Goal: Task Accomplishment & Management: Manage account settings

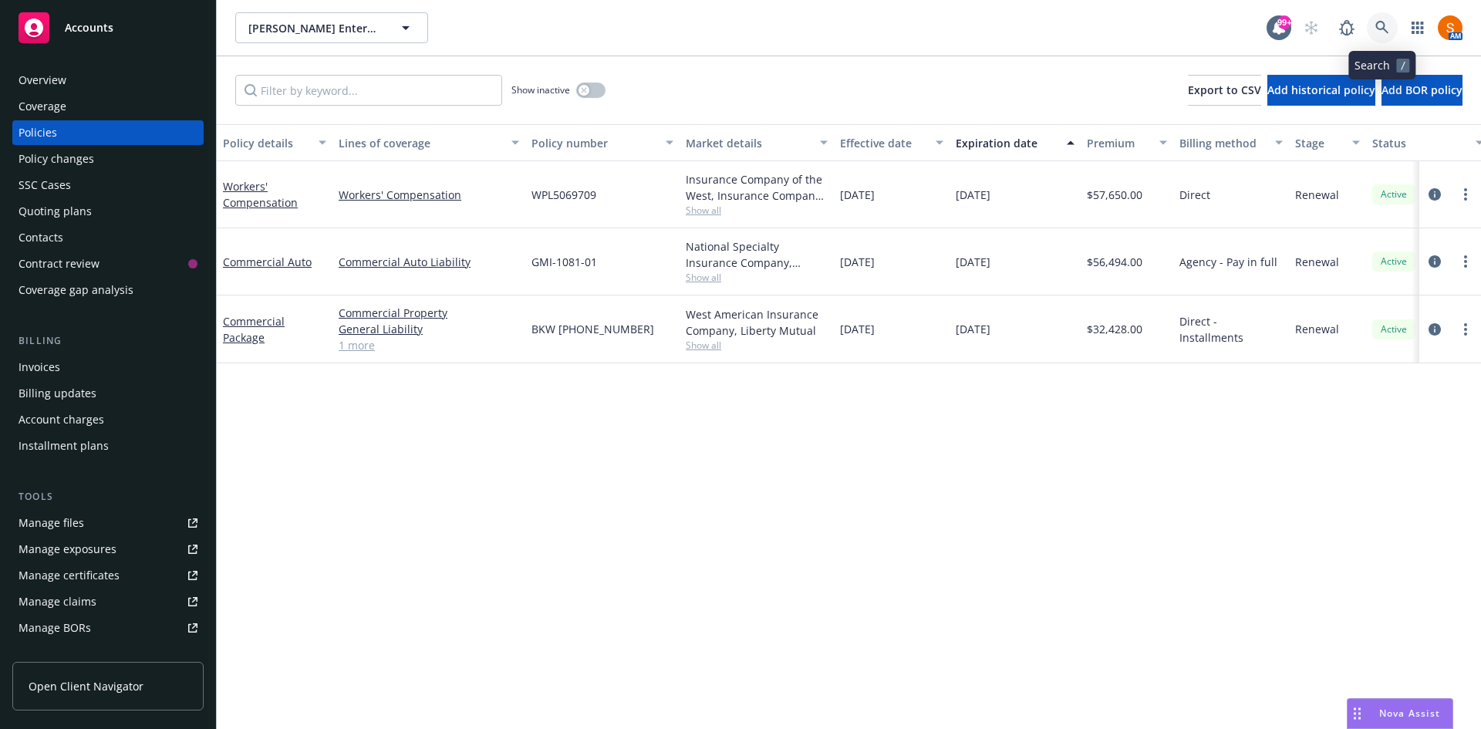
click at [1381, 16] on link at bounding box center [1382, 27] width 31 height 31
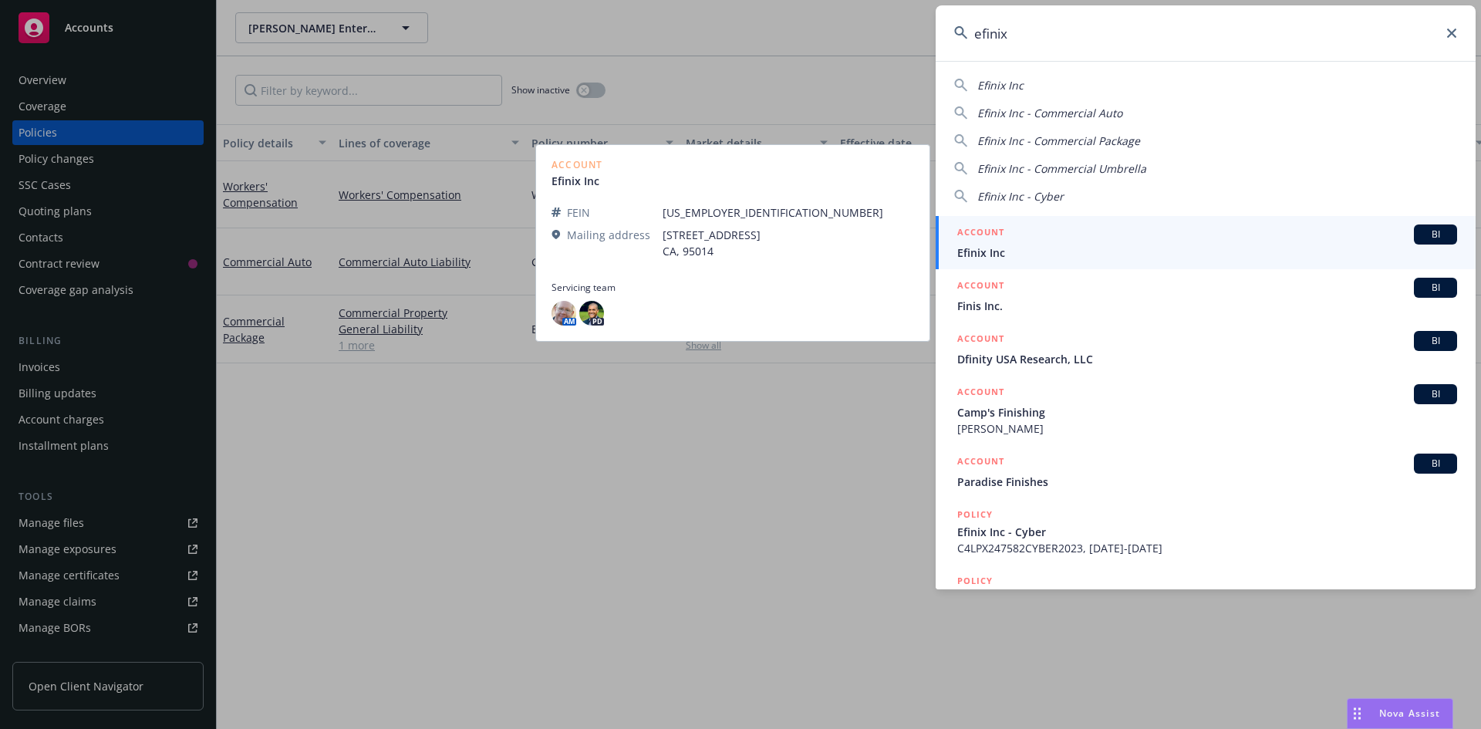
type input "efinix"
click at [1007, 246] on span "Efinix Inc" at bounding box center [1207, 252] width 500 height 16
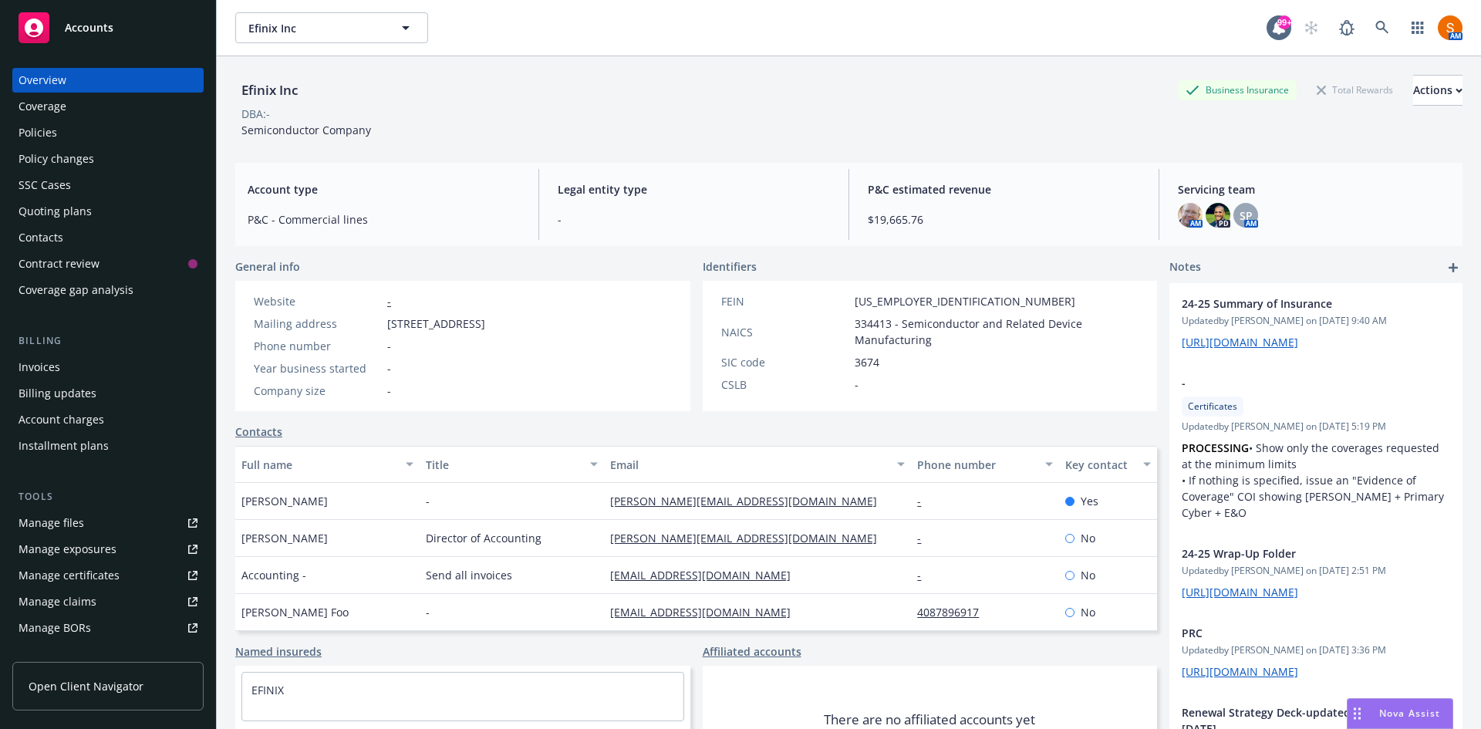
click at [98, 126] on div "Policies" at bounding box center [108, 132] width 179 height 25
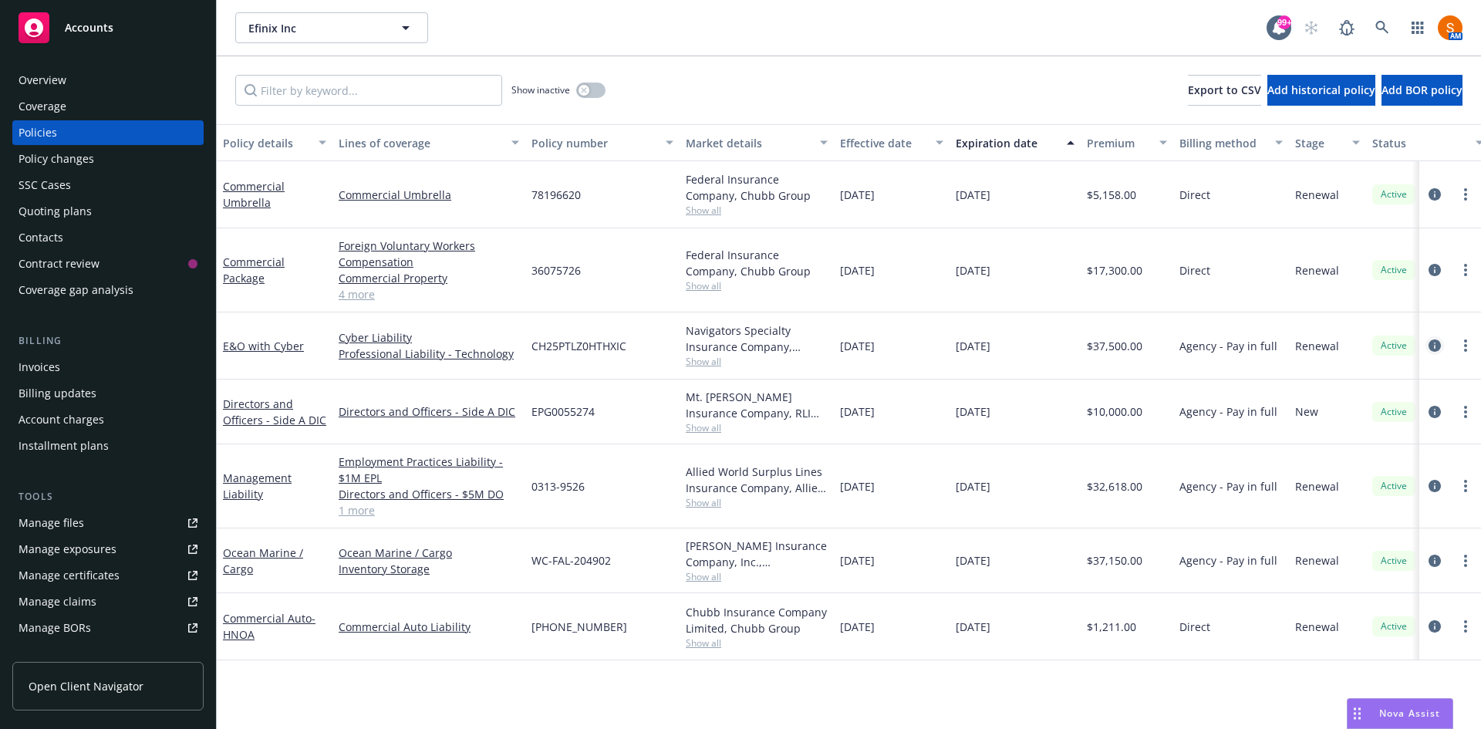
click at [1435, 348] on icon "circleInformation" at bounding box center [1434, 345] width 12 height 12
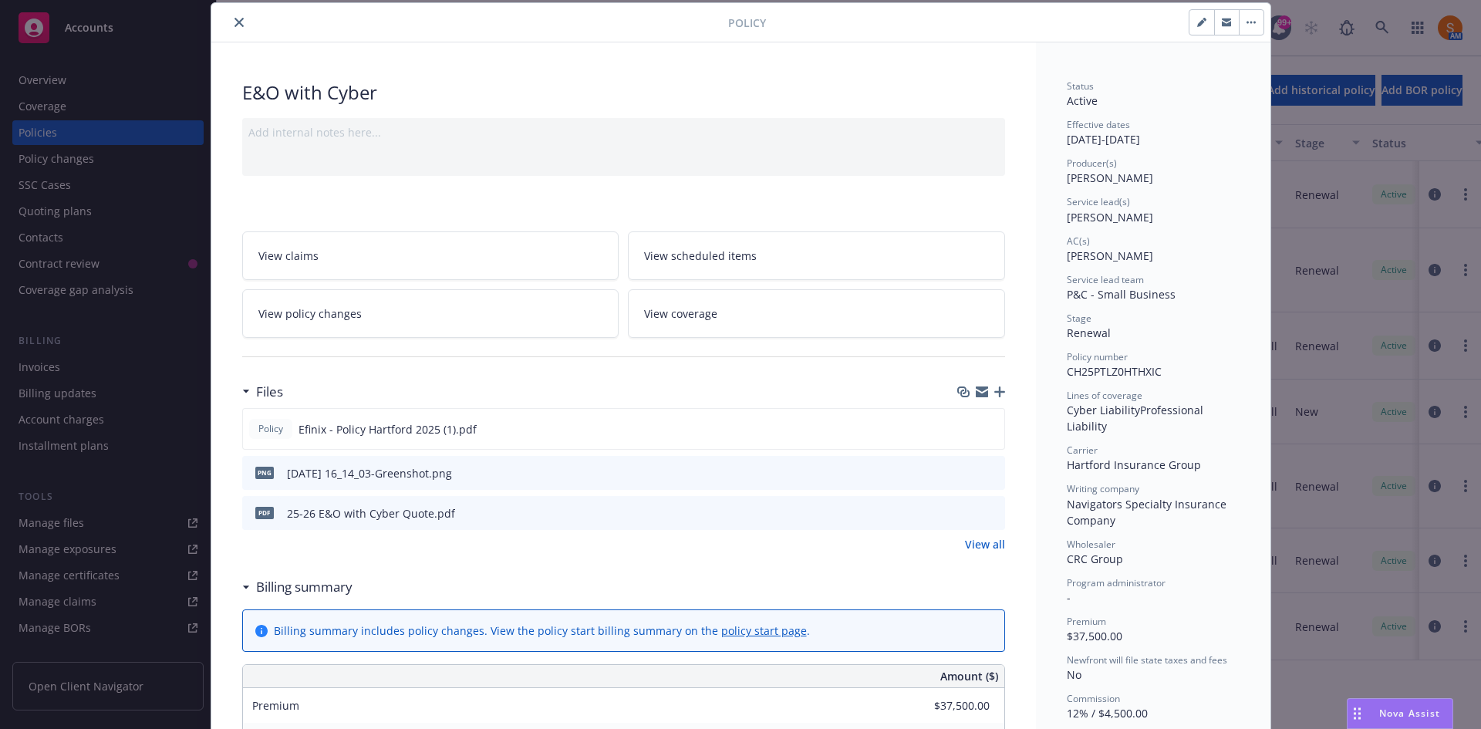
scroll to position [48, 0]
click at [234, 19] on icon "close" at bounding box center [238, 21] width 9 height 9
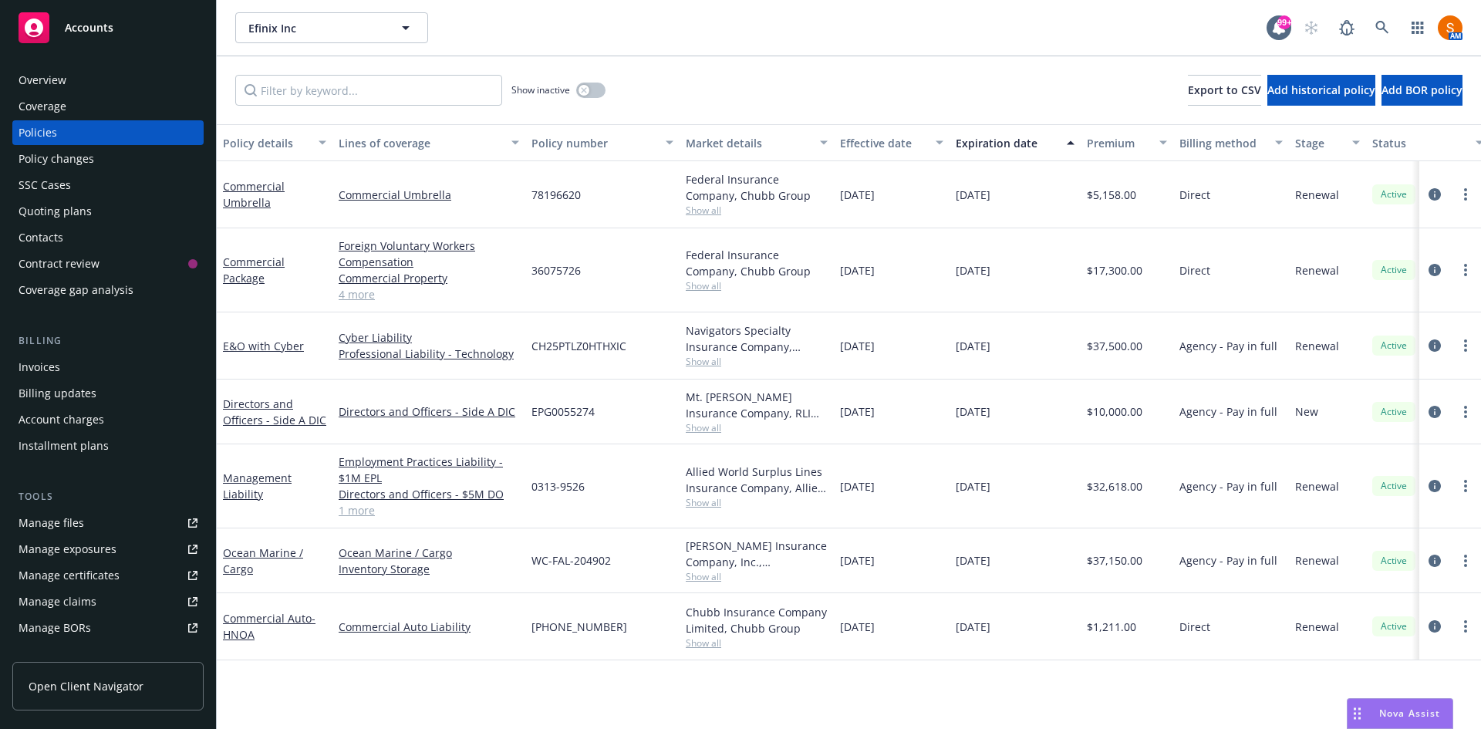
click at [63, 157] on div "Policy changes" at bounding box center [57, 159] width 76 height 25
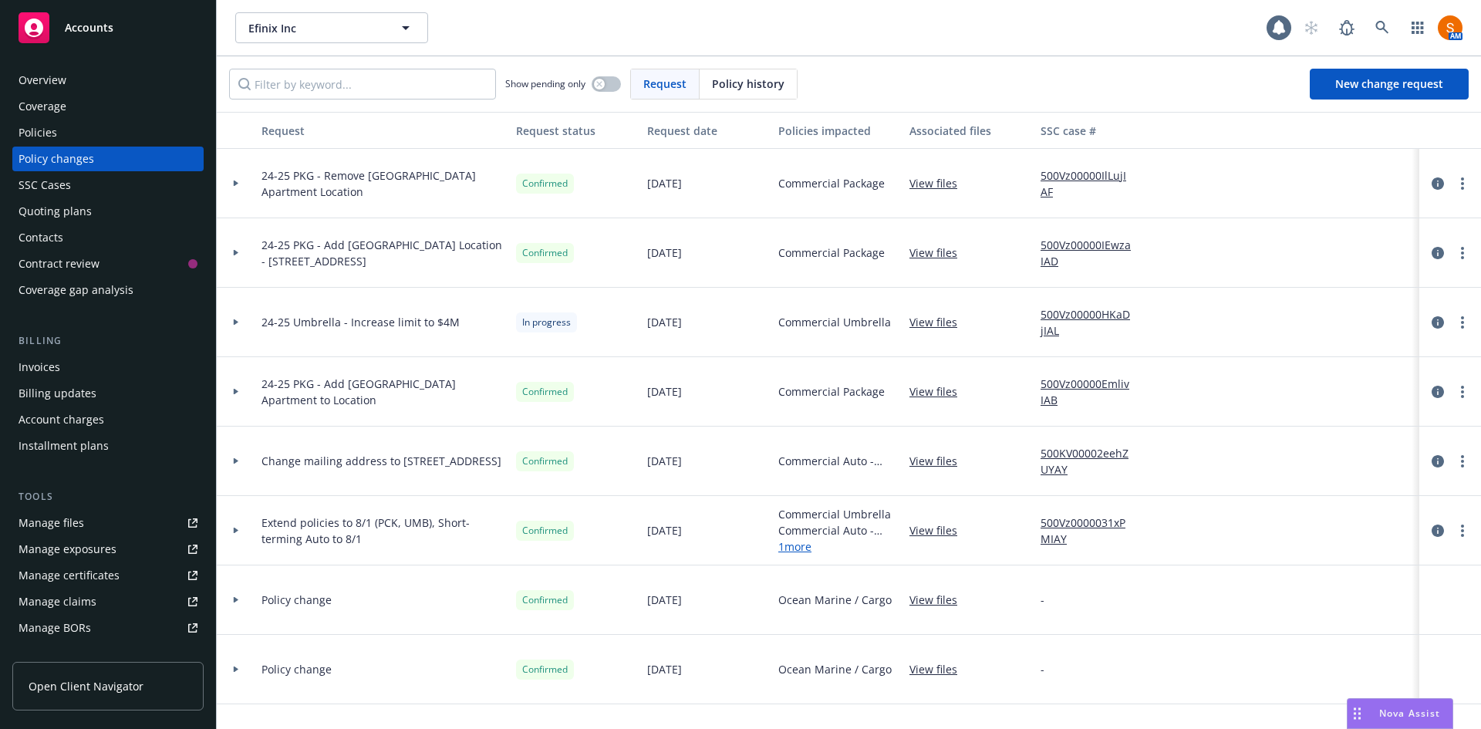
click at [739, 76] on span "Policy history" at bounding box center [748, 84] width 72 height 16
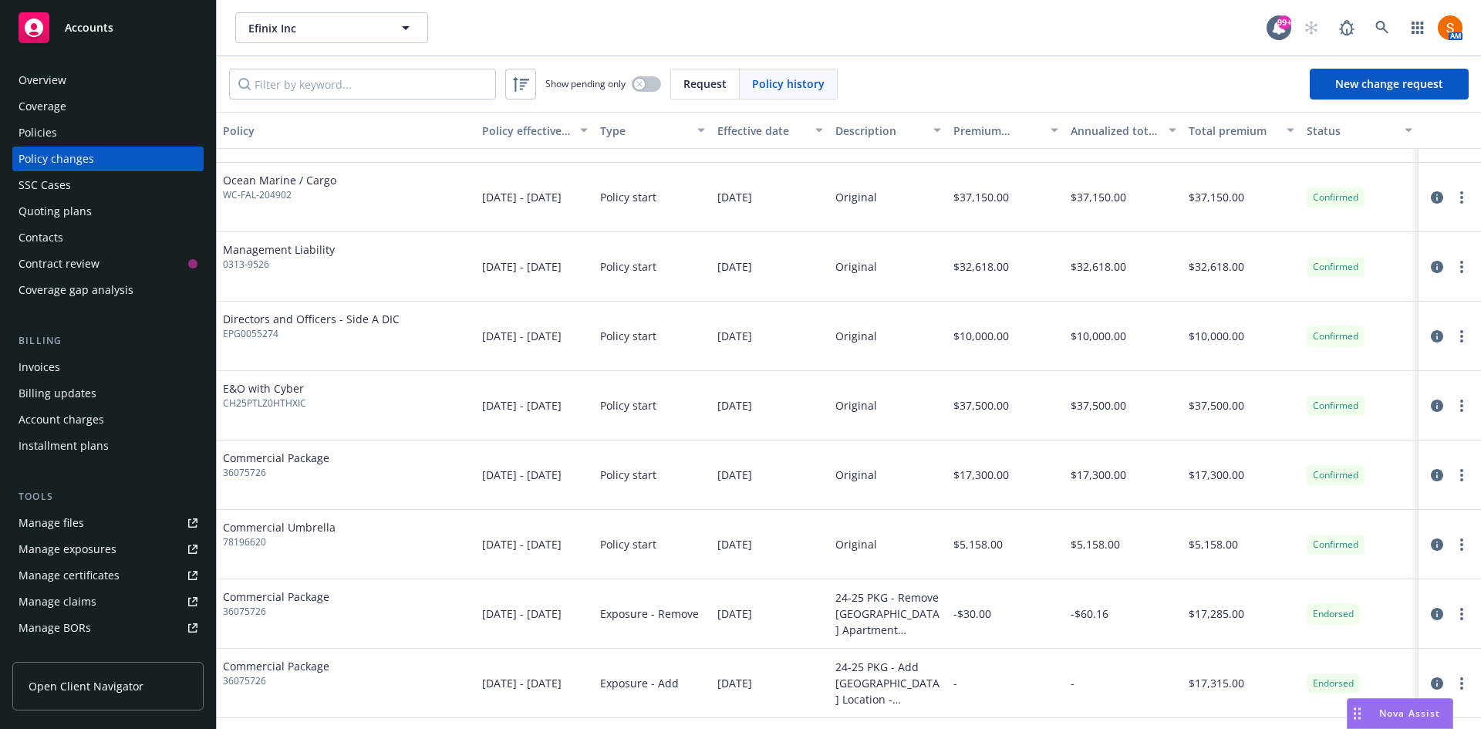
scroll to position [56, 0]
click at [1431, 403] on icon "circleInformation" at bounding box center [1437, 405] width 12 height 12
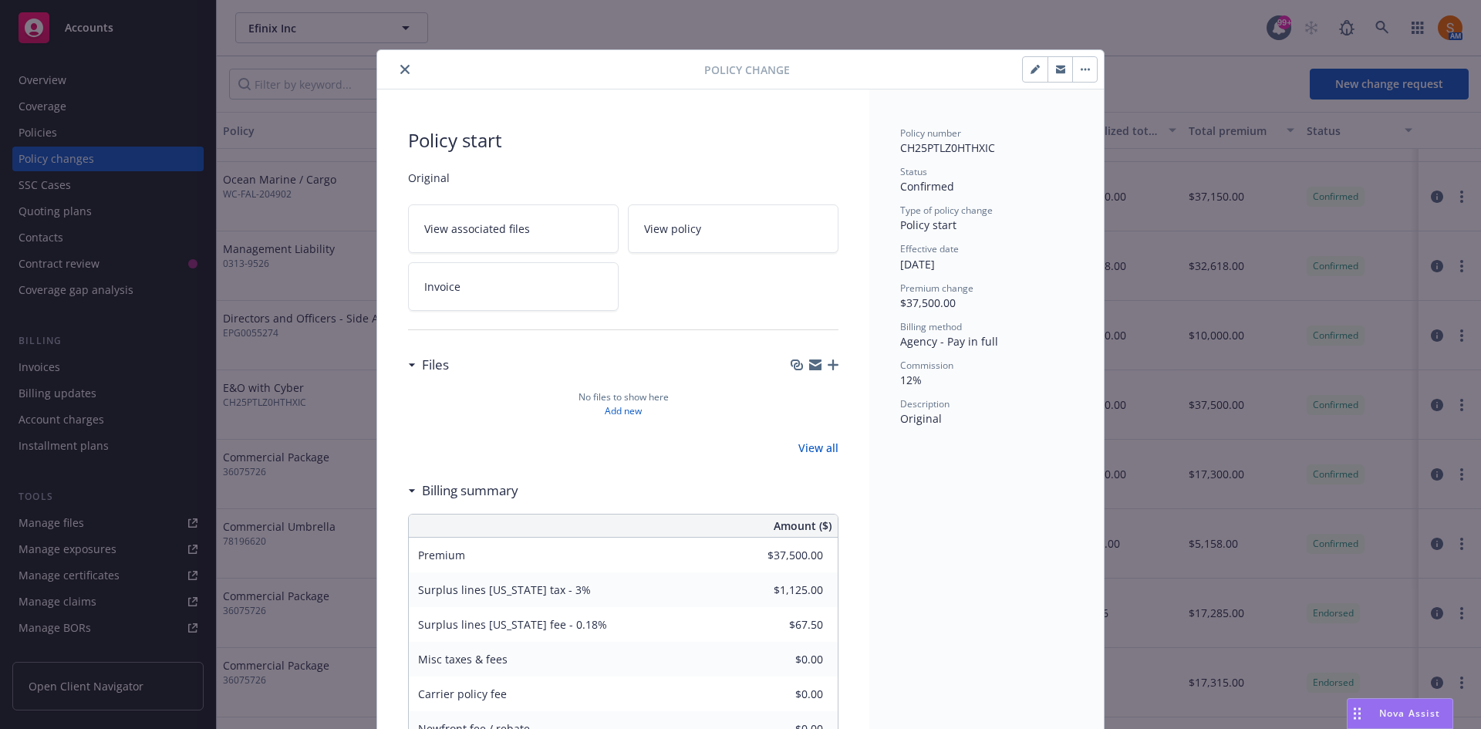
click at [1085, 70] on button "button" at bounding box center [1084, 69] width 25 height 25
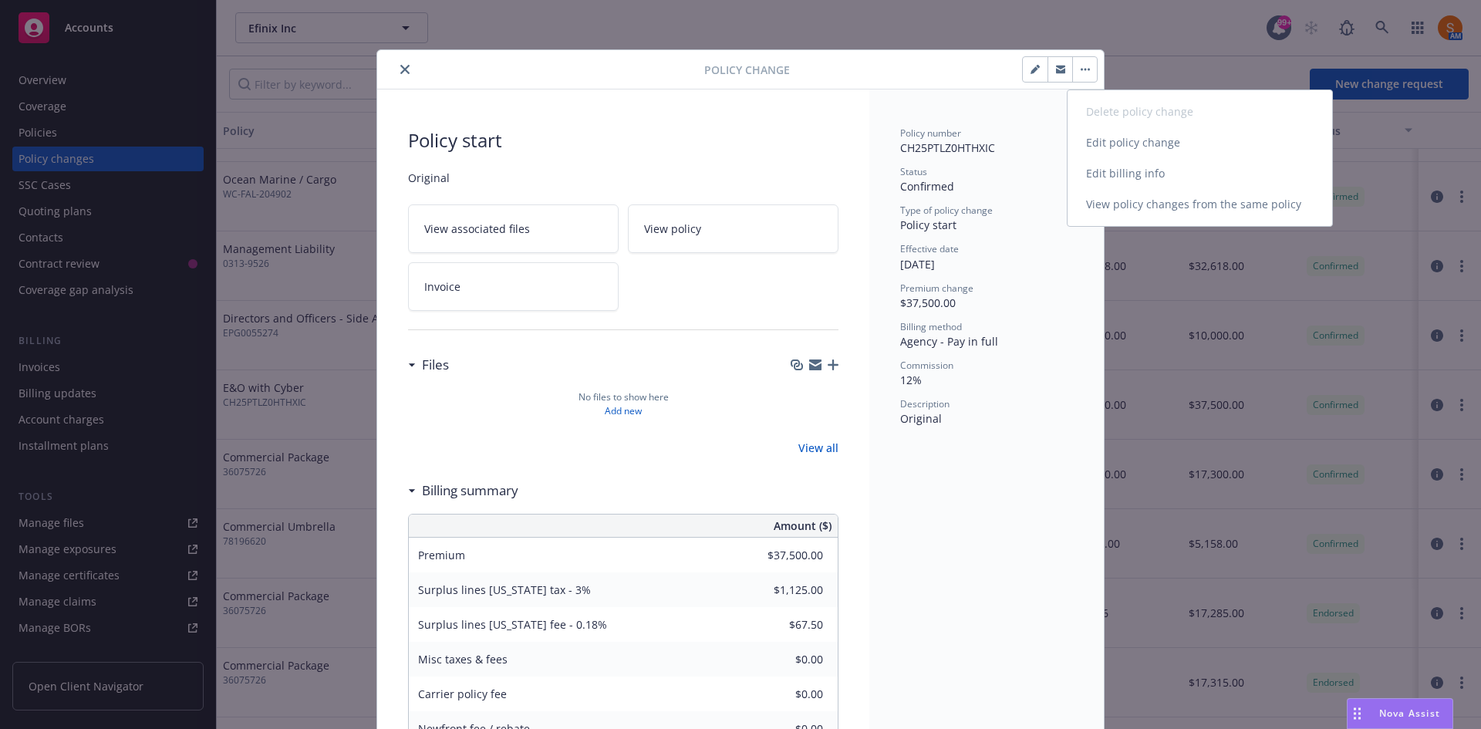
click at [1115, 177] on link "Edit billing info" at bounding box center [1199, 173] width 265 height 31
select select "CA"
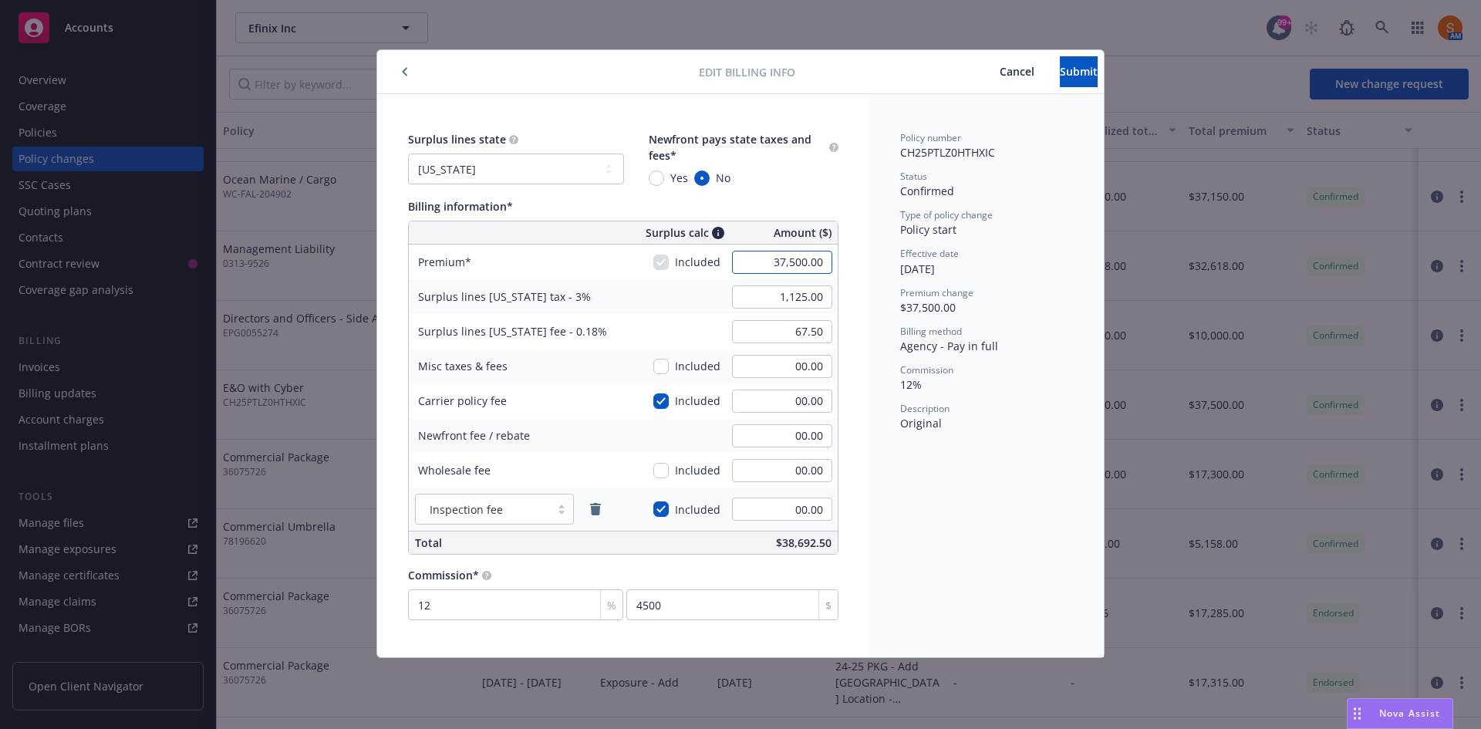
click at [787, 264] on input "37,500.00" at bounding box center [782, 262] width 100 height 23
type input "21,500.00"
type input "645.00"
type input "38.70"
type input "2580"
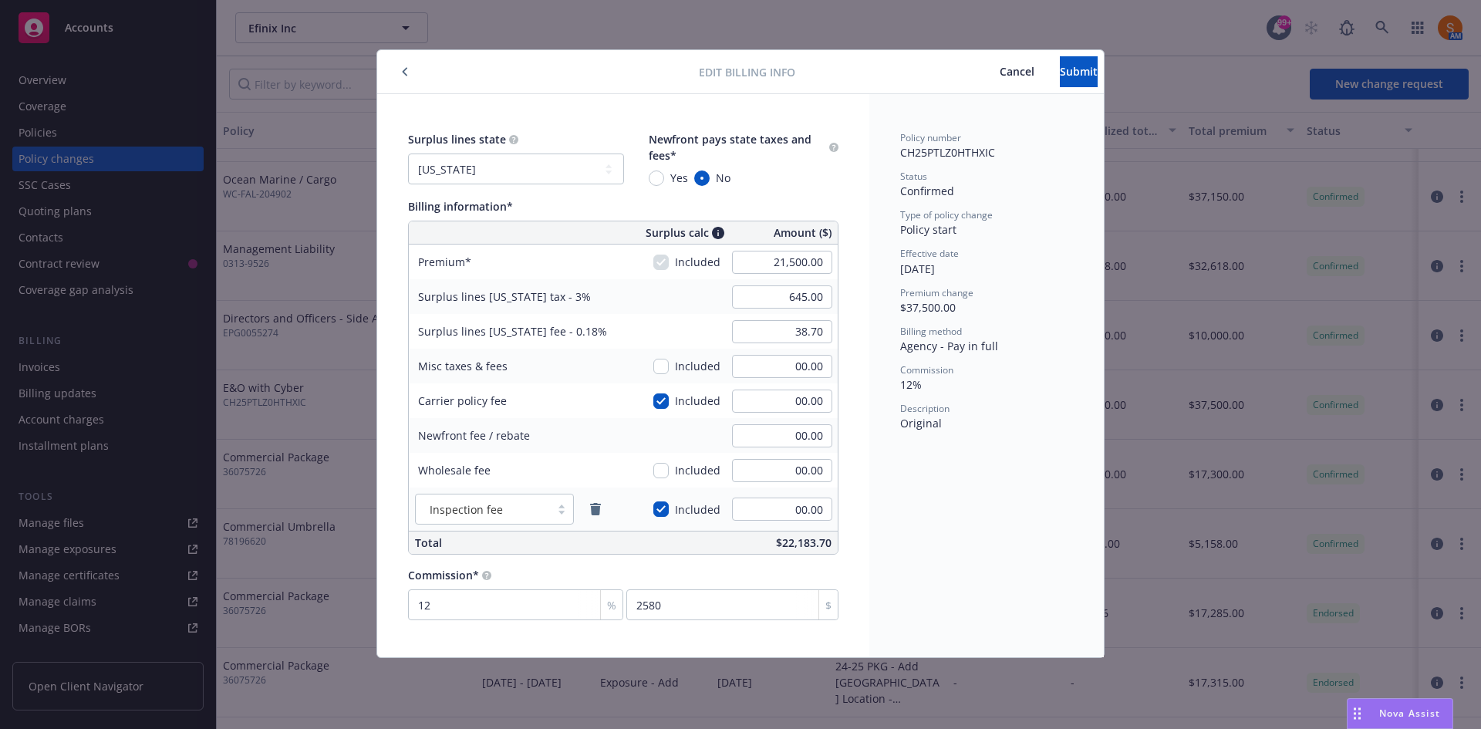
click at [641, 312] on div "Surplus lines [US_STATE] tax - 3% 645.00" at bounding box center [623, 296] width 429 height 35
click at [797, 268] on input "21,500.00" at bounding box center [782, 262] width 100 height 23
type input "21,000.00"
type input "630.00"
type input "37.80"
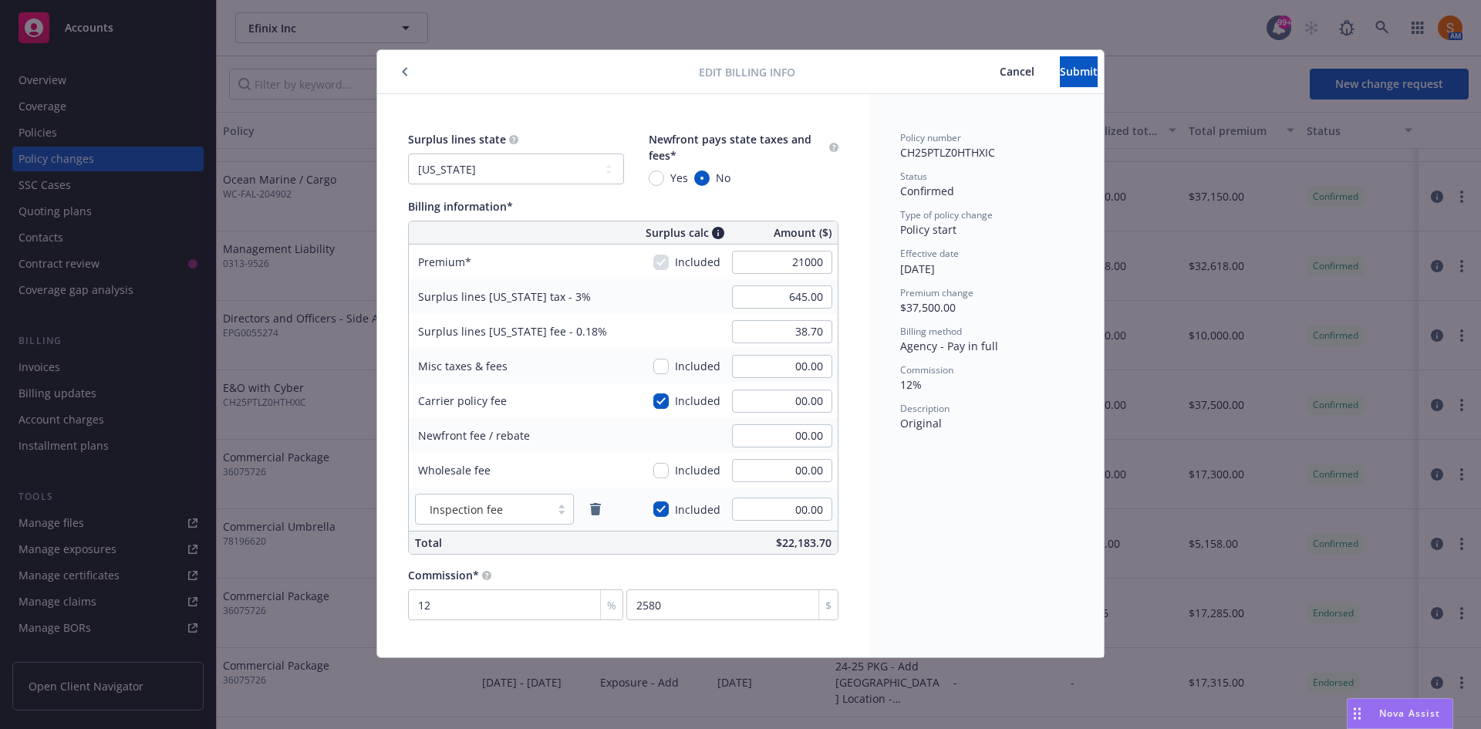
type input "2520"
click at [912, 285] on div "Policy number CH25PTLZ0HTHXIC Status Confirmed Type of policy change Policy sta…" at bounding box center [986, 281] width 173 height 300
click at [1060, 66] on span "Submit" at bounding box center [1079, 71] width 38 height 15
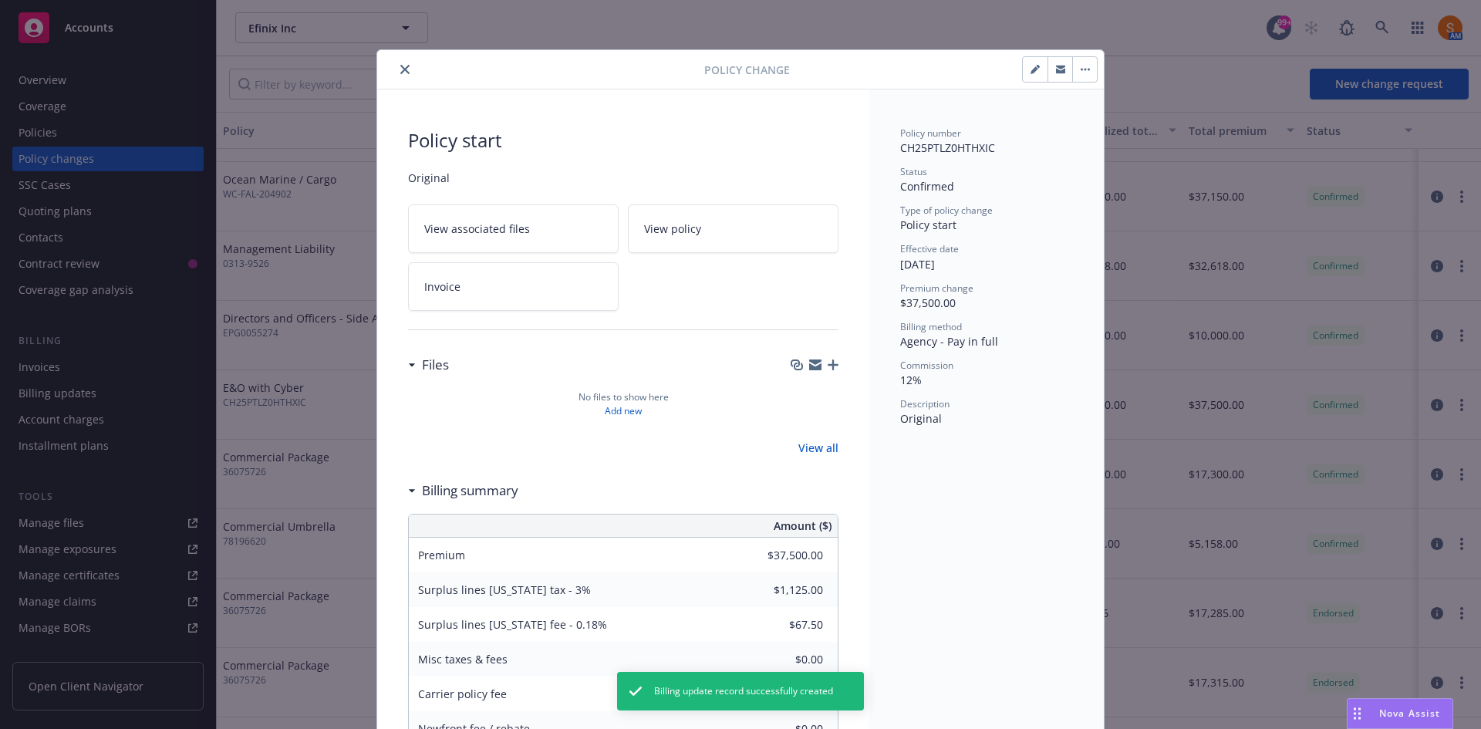
type input "$21,000.00"
type input "$630.00"
type input "$37.80"
click at [396, 69] on button "close" at bounding box center [405, 69] width 19 height 19
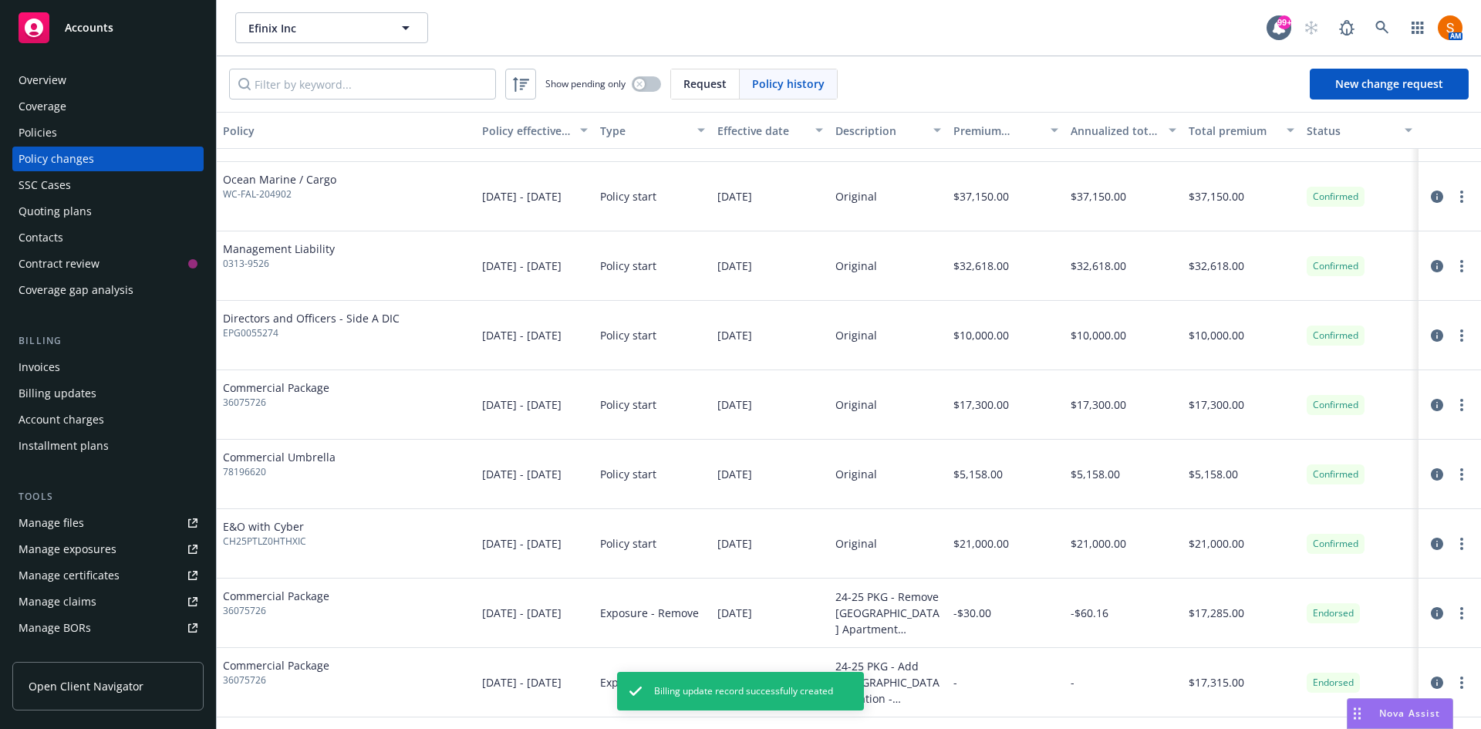
click at [74, 128] on div "Policies" at bounding box center [108, 132] width 179 height 25
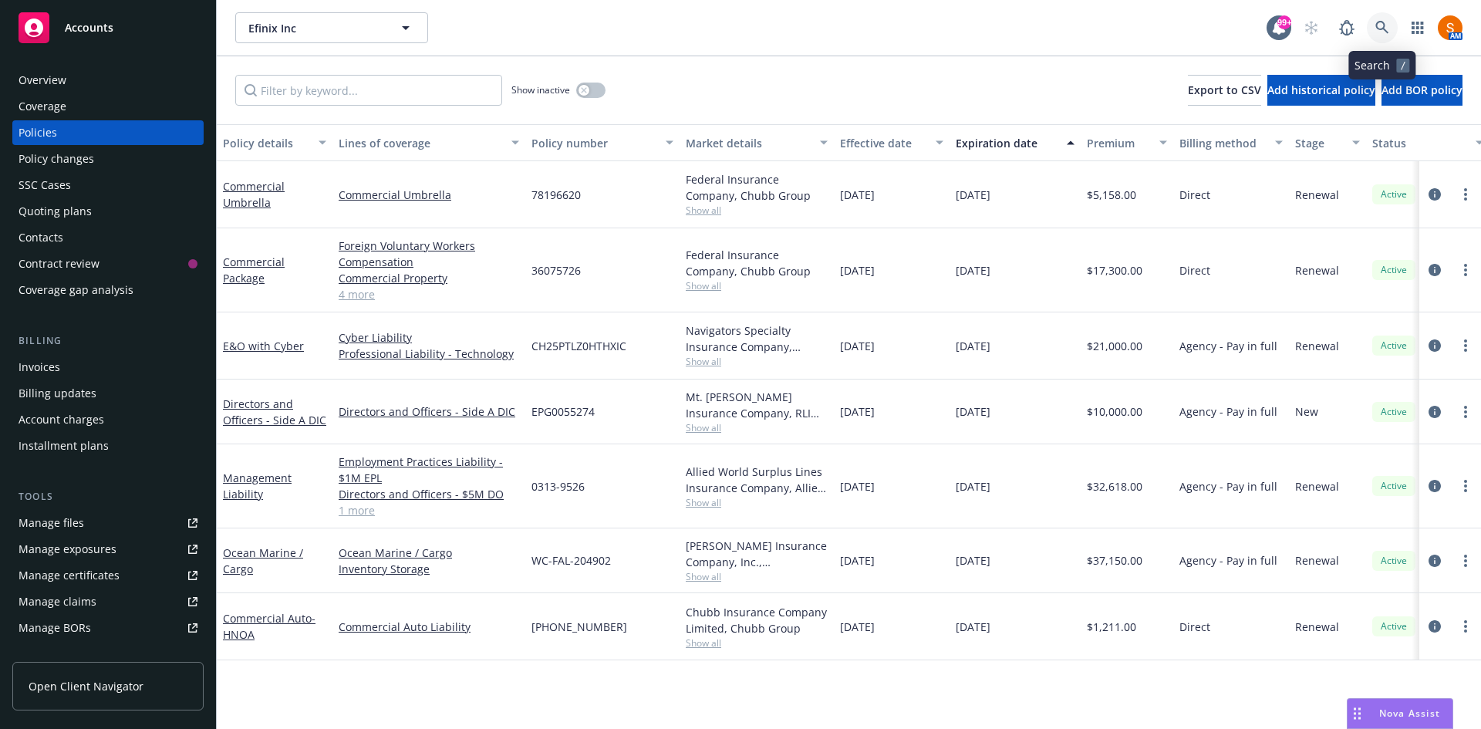
click at [1387, 31] on icon at bounding box center [1382, 28] width 14 height 14
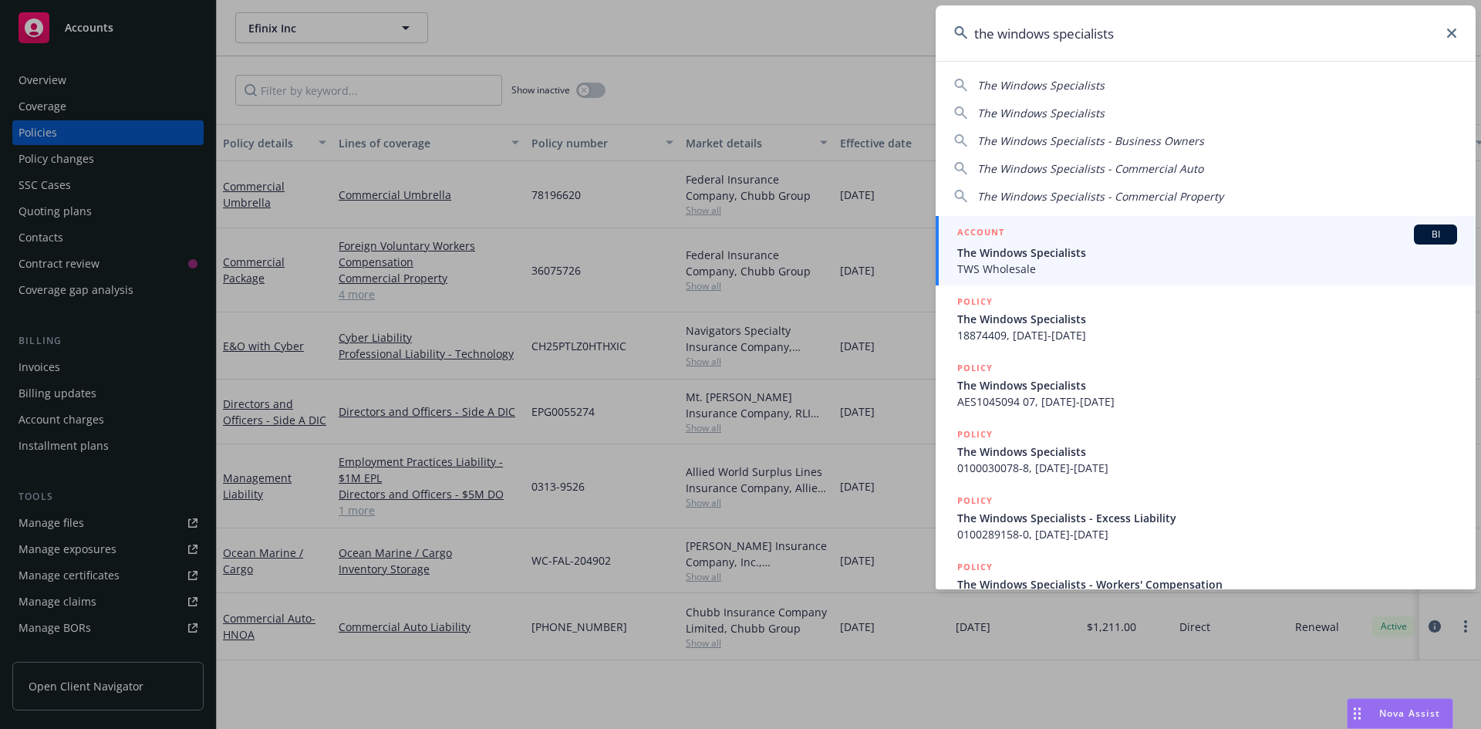
type input "the windows specialists"
click at [1060, 250] on span "The Windows Specialists" at bounding box center [1207, 252] width 500 height 16
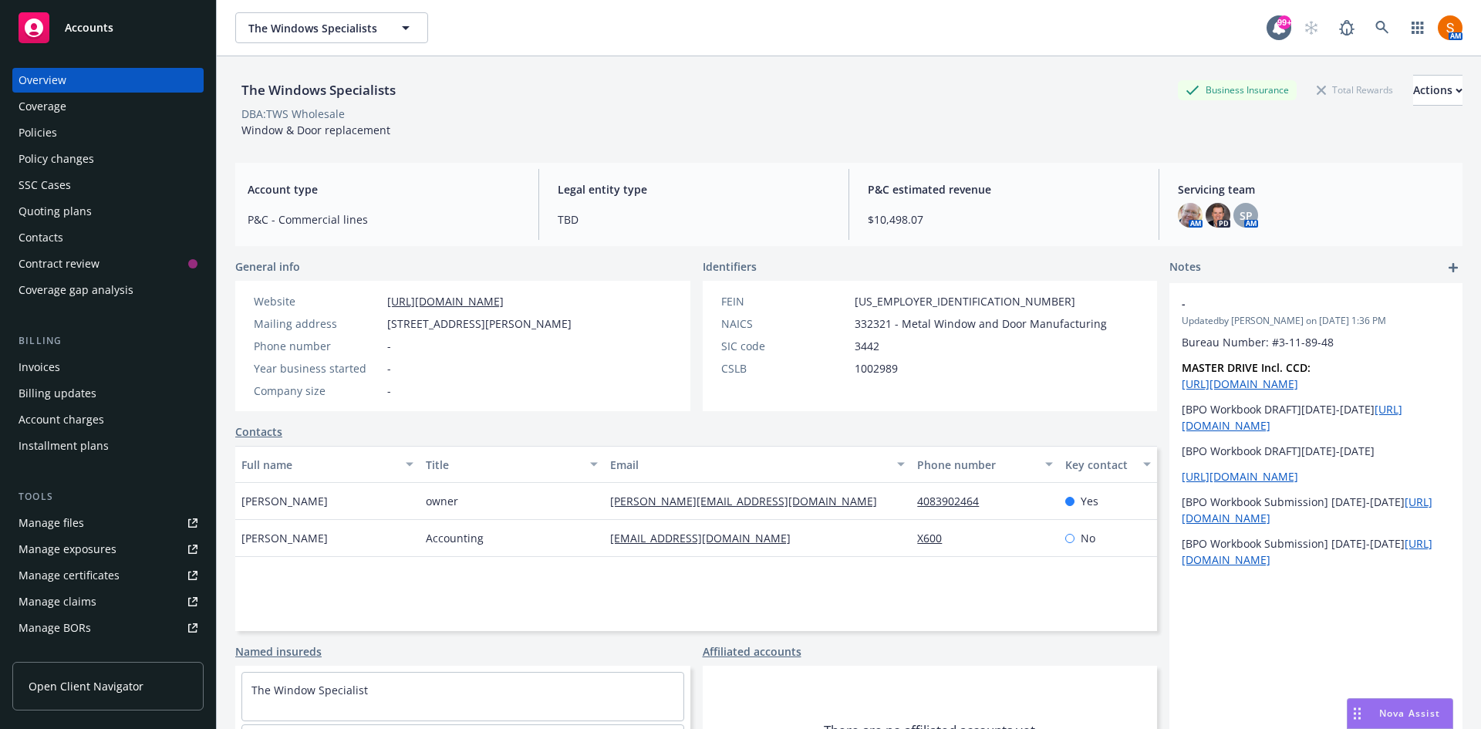
click at [84, 126] on div "Policies" at bounding box center [108, 132] width 179 height 25
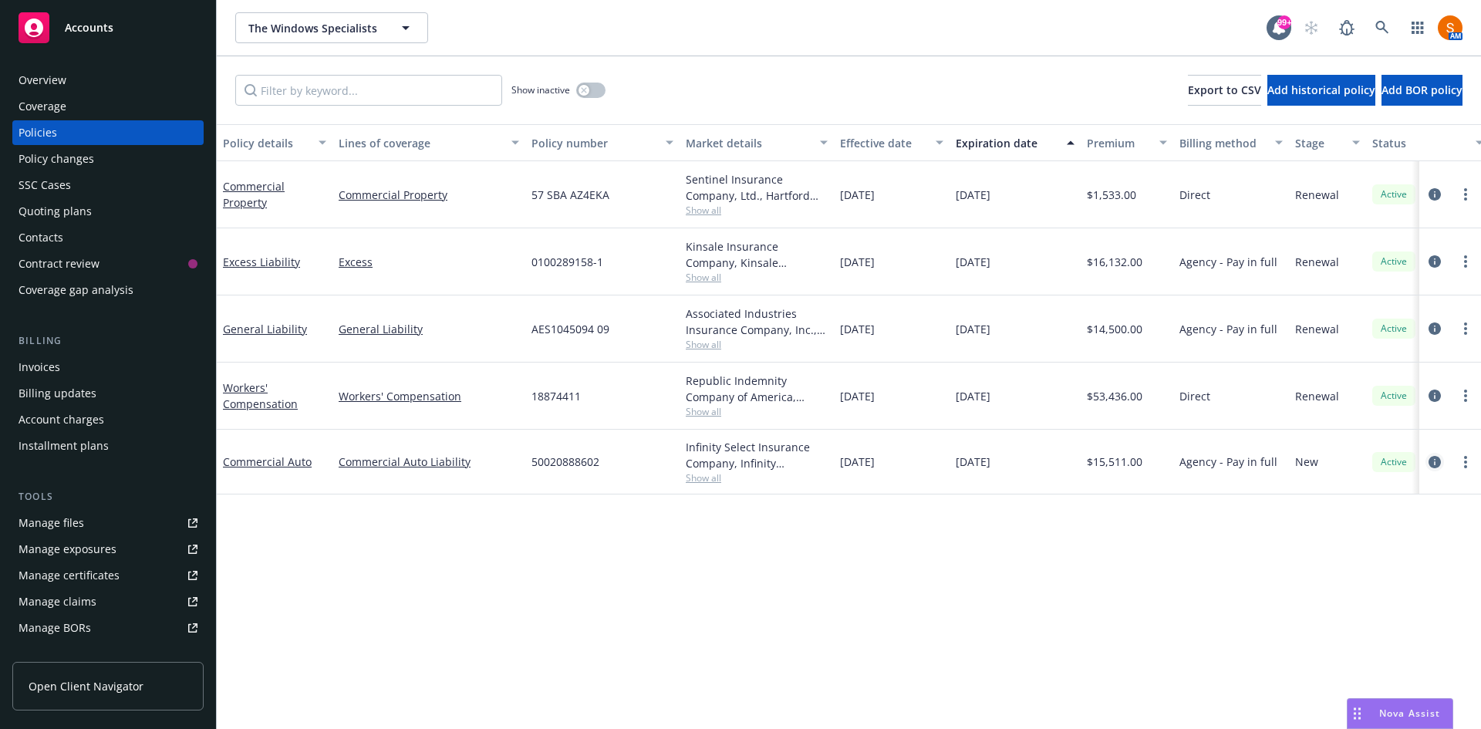
click at [1428, 465] on link "circleInformation" at bounding box center [1434, 462] width 19 height 19
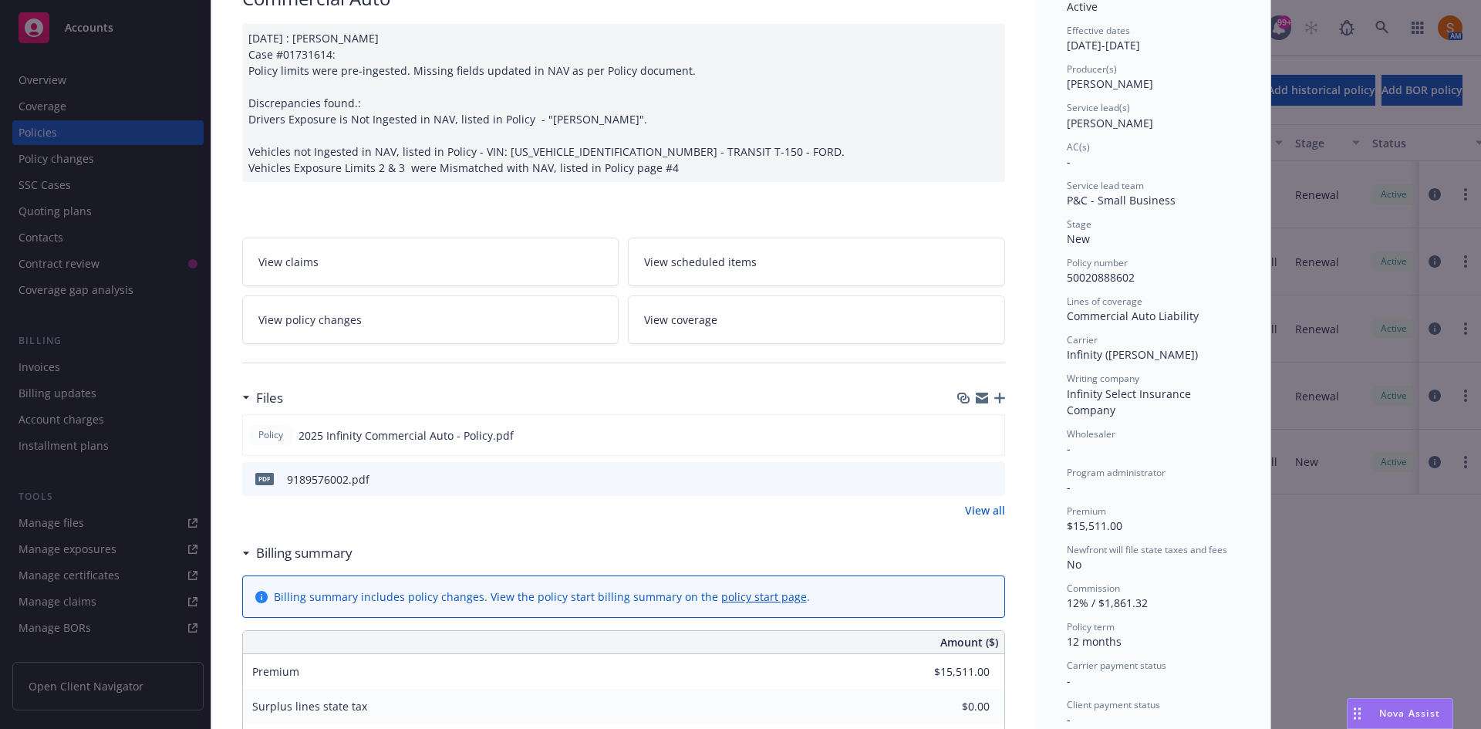
scroll to position [147, 0]
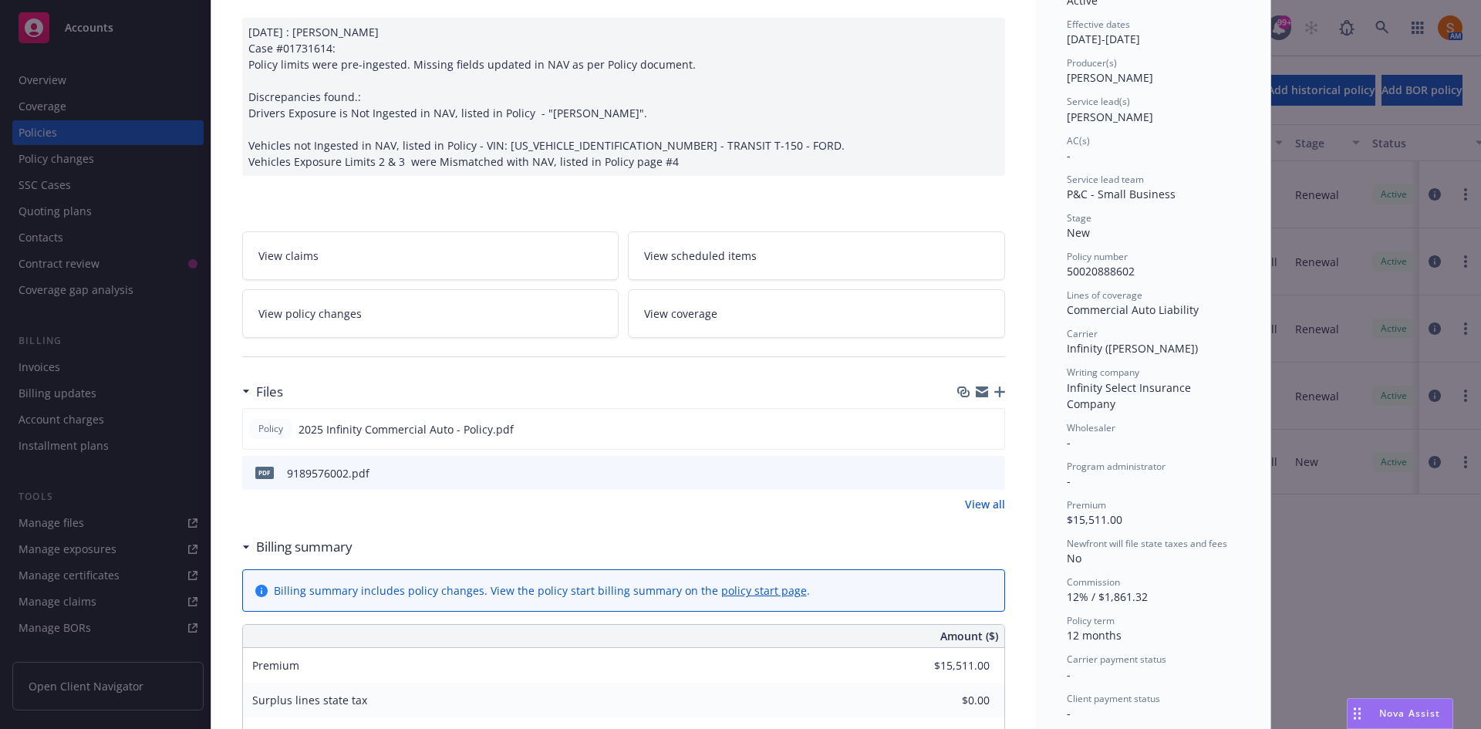
click at [693, 322] on span "View coverage" at bounding box center [680, 313] width 73 height 16
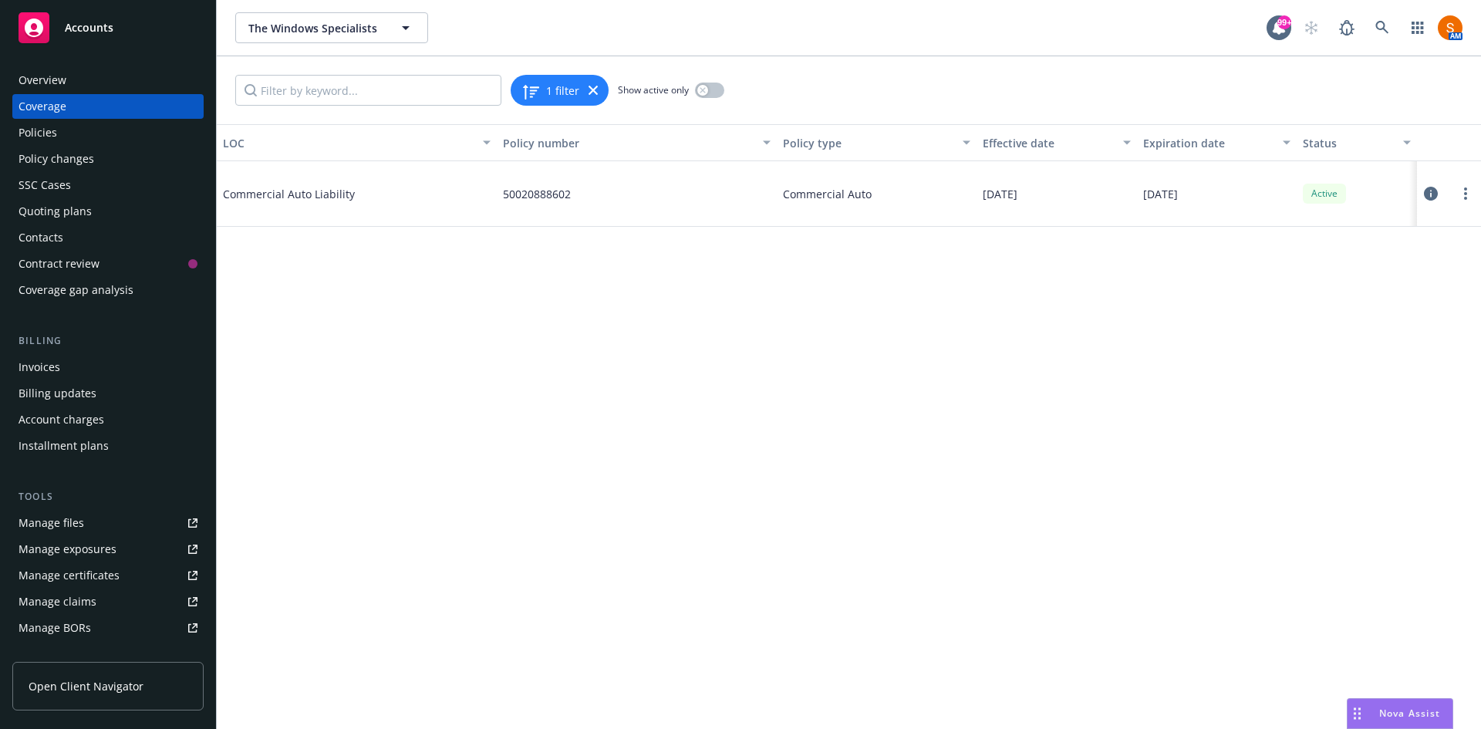
click at [1425, 194] on icon at bounding box center [1431, 194] width 14 height 14
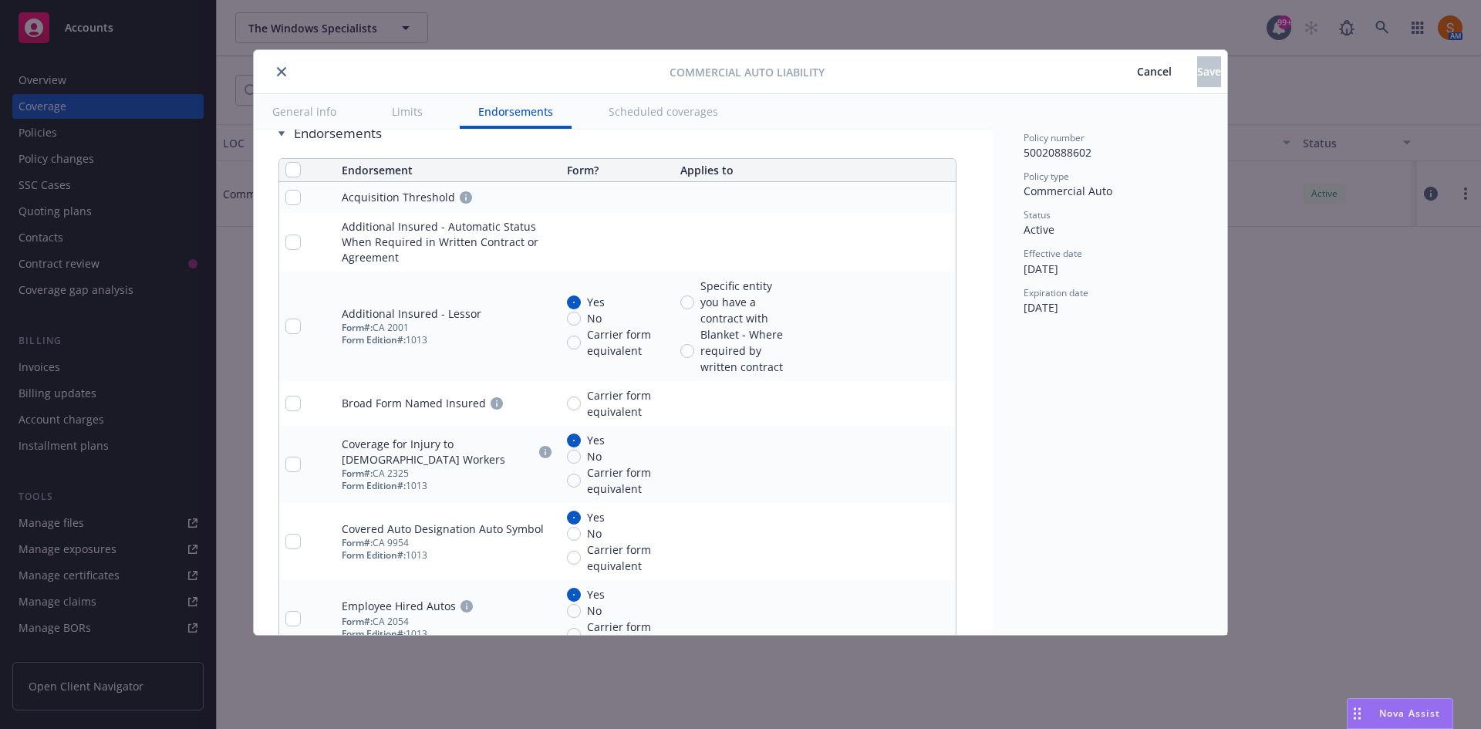
scroll to position [3300, 0]
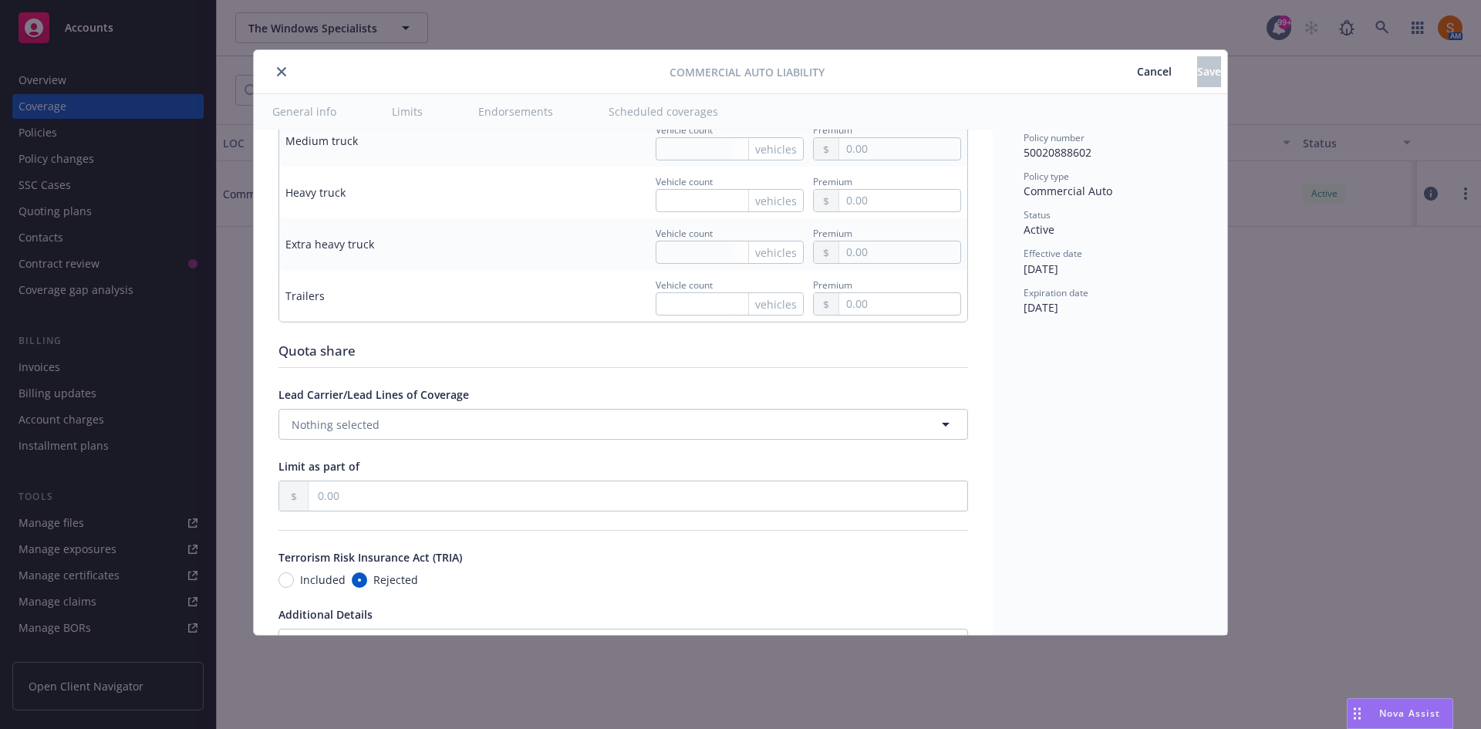
type textarea "x"
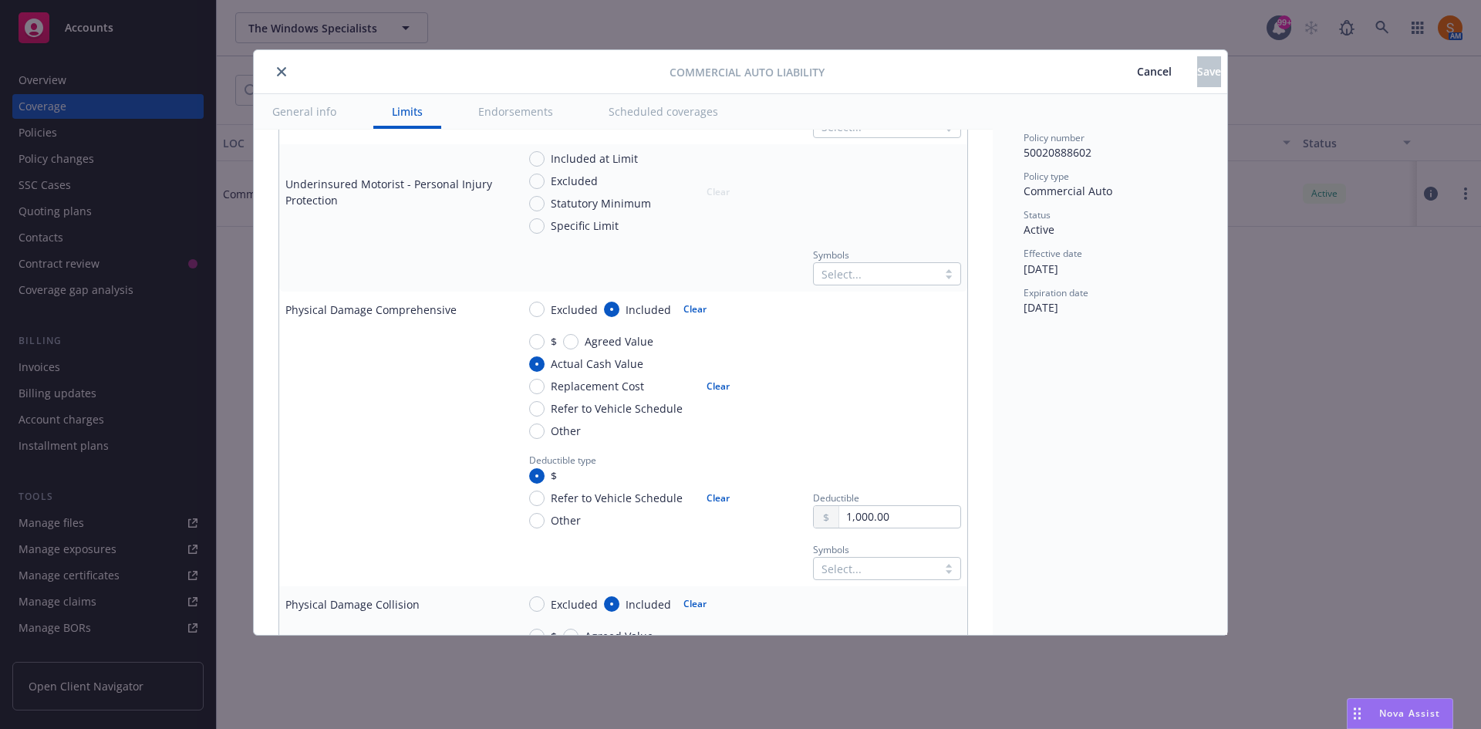
scroll to position [1378, 0]
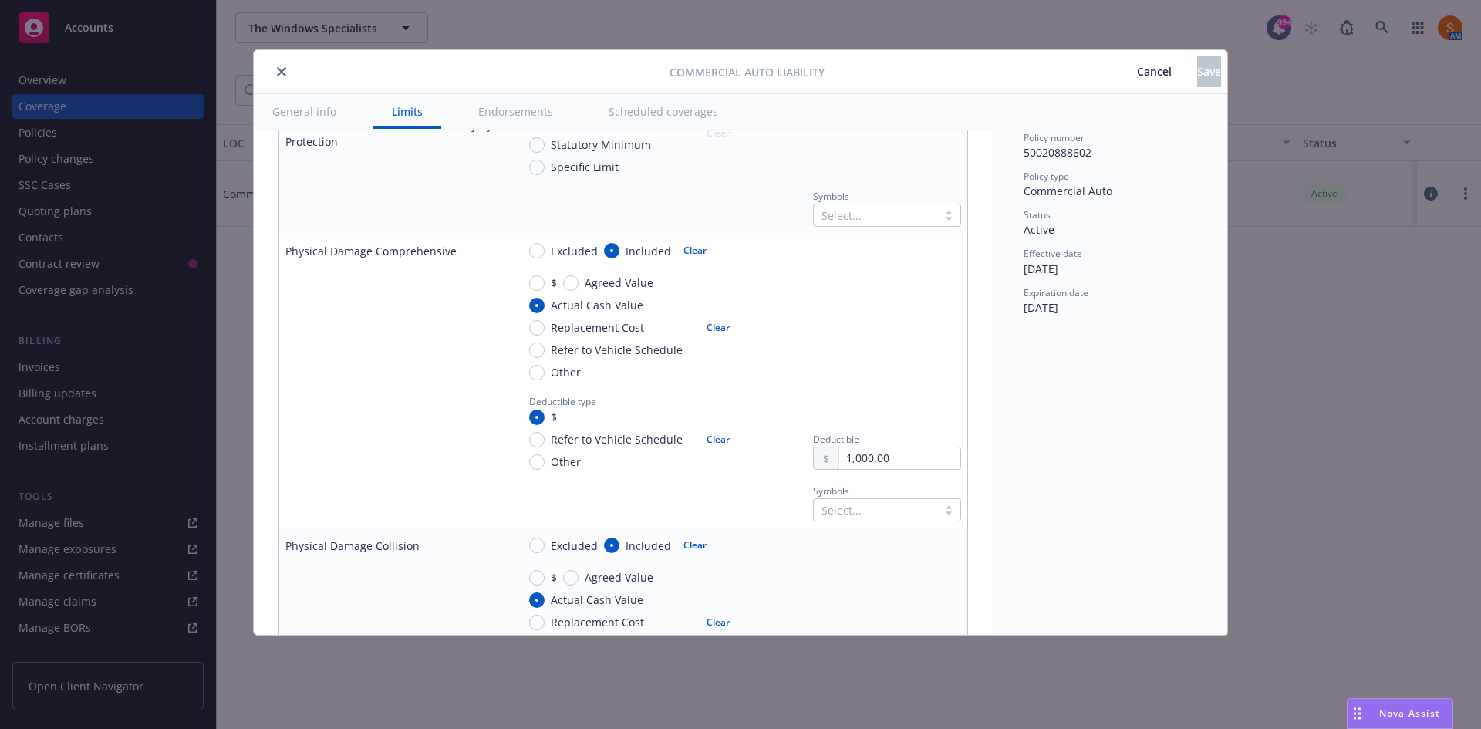
click at [1137, 72] on span "Cancel" at bounding box center [1154, 71] width 35 height 15
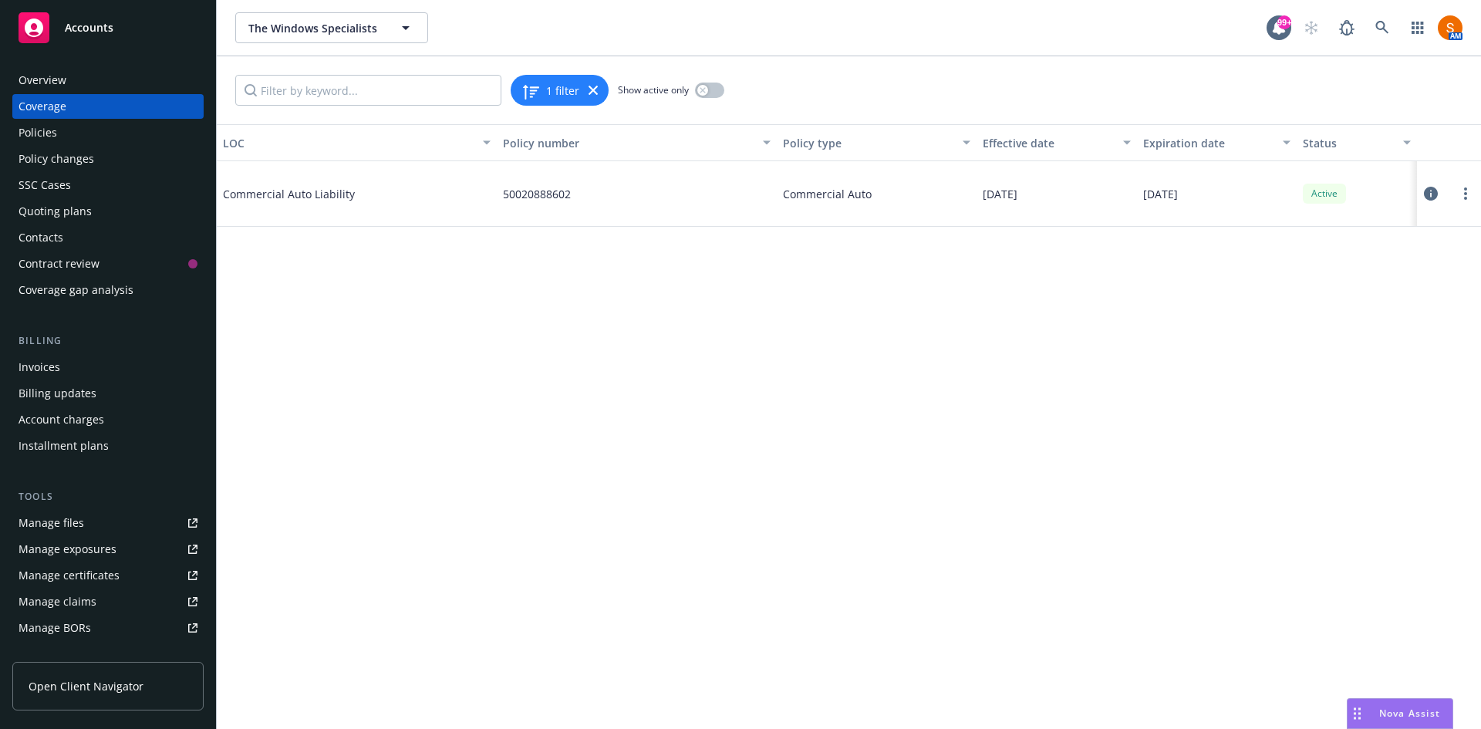
click at [43, 85] on div "Overview" at bounding box center [43, 80] width 48 height 25
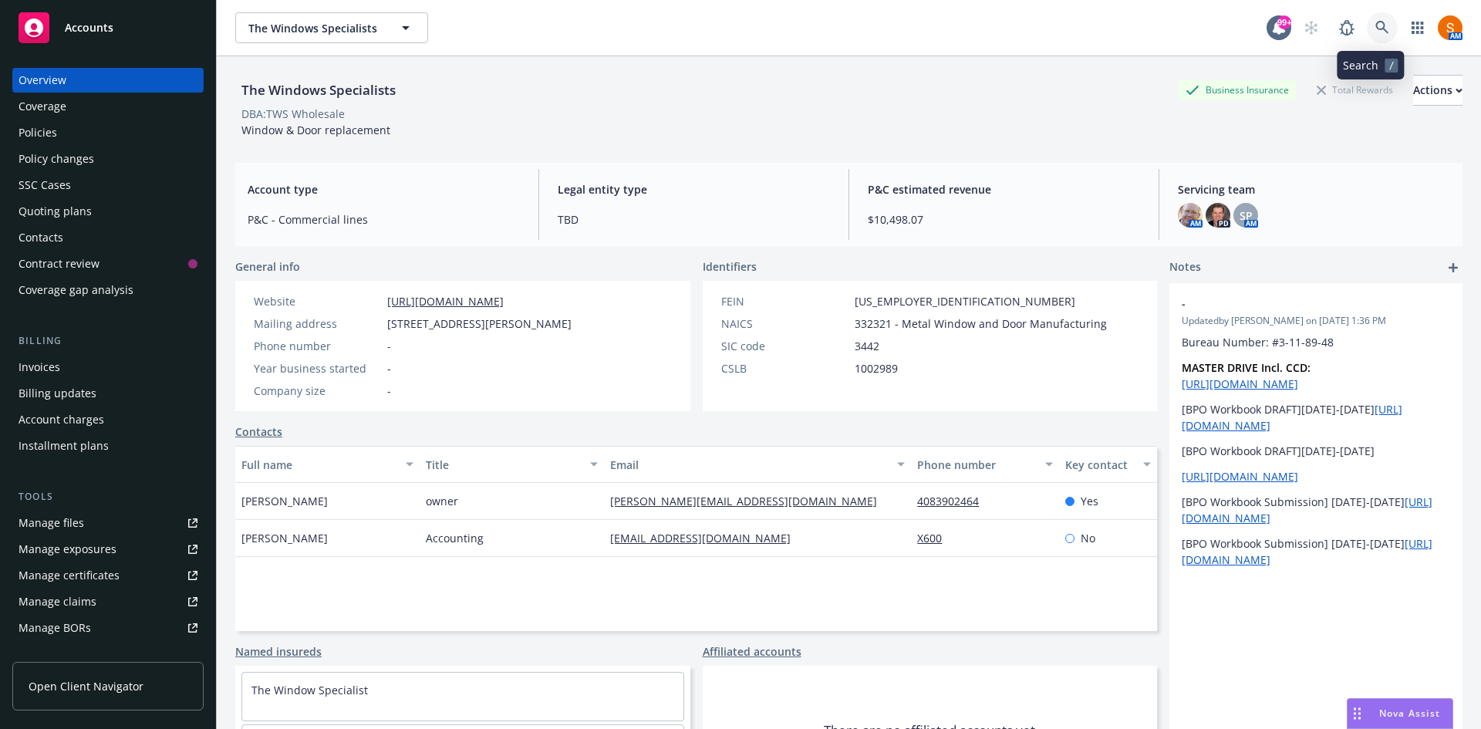
click at [1375, 22] on icon at bounding box center [1382, 28] width 14 height 14
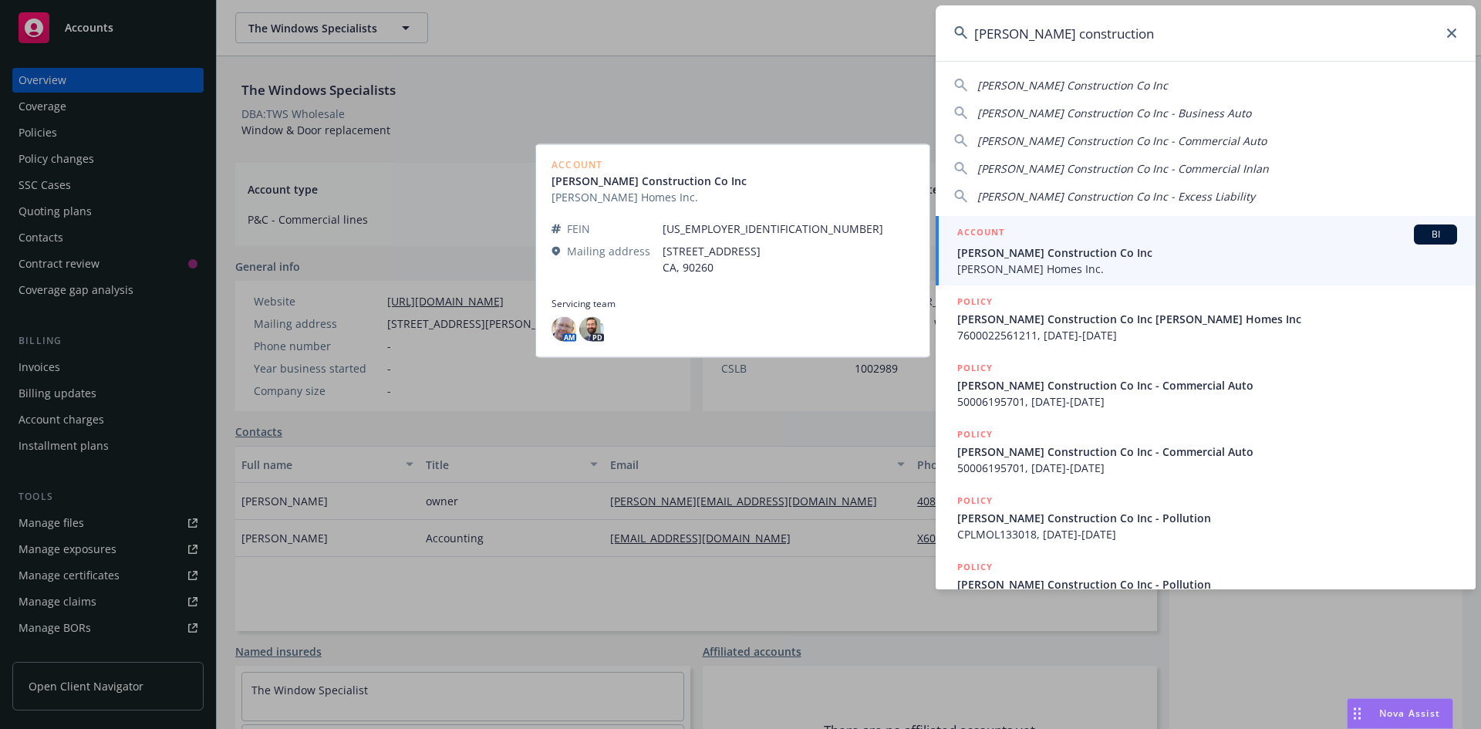
type input "[PERSON_NAME] construction"
click at [1067, 263] on span "[PERSON_NAME] Homes Inc." at bounding box center [1207, 269] width 500 height 16
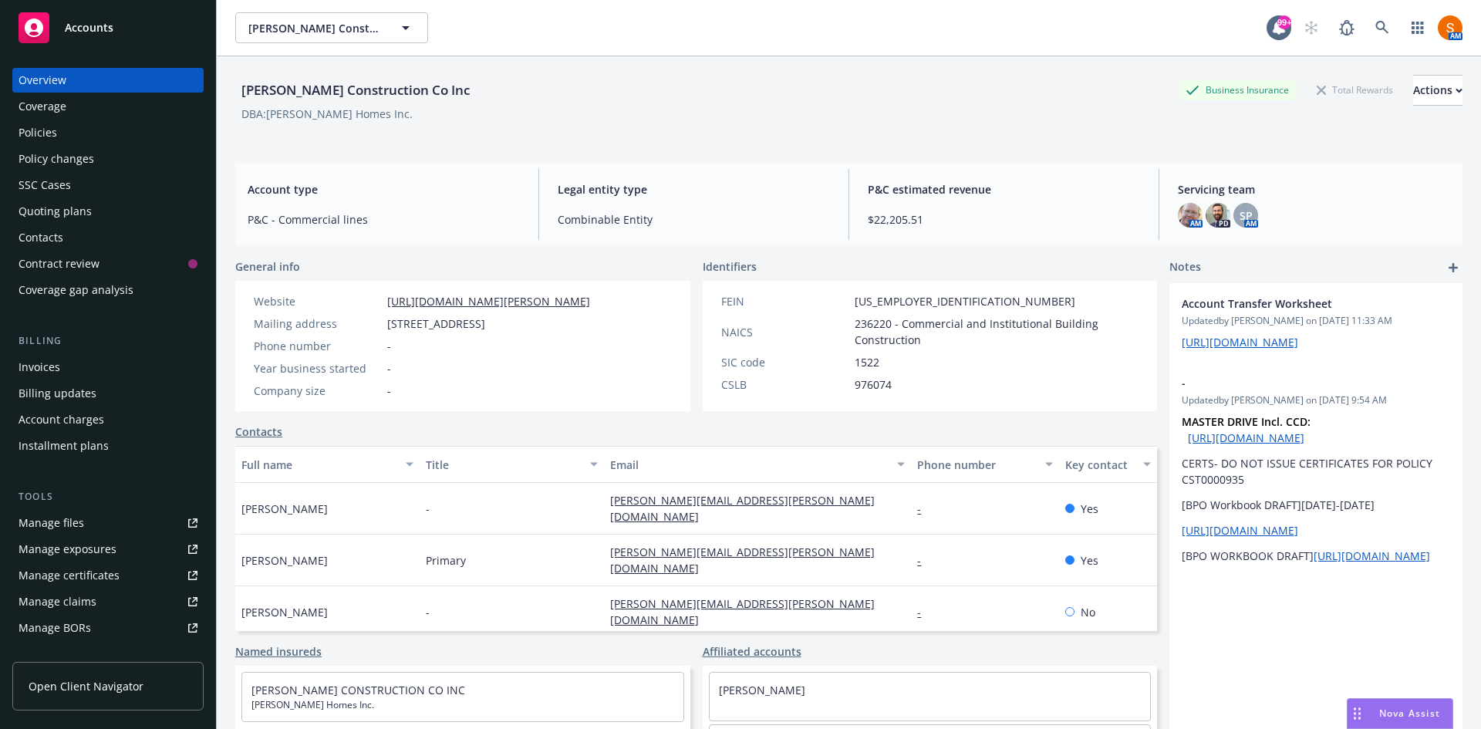
click at [83, 371] on div "Invoices" at bounding box center [108, 367] width 179 height 25
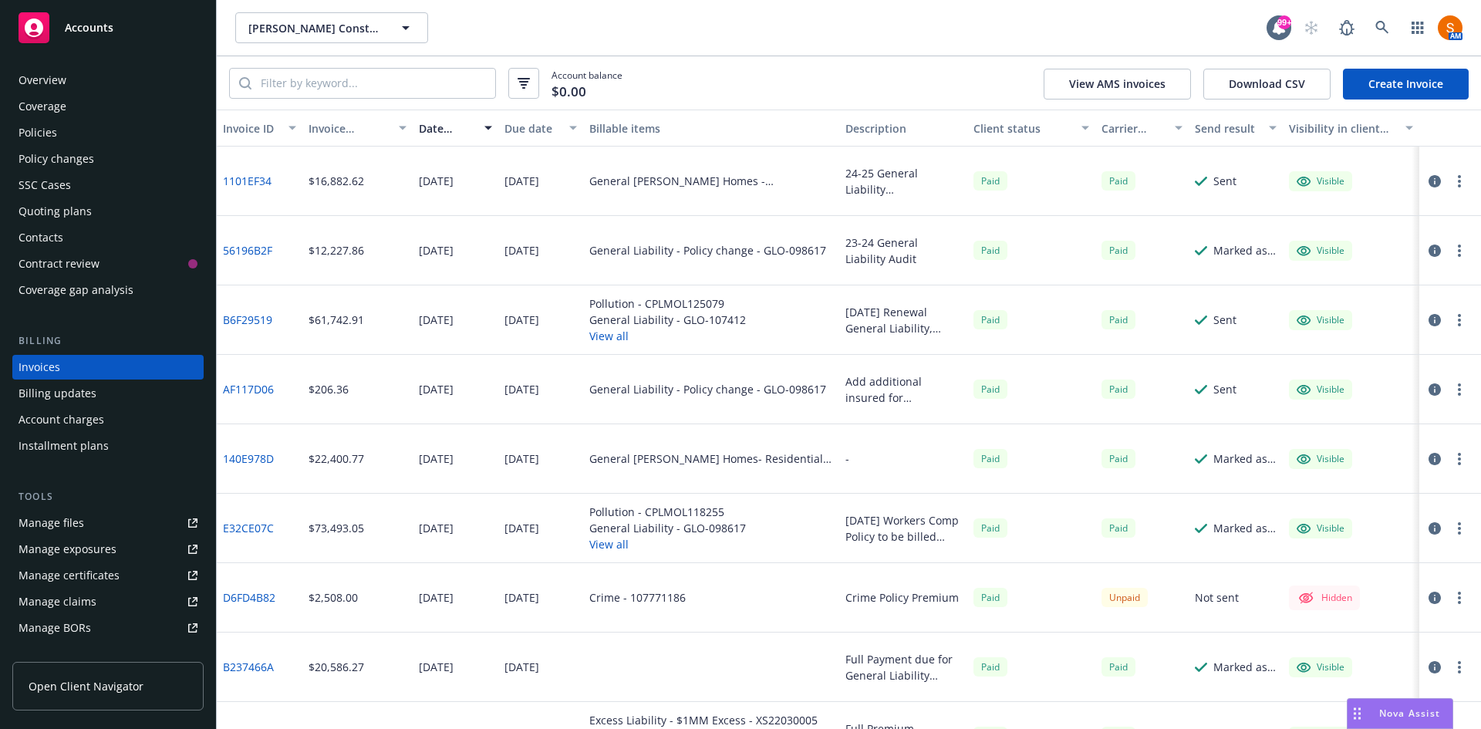
click at [81, 128] on div "Policies" at bounding box center [108, 132] width 179 height 25
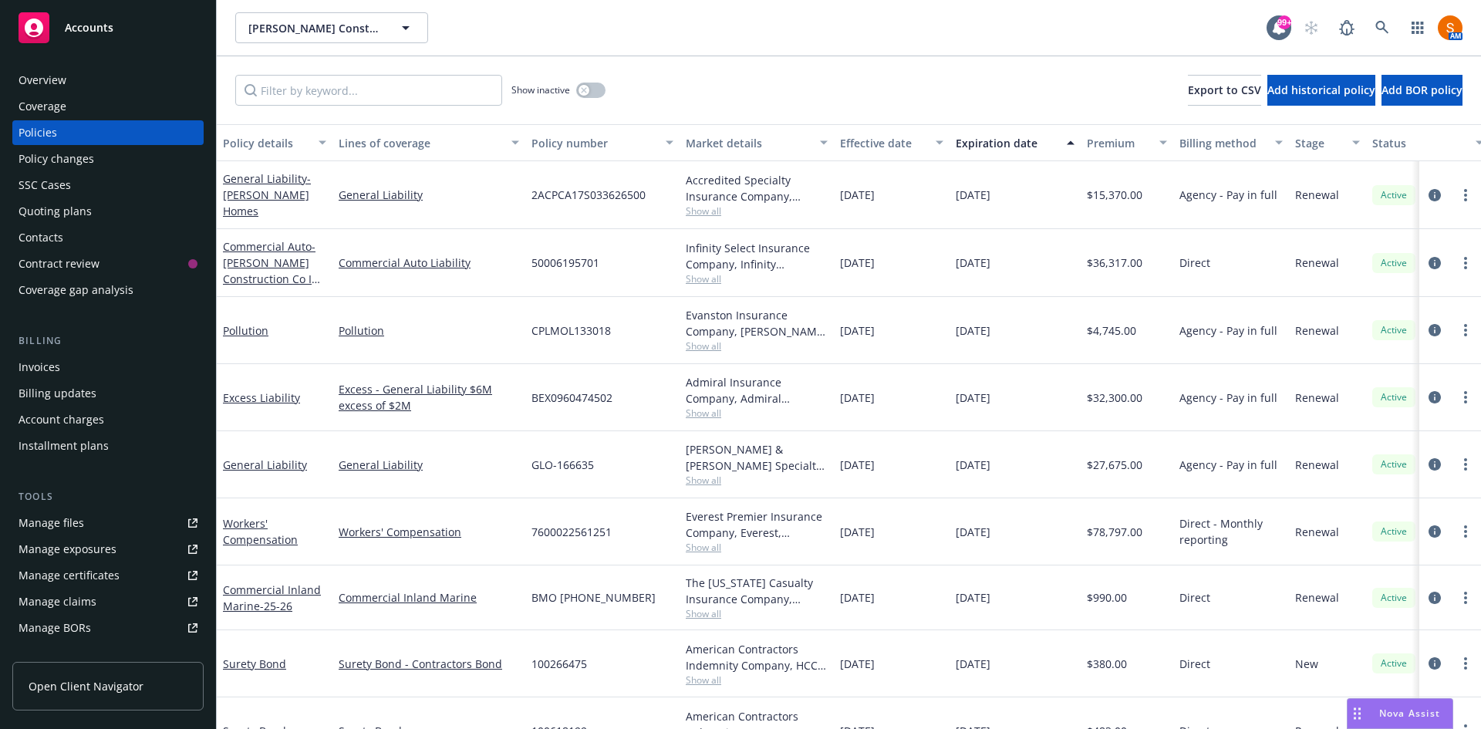
scroll to position [46, 0]
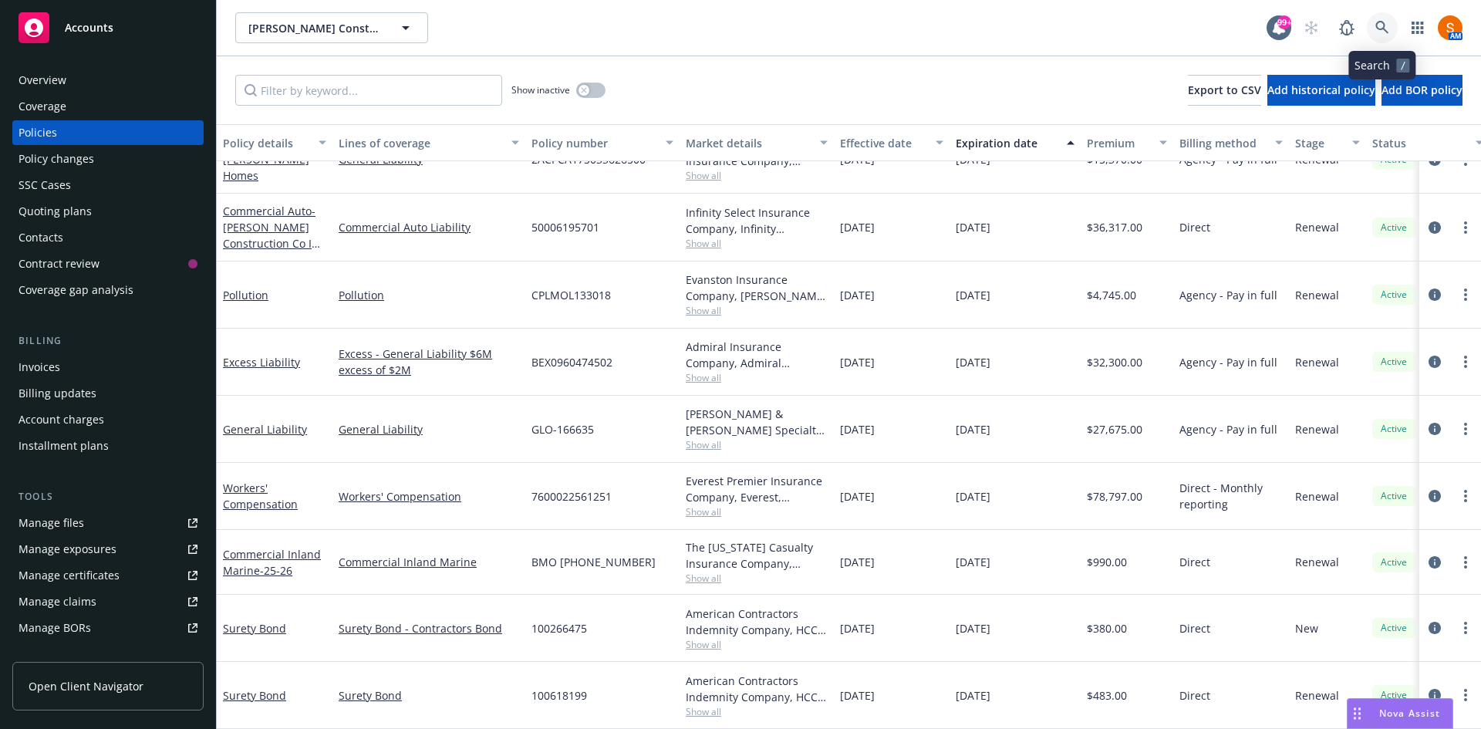
click at [1374, 19] on link at bounding box center [1382, 27] width 31 height 31
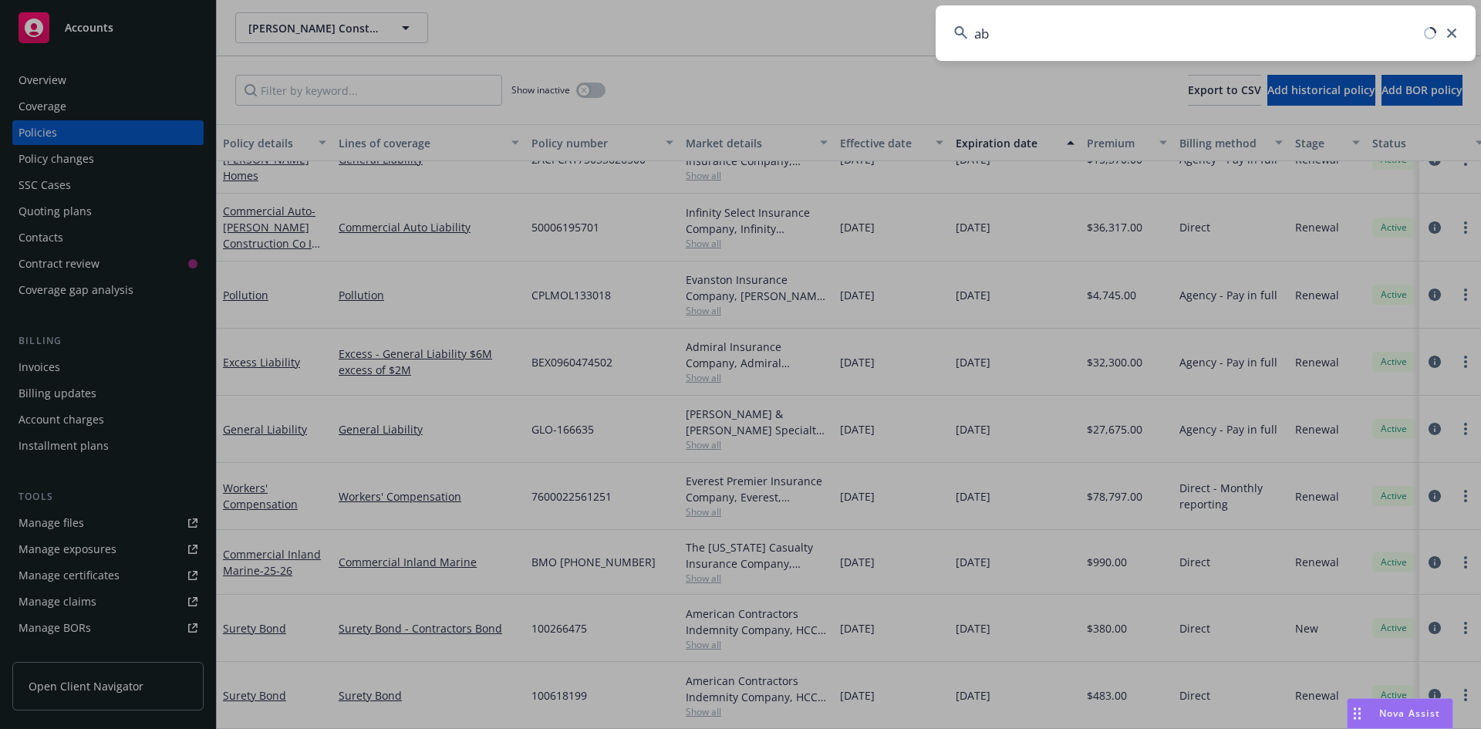
type input "a"
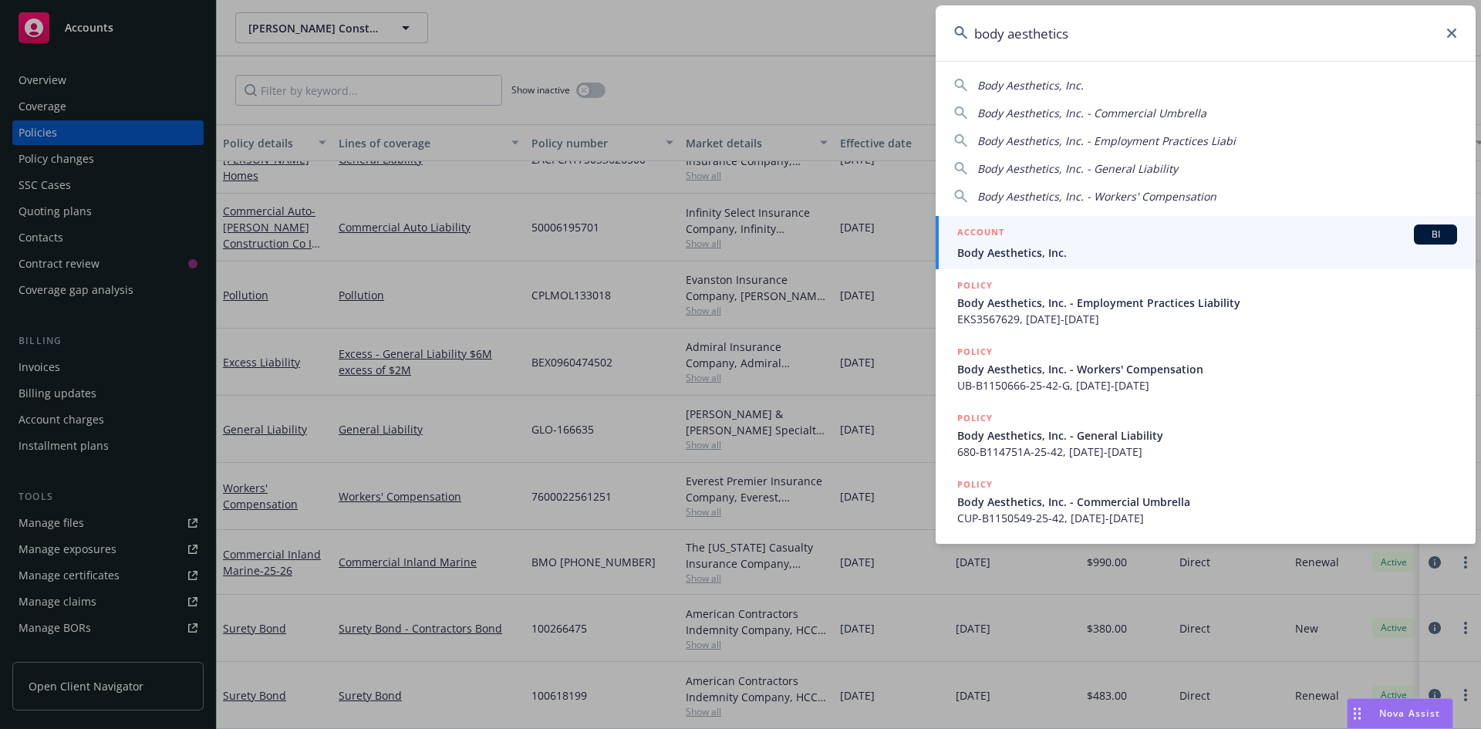
type input "body aesthetics"
click at [1020, 247] on span "Body Aesthetics, Inc." at bounding box center [1207, 252] width 500 height 16
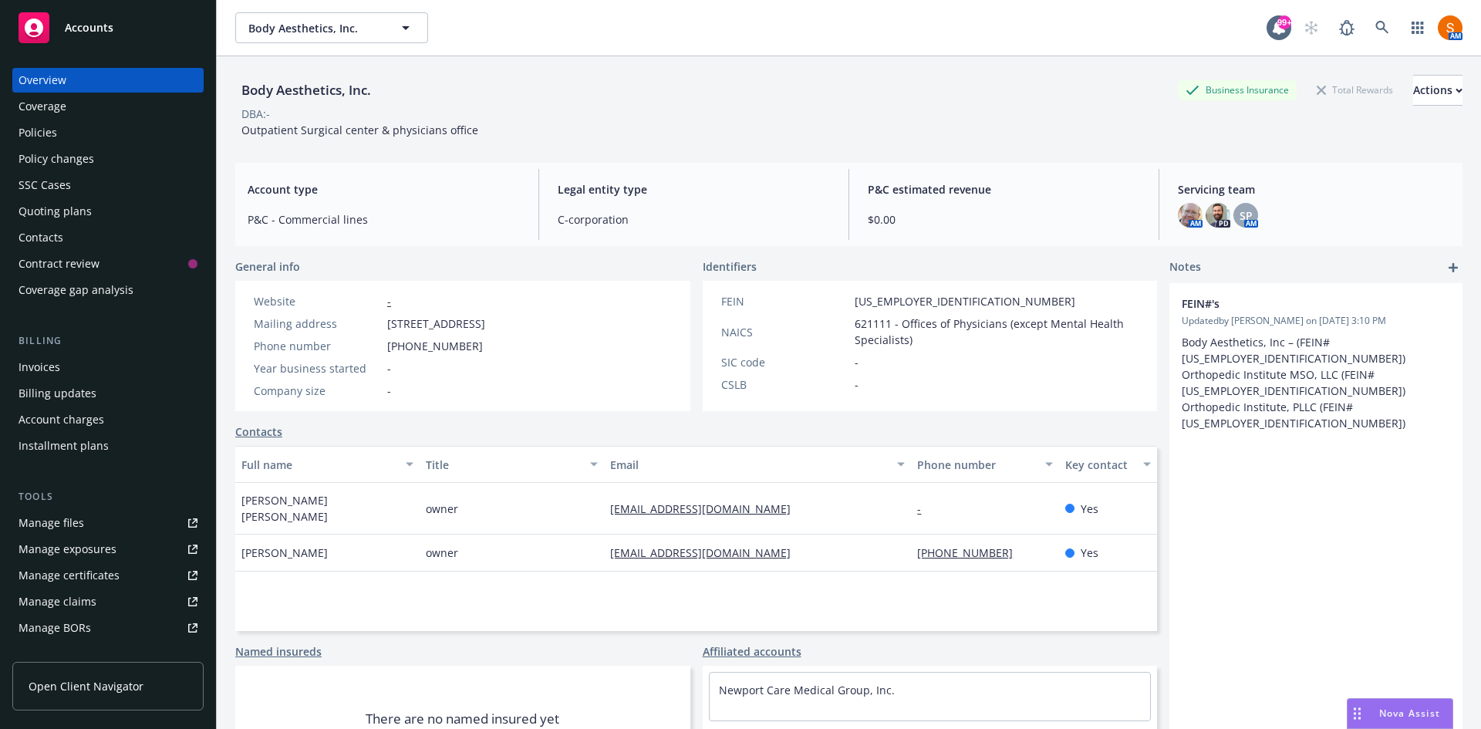
click at [50, 131] on div "Policies" at bounding box center [38, 132] width 39 height 25
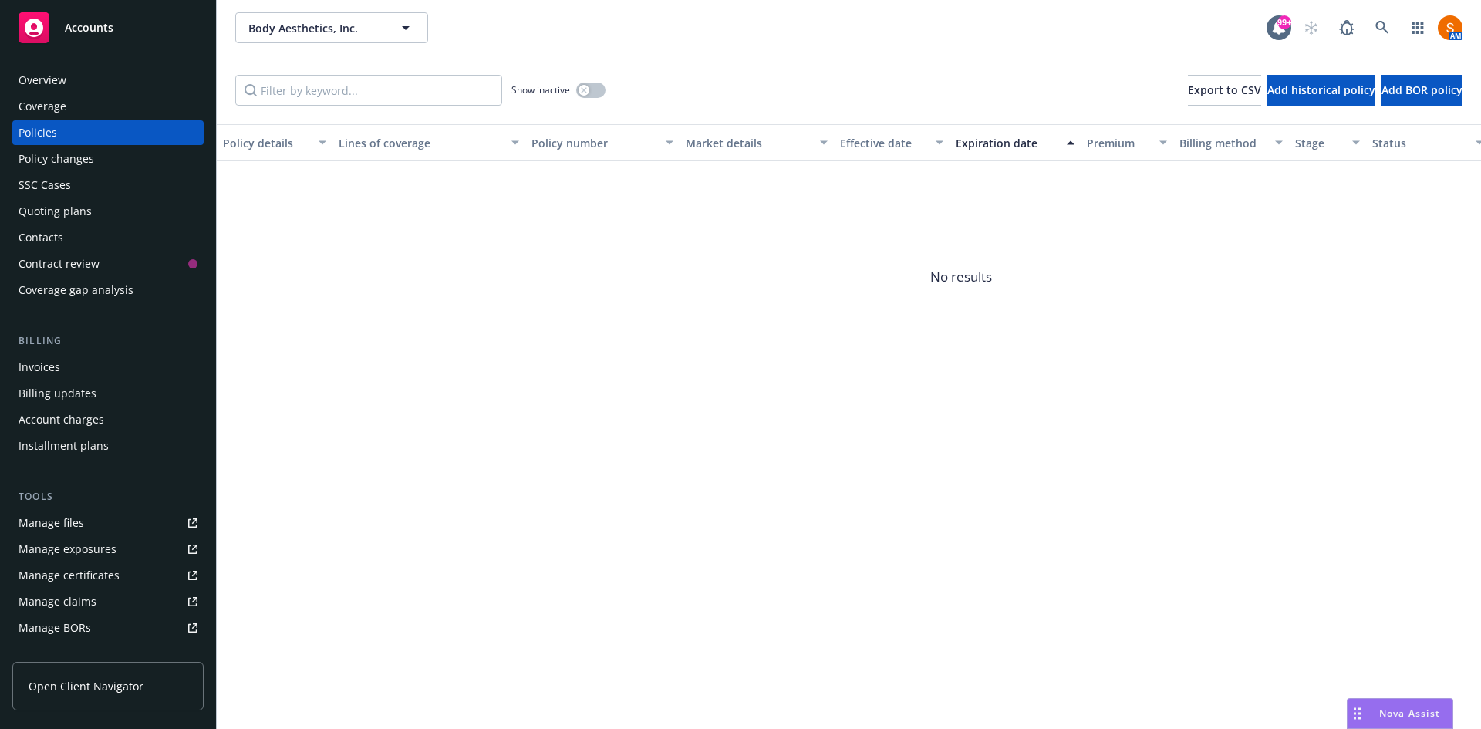
click at [65, 375] on div "Invoices" at bounding box center [108, 367] width 179 height 25
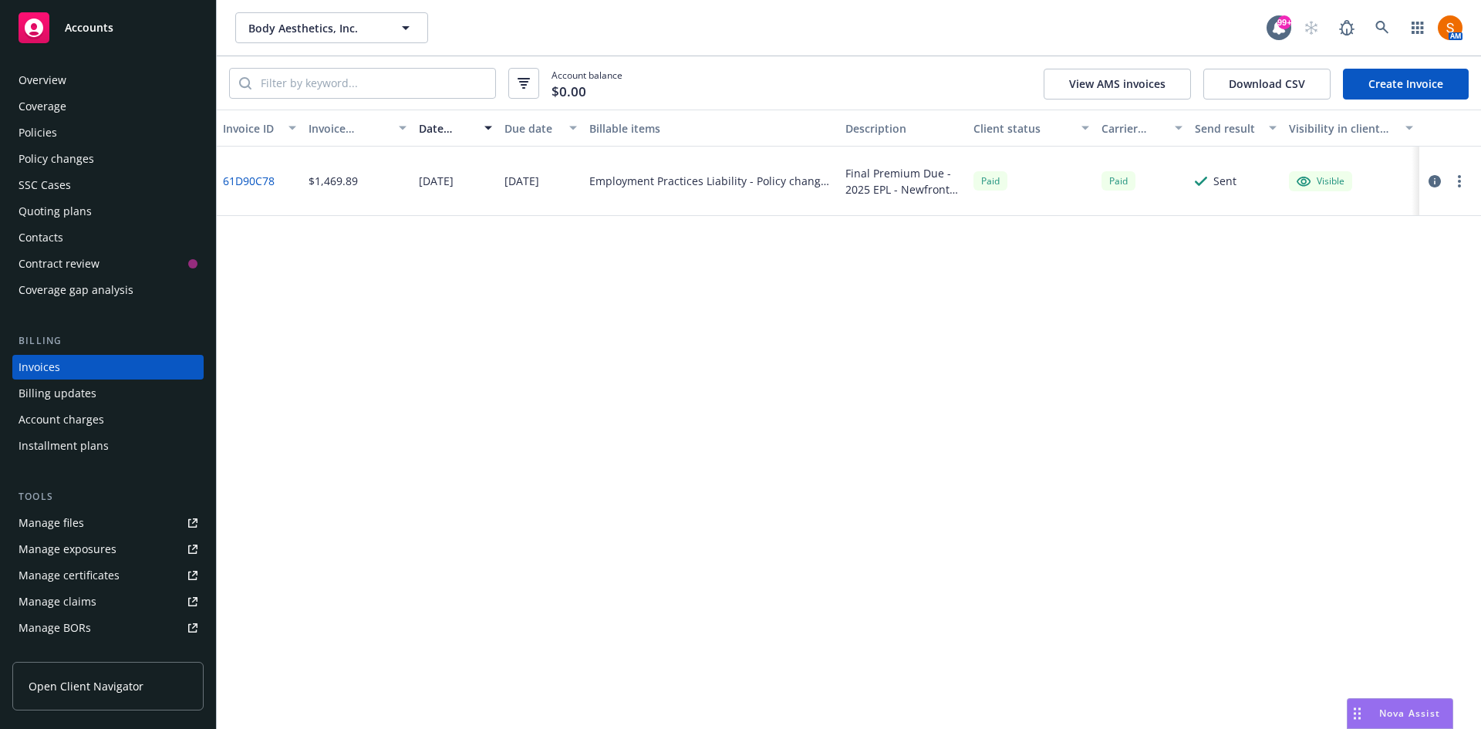
click at [66, 167] on div "Policy changes" at bounding box center [57, 159] width 76 height 25
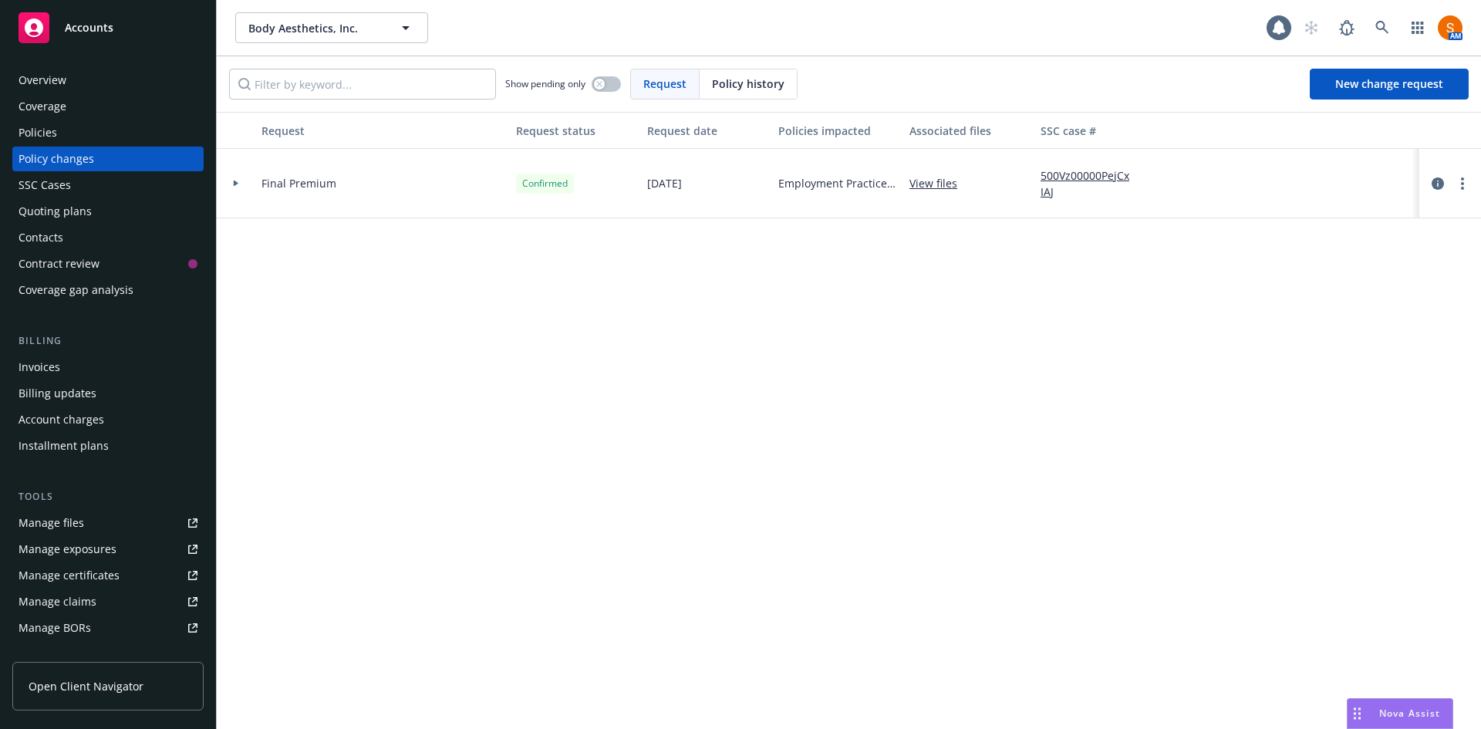
click at [741, 98] on div "Policy history" at bounding box center [748, 83] width 97 height 29
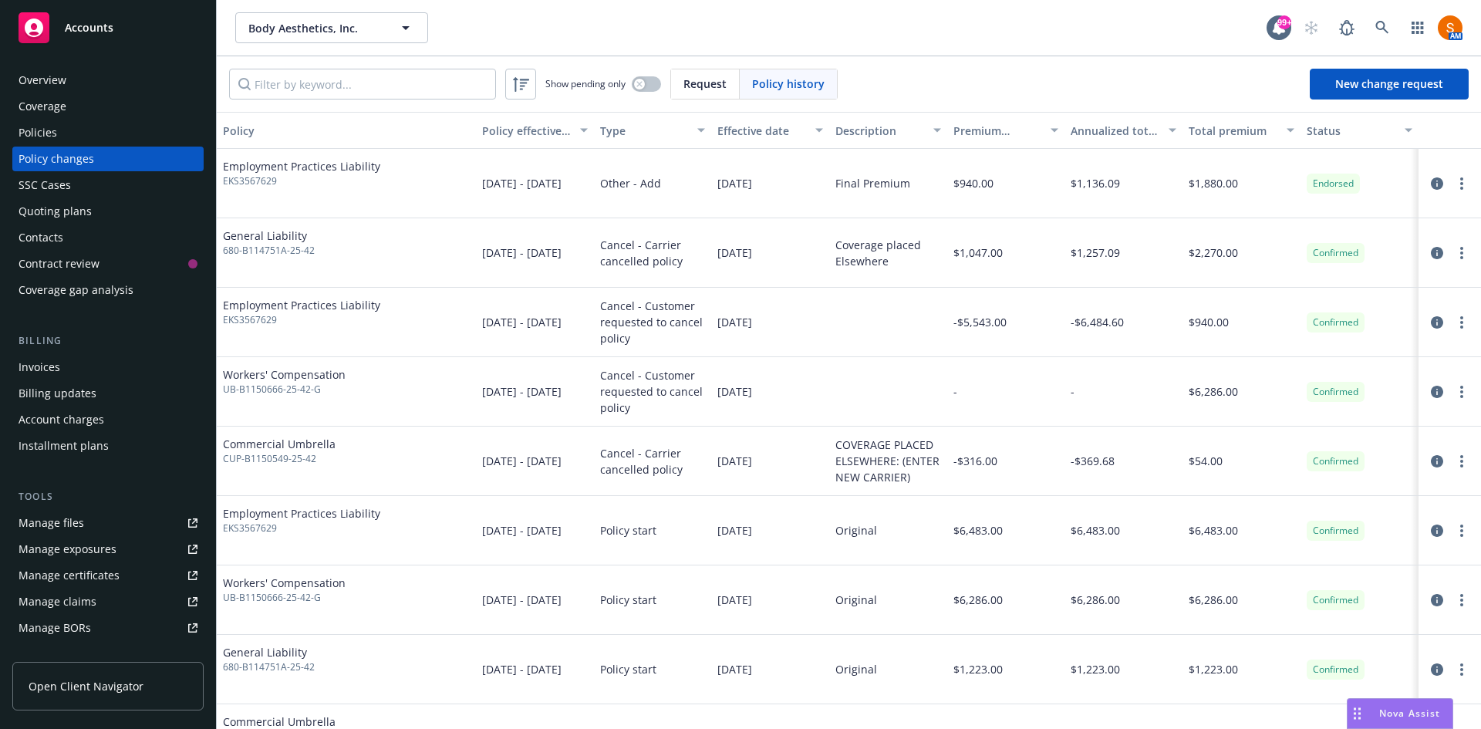
scroll to position [1, 0]
click at [1431, 322] on icon "circleInformation" at bounding box center [1437, 321] width 12 height 12
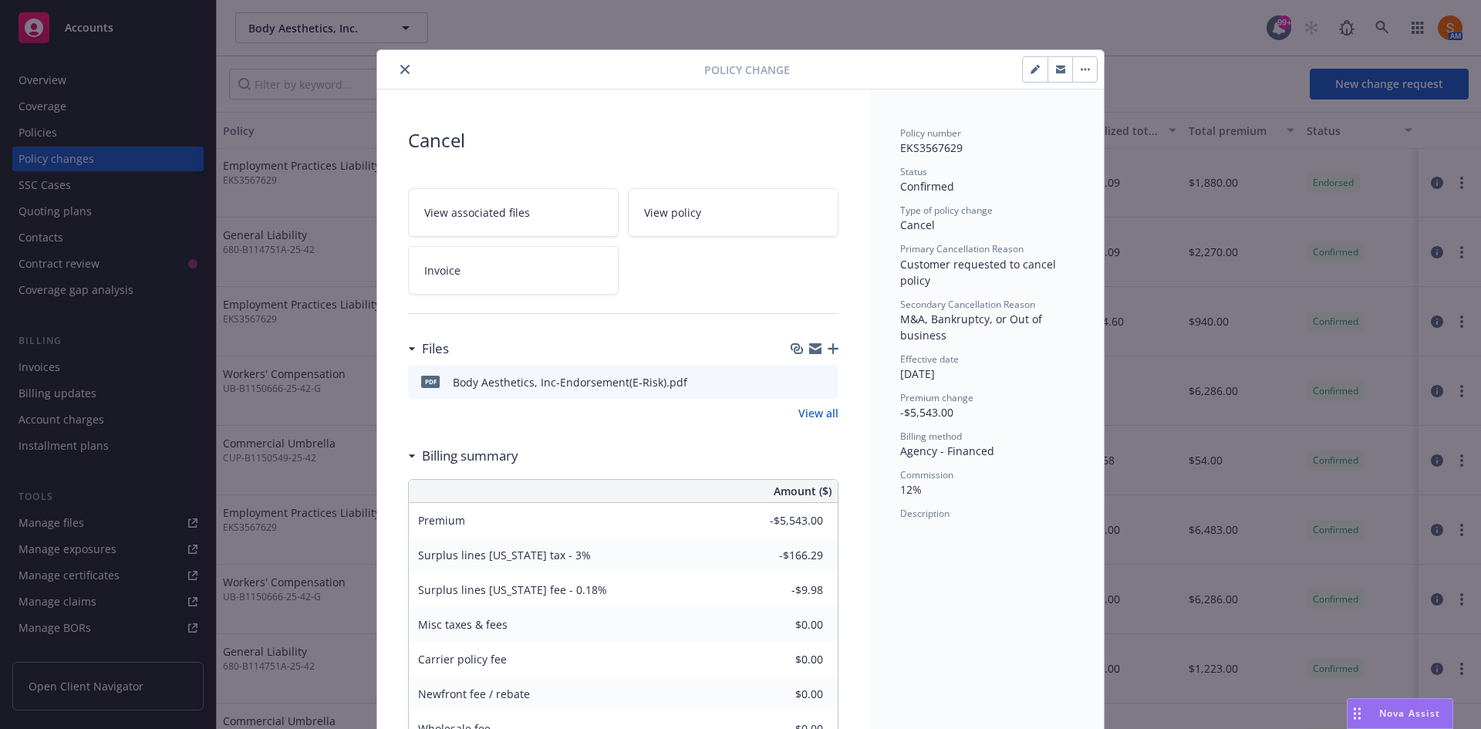
click at [403, 63] on button "close" at bounding box center [405, 69] width 19 height 19
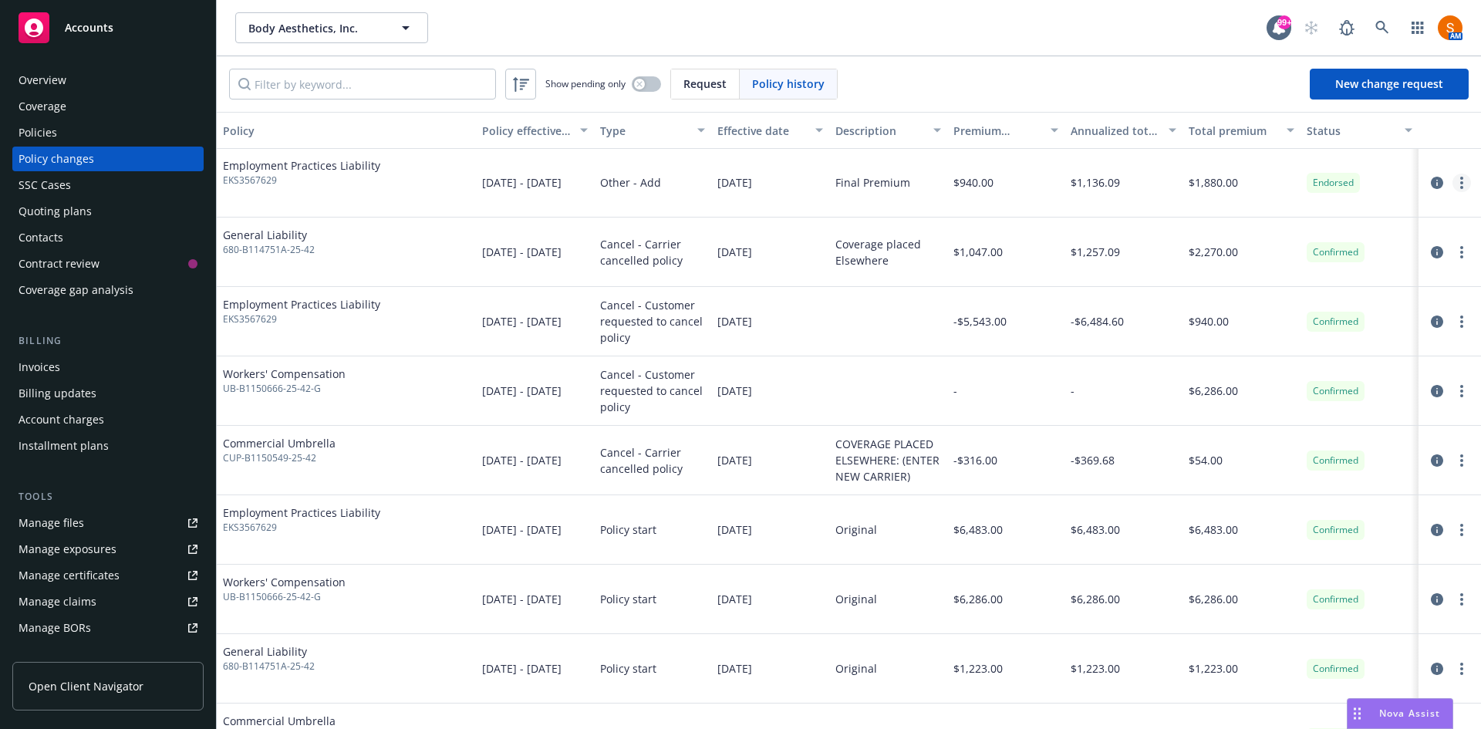
click at [1460, 183] on circle "more" at bounding box center [1461, 182] width 3 height 3
click at [818, 235] on div "[DATE]" at bounding box center [770, 251] width 118 height 69
click at [1455, 180] on link "more" at bounding box center [1461, 183] width 19 height 19
click at [1431, 177] on icon "circleInformation" at bounding box center [1437, 183] width 12 height 12
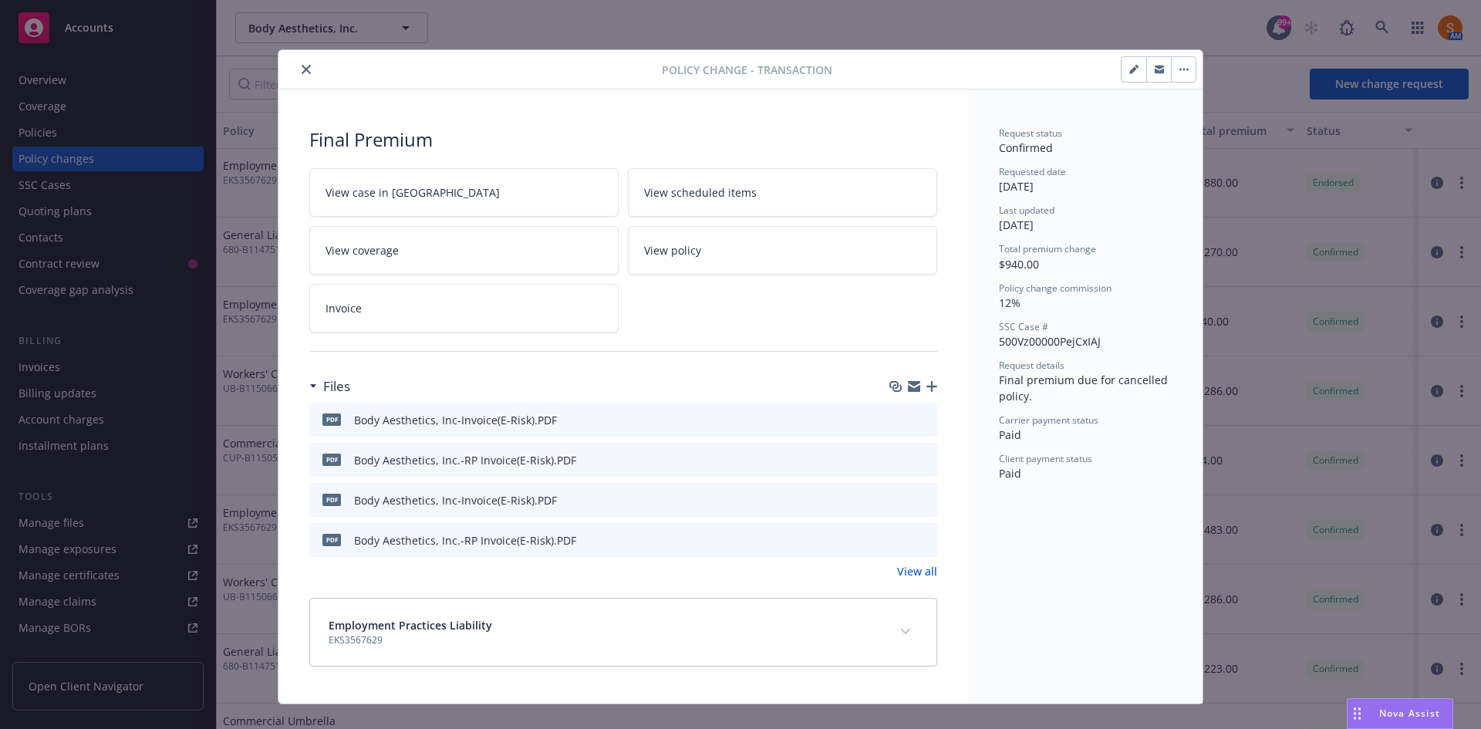
scroll to position [25, 0]
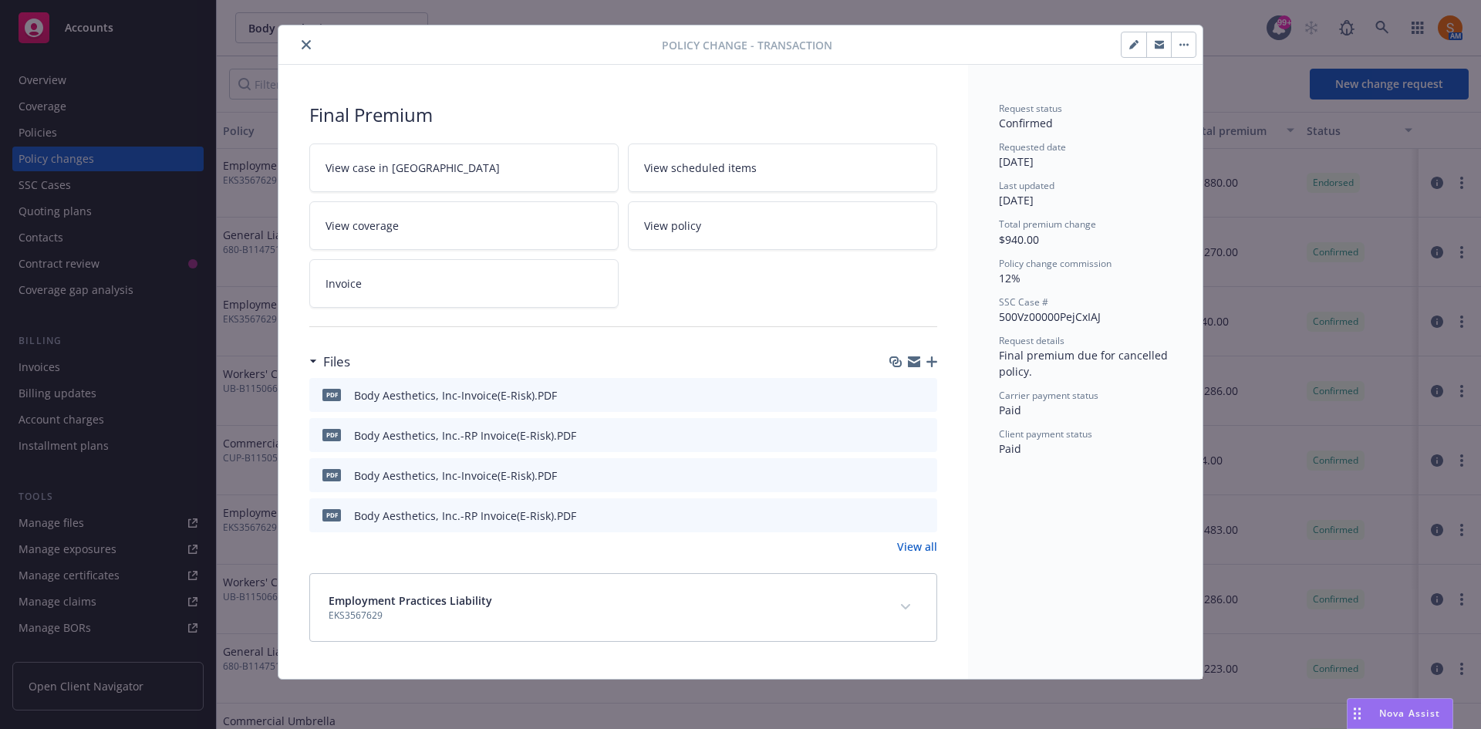
click at [1177, 46] on button "button" at bounding box center [1183, 44] width 25 height 25
click at [558, 65] on div "Final Premium View case in SSC View scheduled items View coverage View policy I…" at bounding box center [623, 372] width 690 height 614
click at [302, 46] on icon "close" at bounding box center [306, 44] width 9 height 9
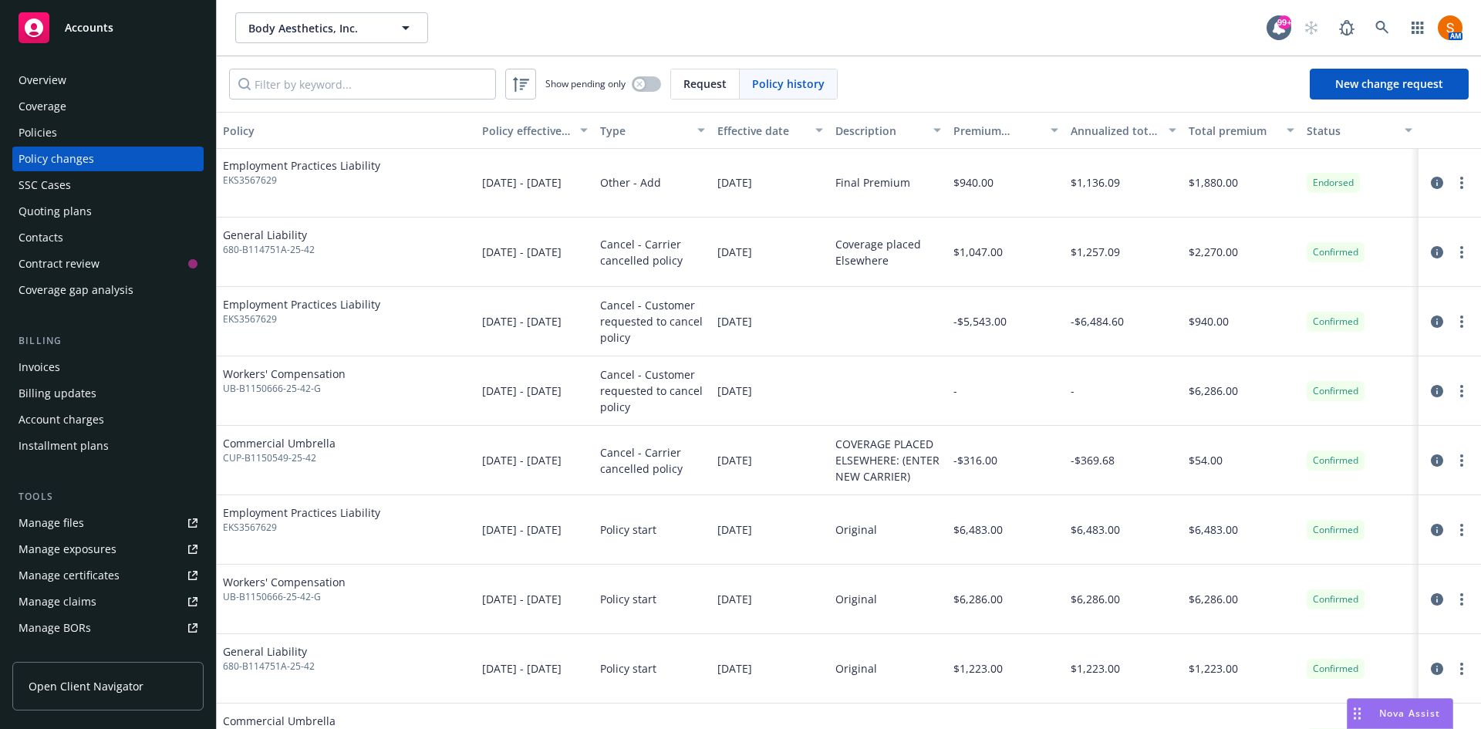
click at [58, 361] on div "Invoices" at bounding box center [40, 367] width 42 height 25
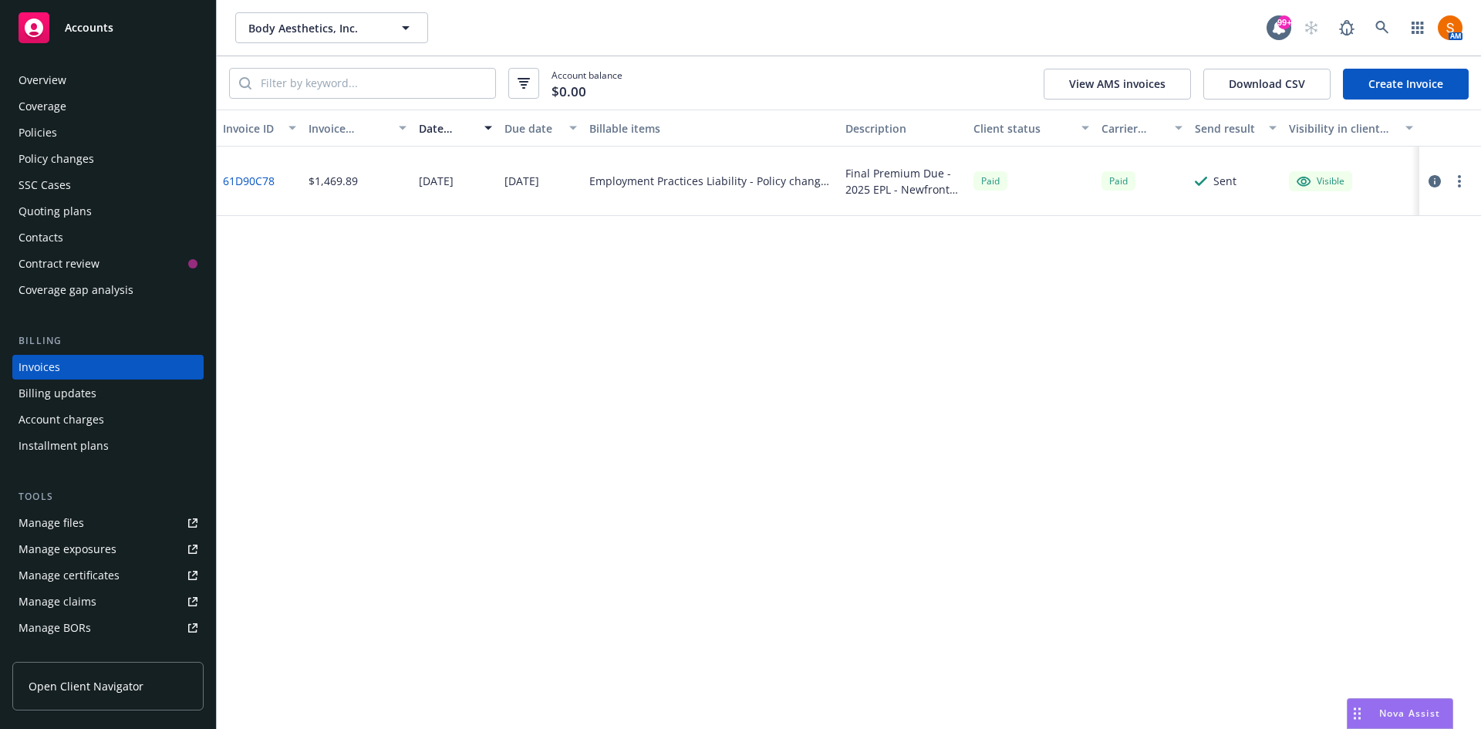
click at [78, 167] on div "Policy changes" at bounding box center [57, 159] width 76 height 25
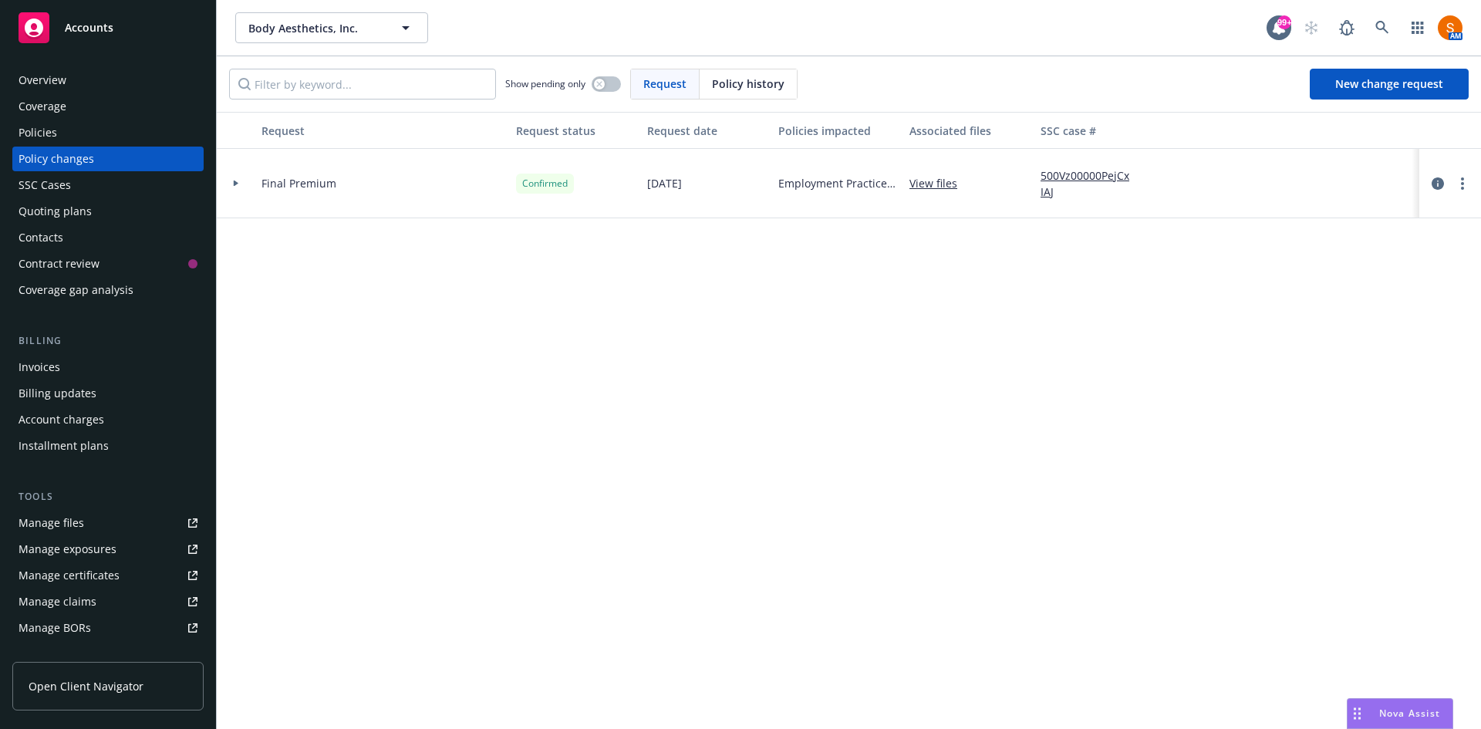
click at [745, 91] on span "Policy history" at bounding box center [748, 84] width 72 height 16
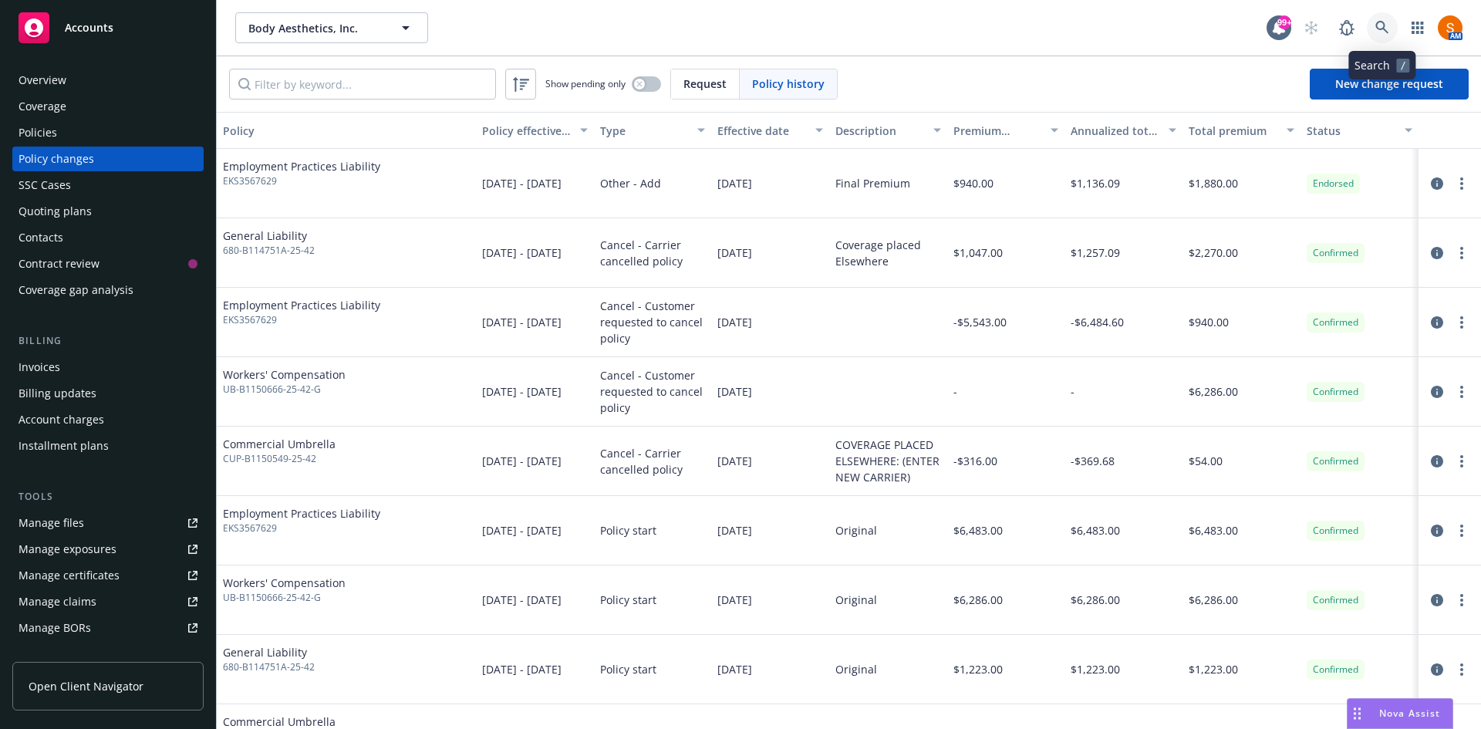
click at [1385, 32] on icon at bounding box center [1382, 28] width 14 height 14
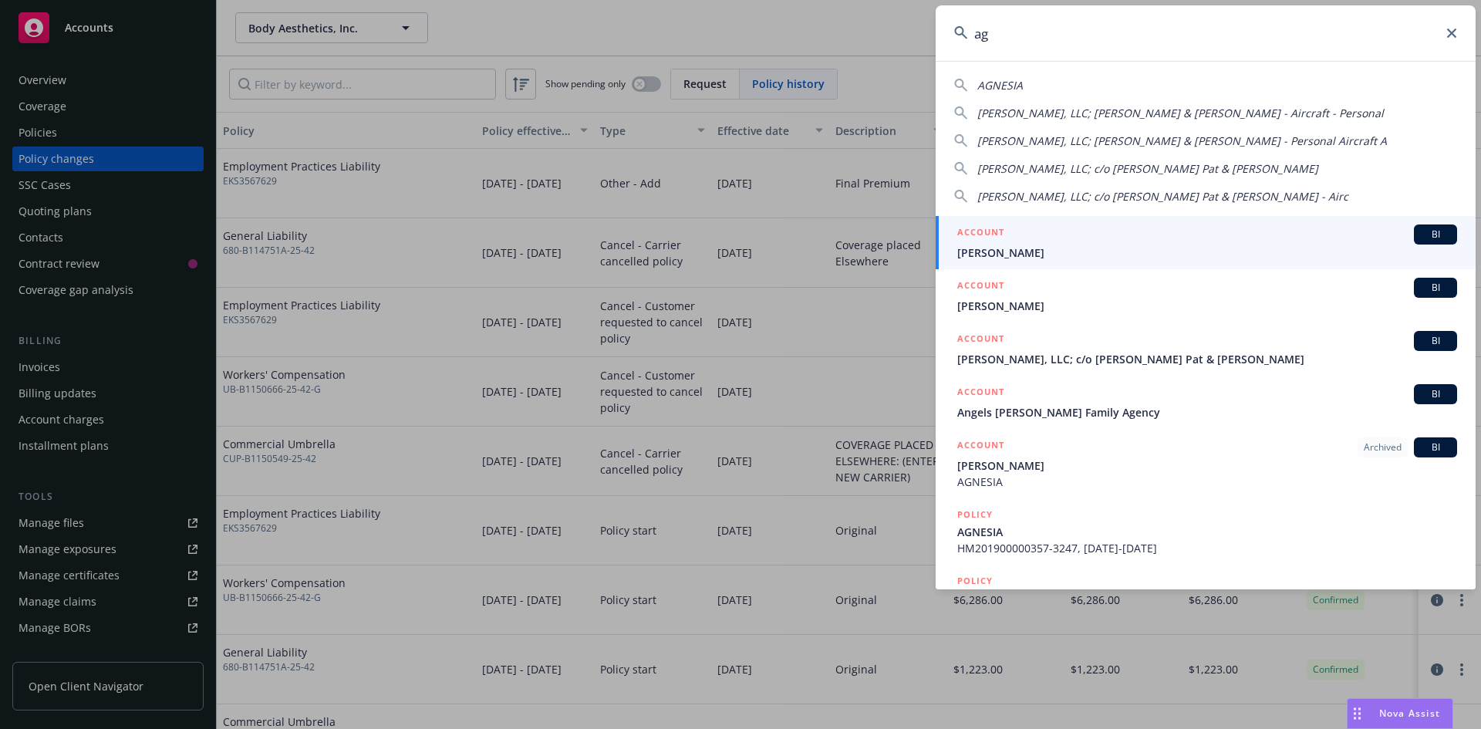
type input "a"
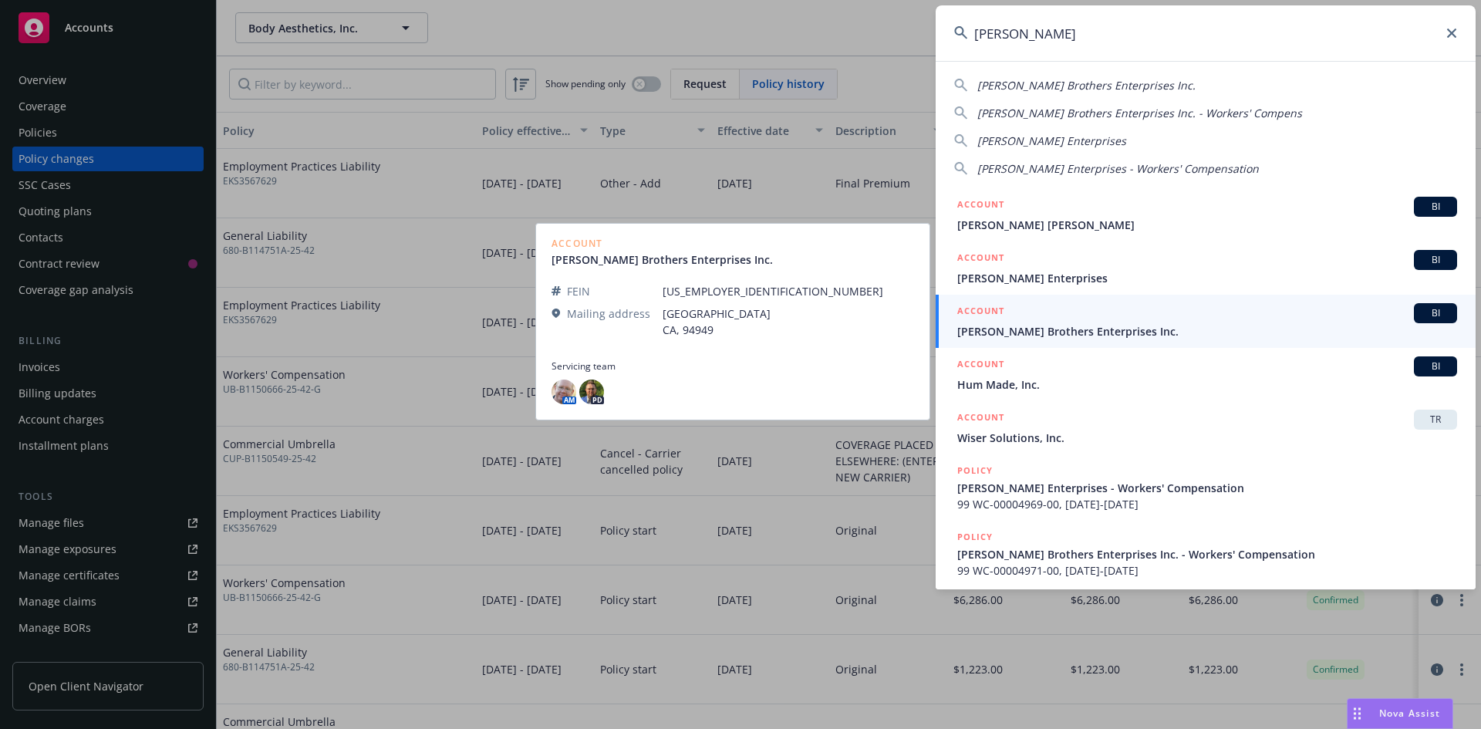
type input "[PERSON_NAME]"
click at [1028, 326] on span "[PERSON_NAME] Brothers Enterprises Inc." at bounding box center [1207, 331] width 500 height 16
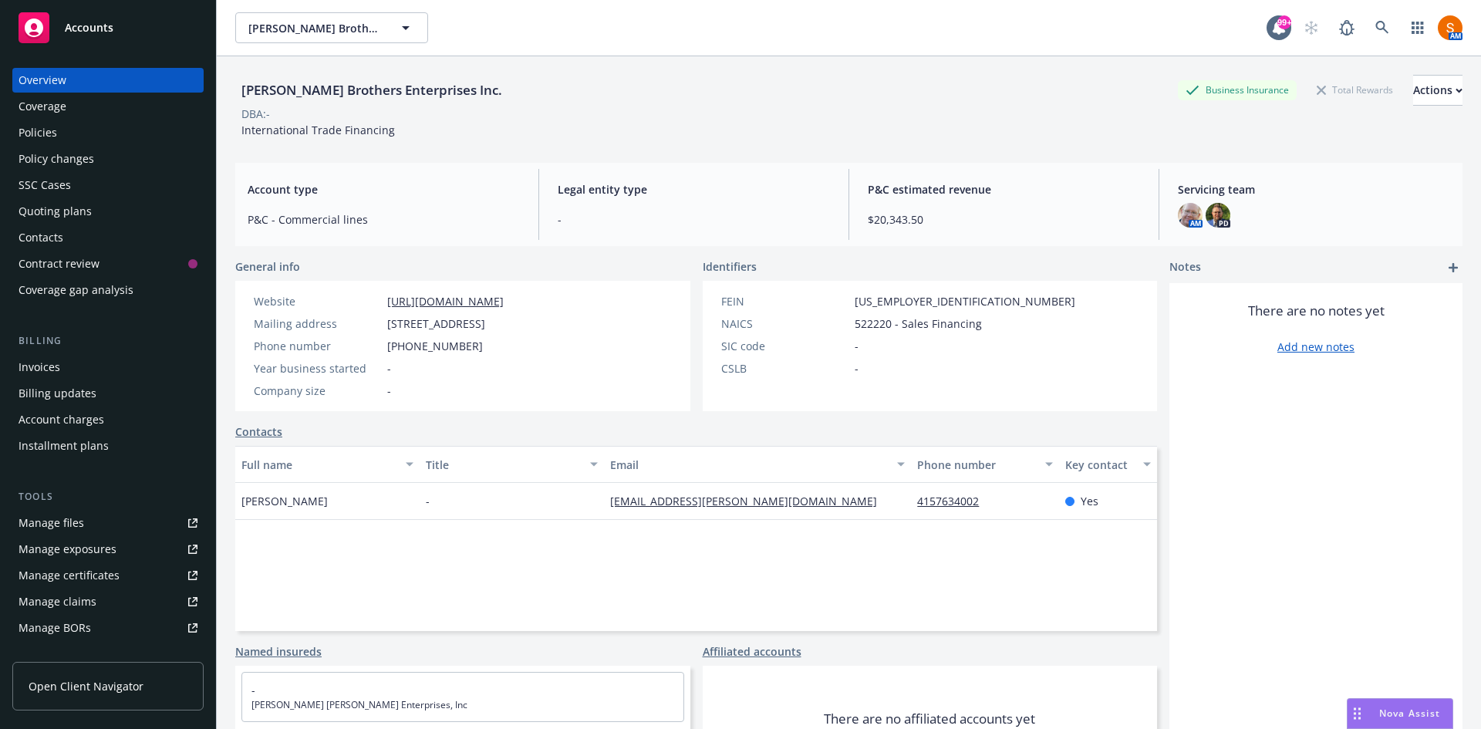
click at [39, 367] on div "Invoices" at bounding box center [40, 367] width 42 height 25
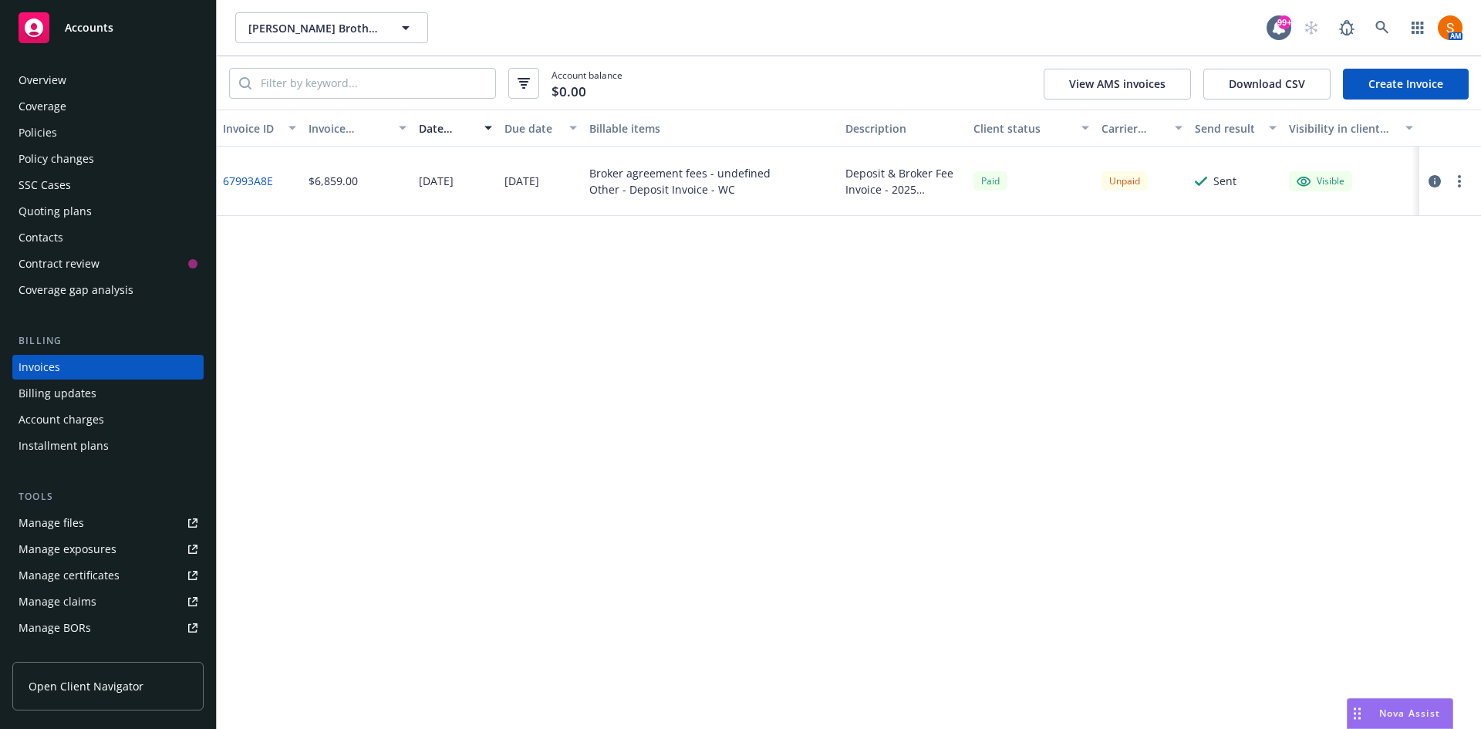
click at [32, 137] on div "Policies" at bounding box center [38, 132] width 39 height 25
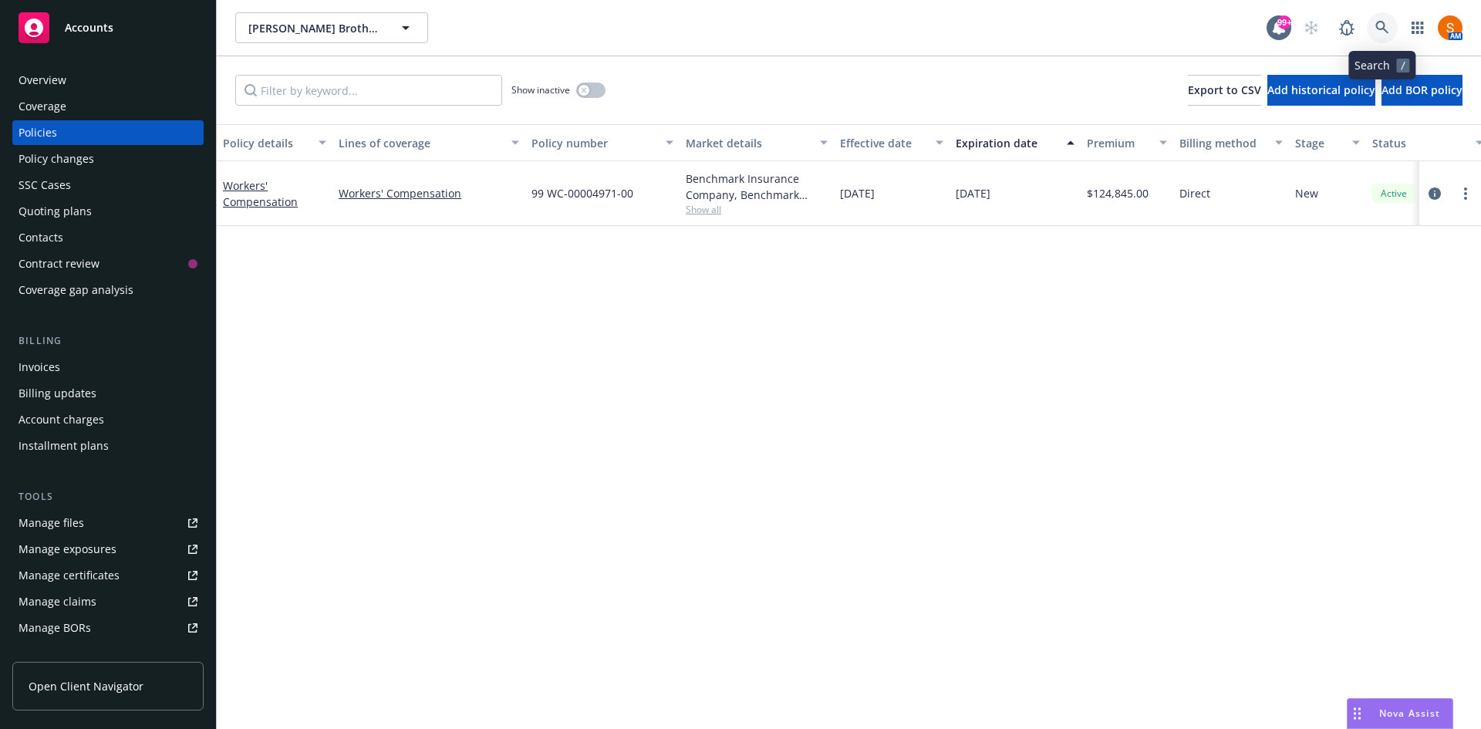
click at [1381, 21] on icon at bounding box center [1382, 28] width 14 height 14
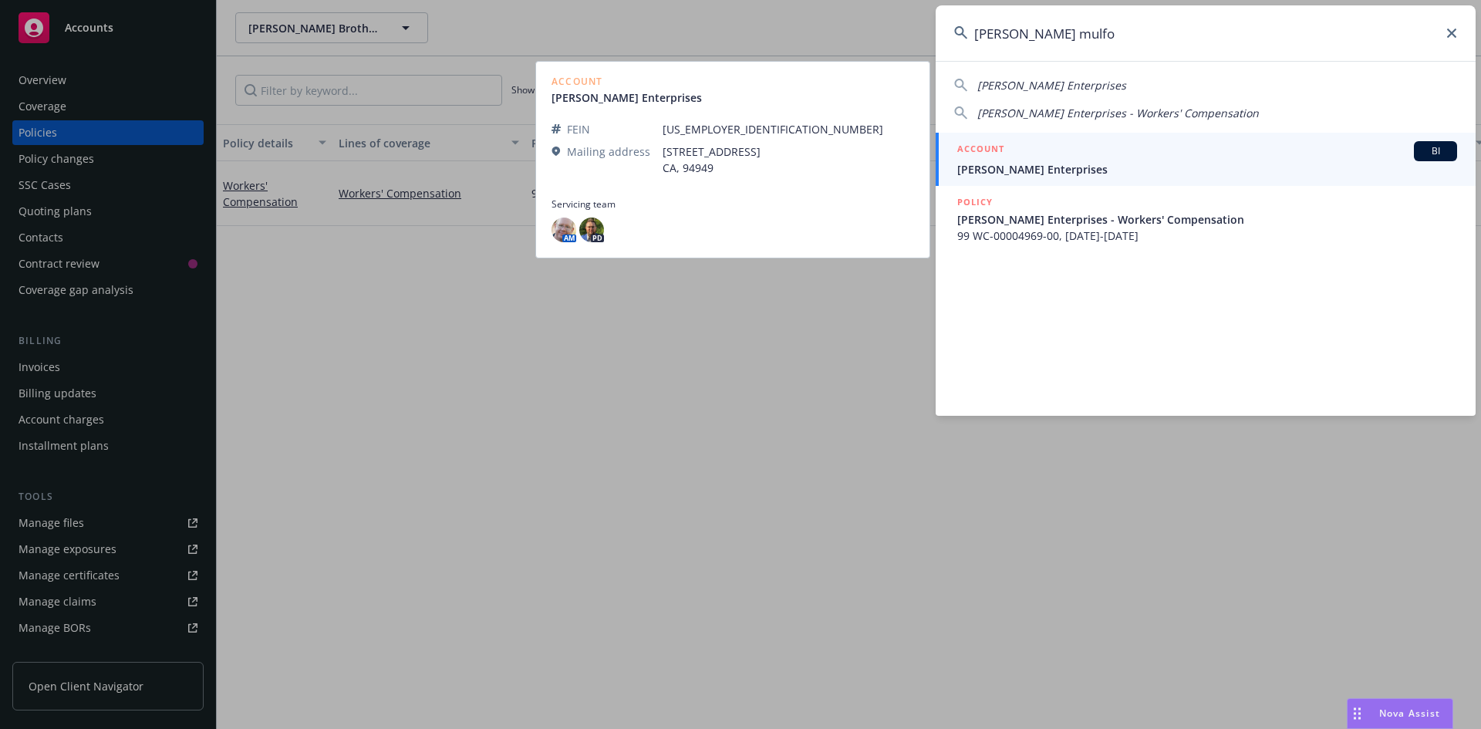
type input "[PERSON_NAME] mulfo"
click at [1083, 165] on span "[PERSON_NAME] Enterprises" at bounding box center [1207, 169] width 500 height 16
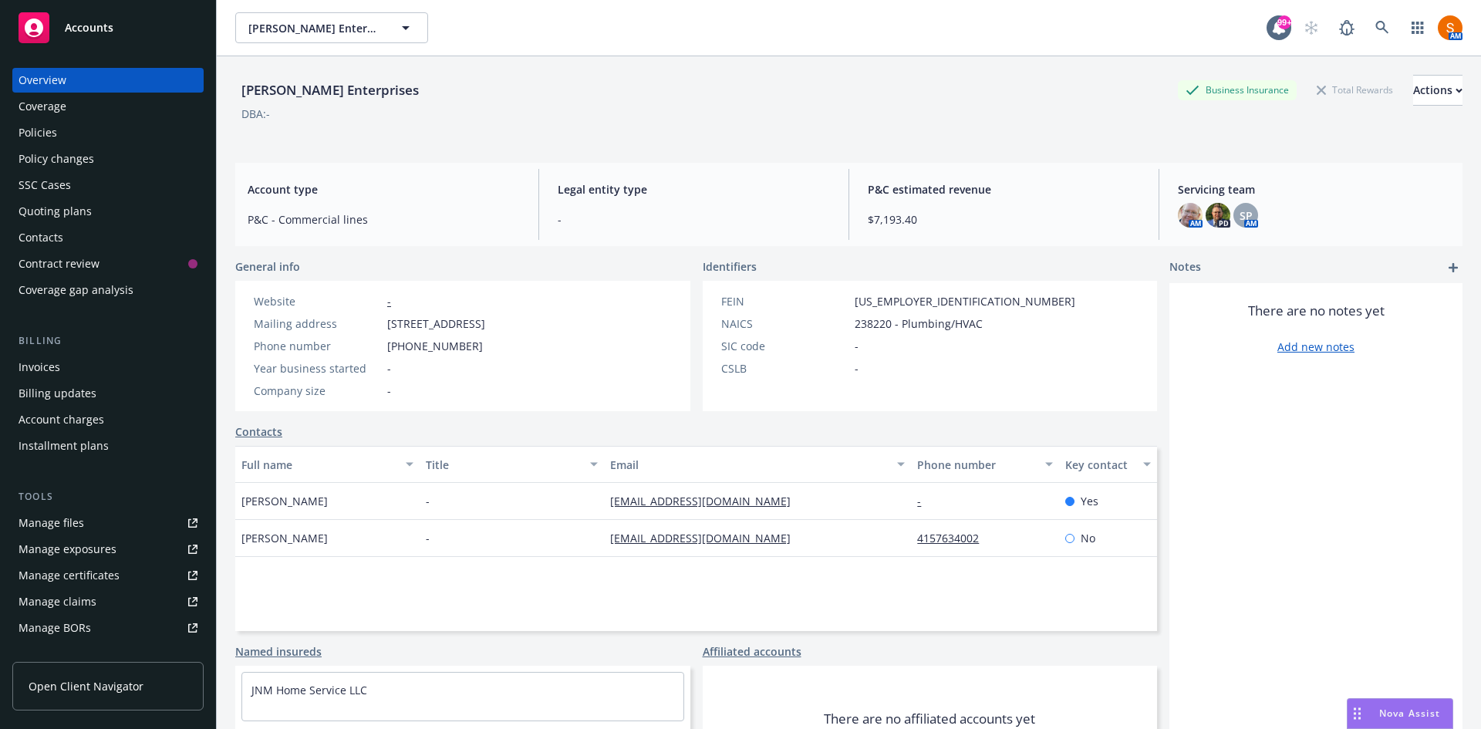
click at [49, 139] on div "Policies" at bounding box center [38, 132] width 39 height 25
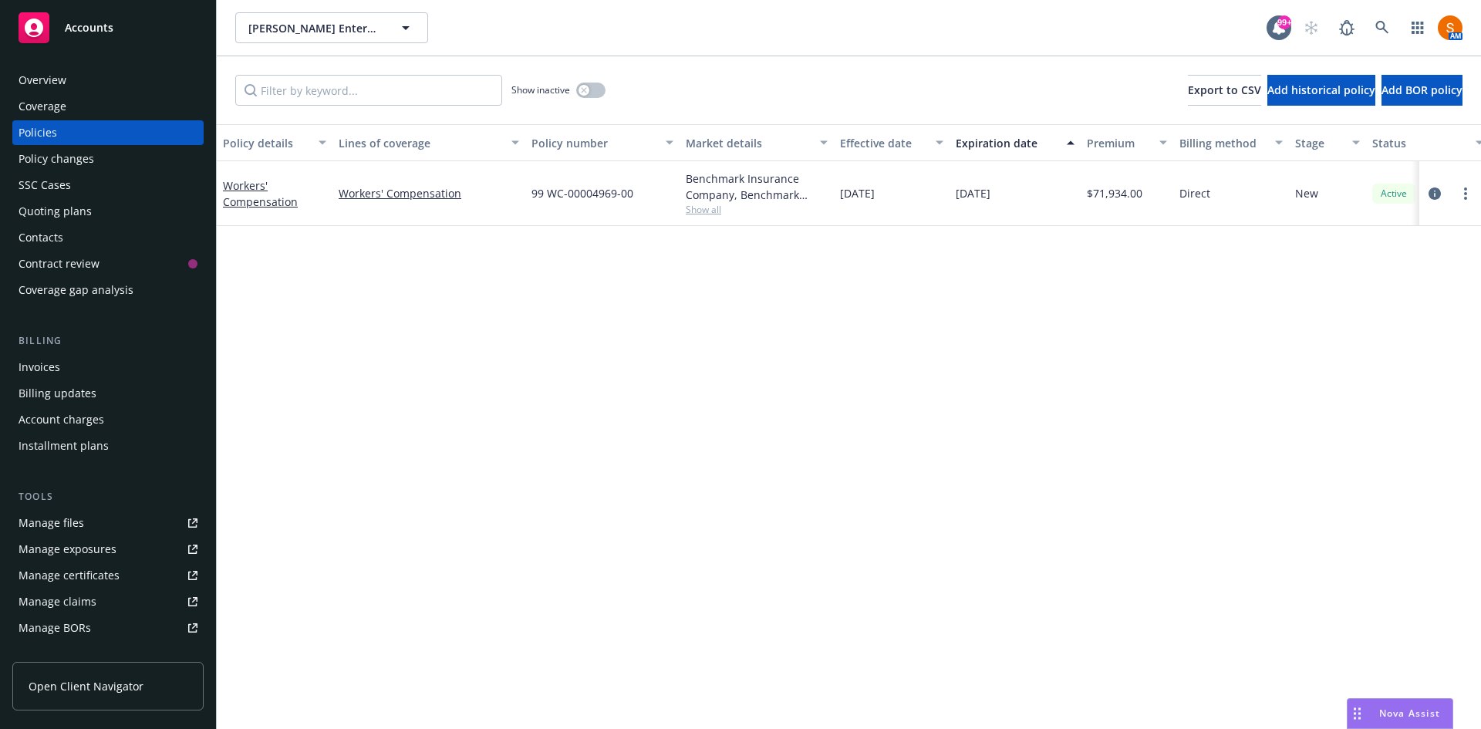
click at [700, 210] on span "Show all" at bounding box center [757, 209] width 142 height 13
click at [823, 191] on div "Benchmark Insurance Company, Benchmark Insurance Group, Novatae Risk Group" at bounding box center [757, 186] width 142 height 32
click at [1369, 23] on link at bounding box center [1382, 27] width 31 height 31
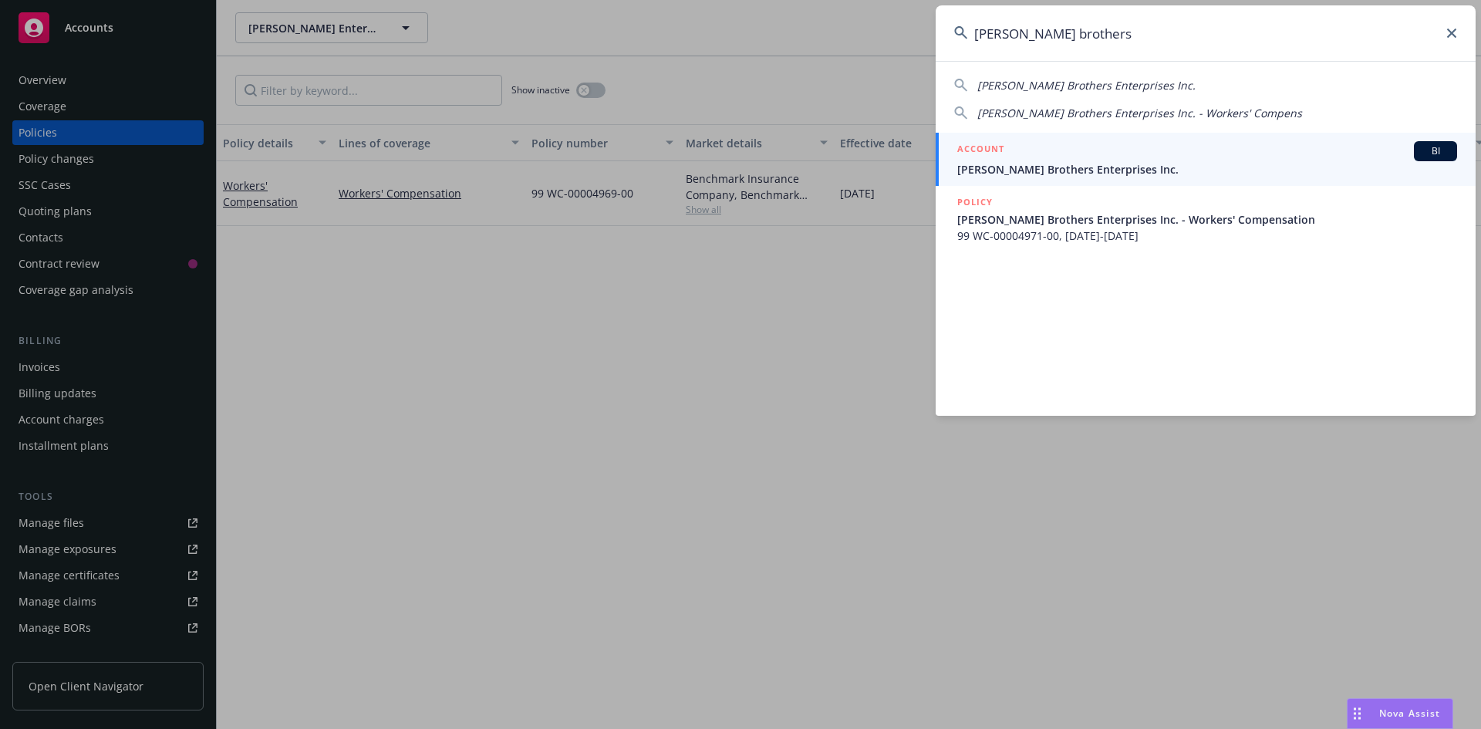
type input "[PERSON_NAME] brothers"
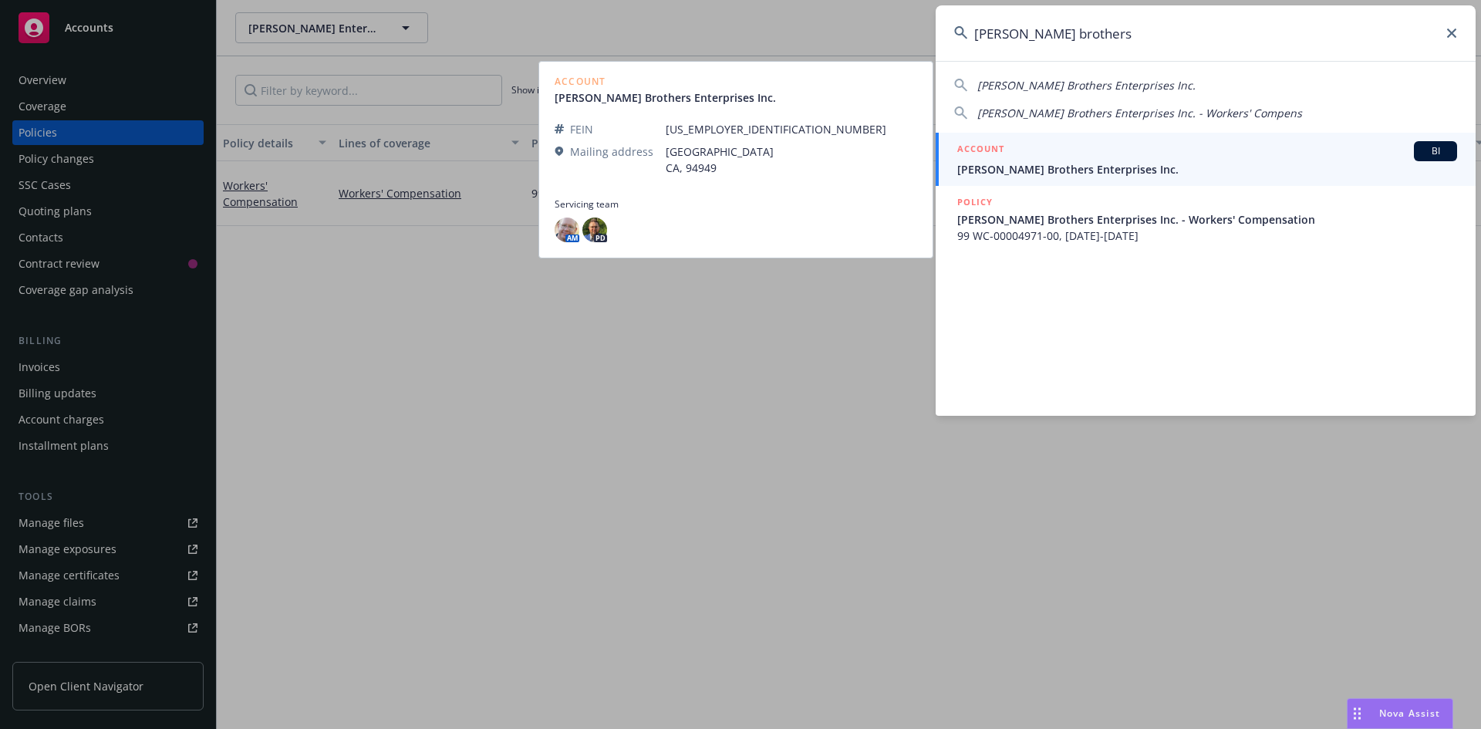
click at [1119, 161] on span "[PERSON_NAME] Brothers Enterprises Inc." at bounding box center [1207, 169] width 500 height 16
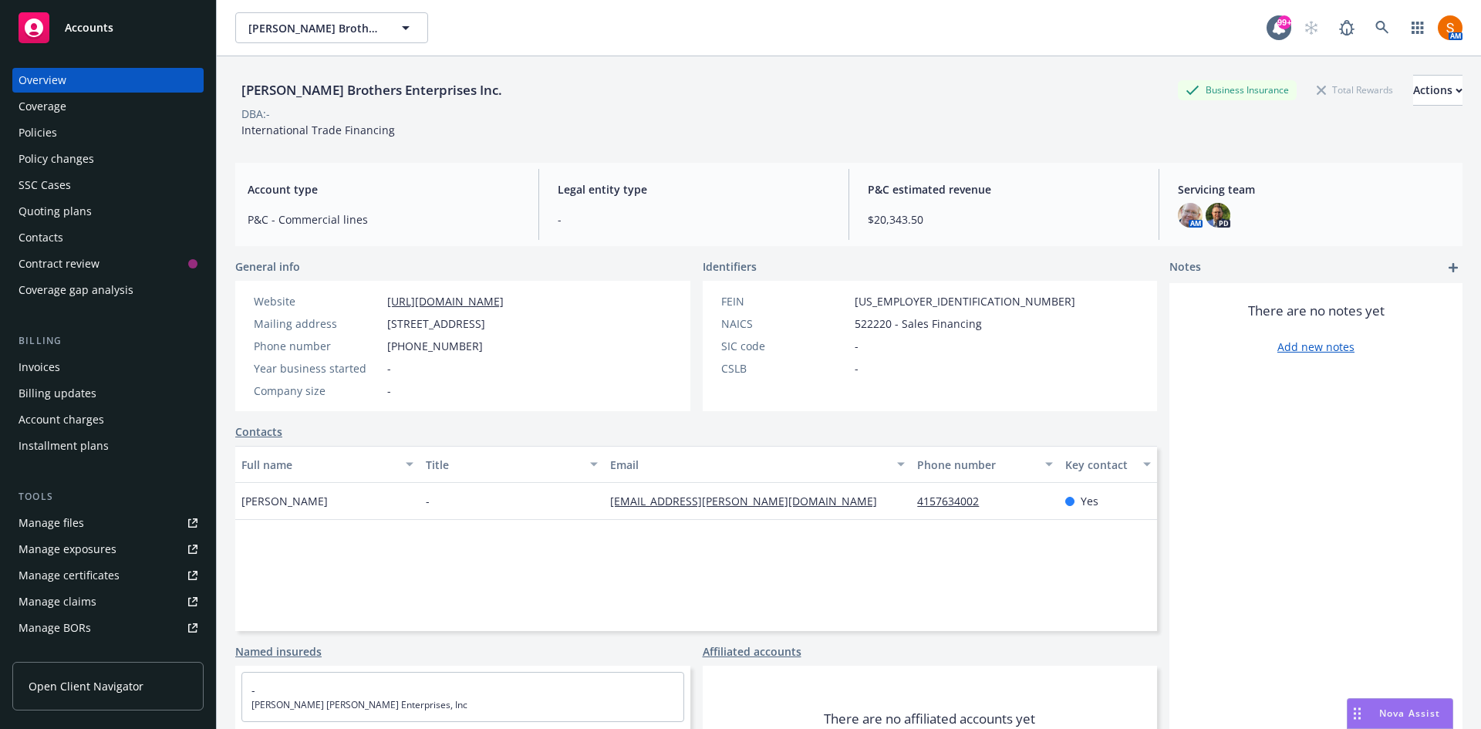
click at [83, 135] on div "Policies" at bounding box center [108, 132] width 179 height 25
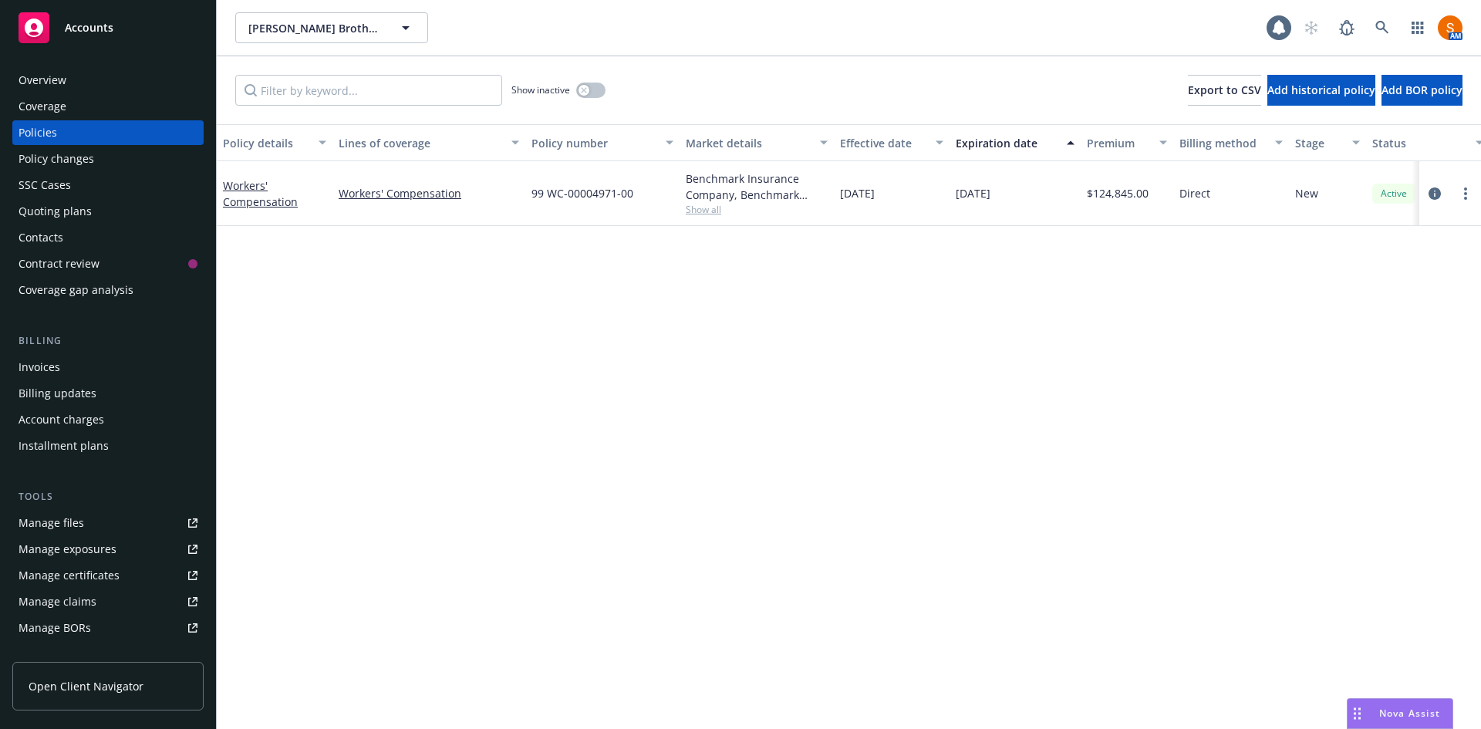
click at [697, 205] on span "Show all" at bounding box center [757, 209] width 142 height 13
click at [1089, 369] on div "Policy details Lines of coverage Policy number Market details Effective date Ex…" at bounding box center [849, 426] width 1264 height 605
click at [1380, 25] on icon at bounding box center [1382, 28] width 14 height 14
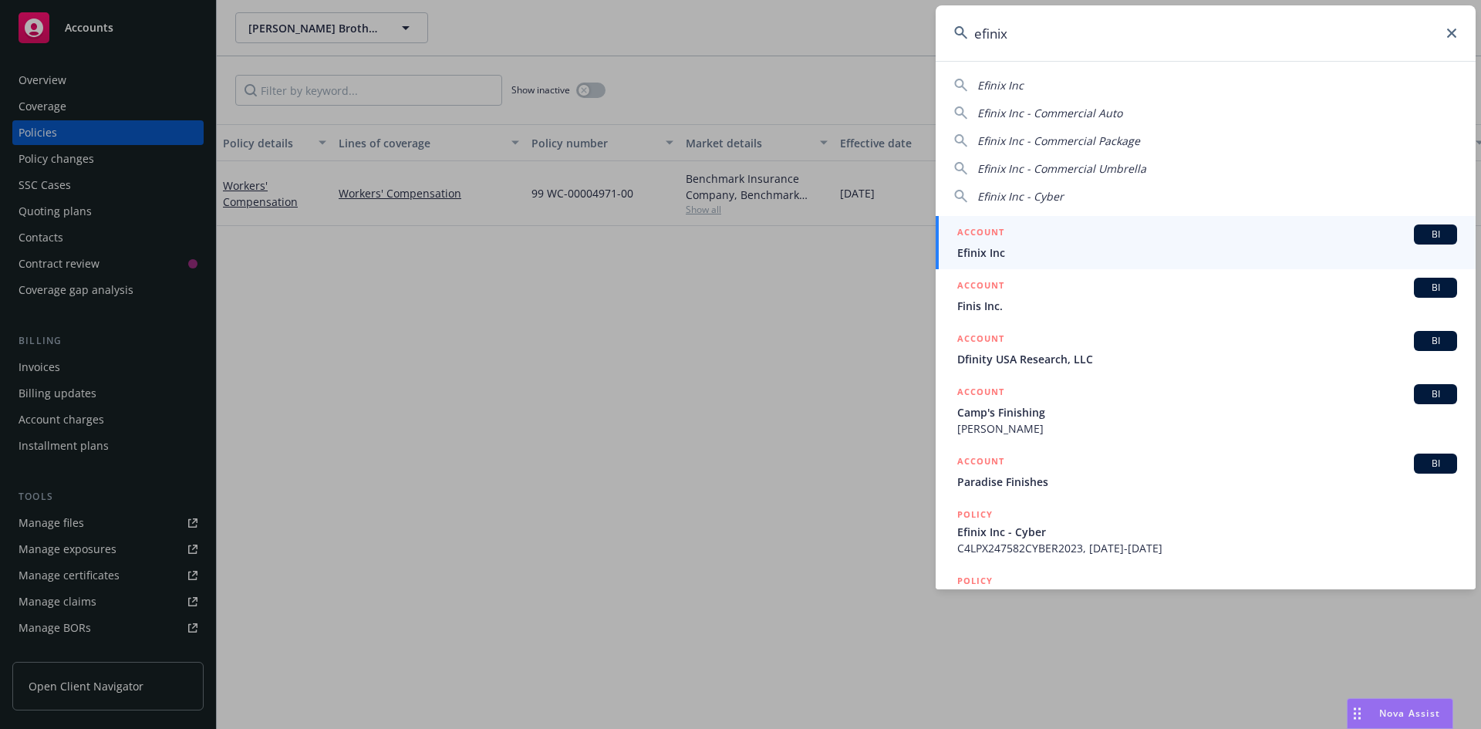
type input "efinix"
click at [1021, 245] on span "Efinix Inc" at bounding box center [1207, 252] width 500 height 16
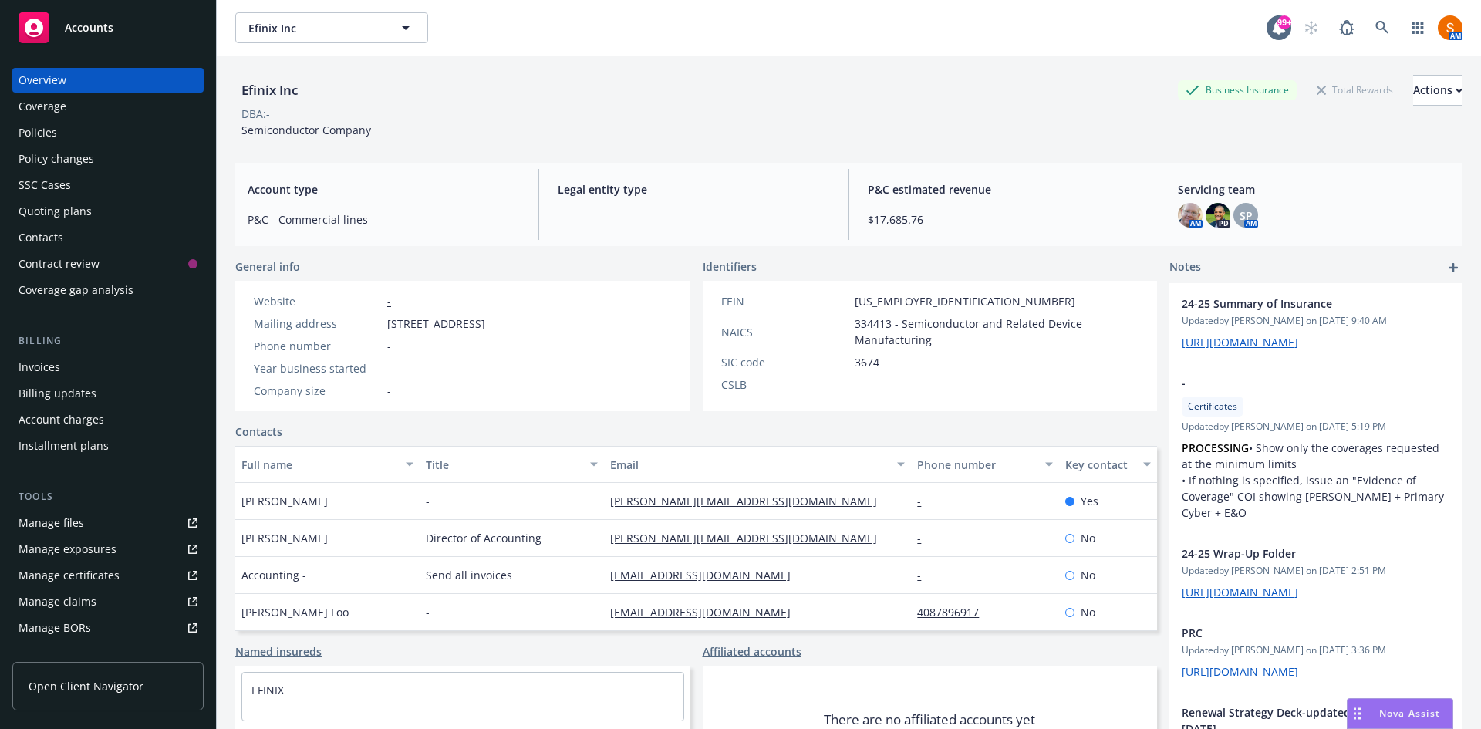
click at [74, 124] on div "Policies" at bounding box center [108, 132] width 179 height 25
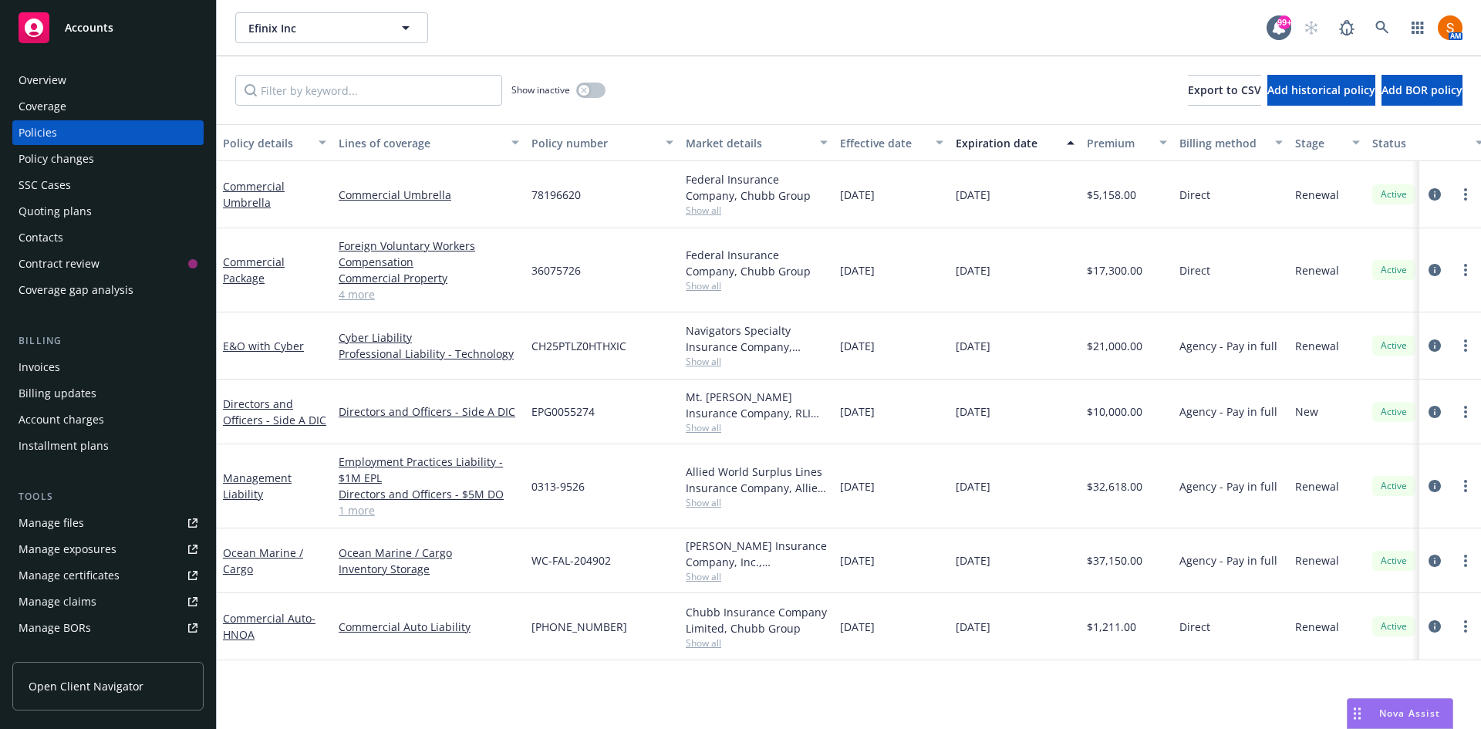
click at [366, 298] on link "4 more" at bounding box center [429, 294] width 180 height 16
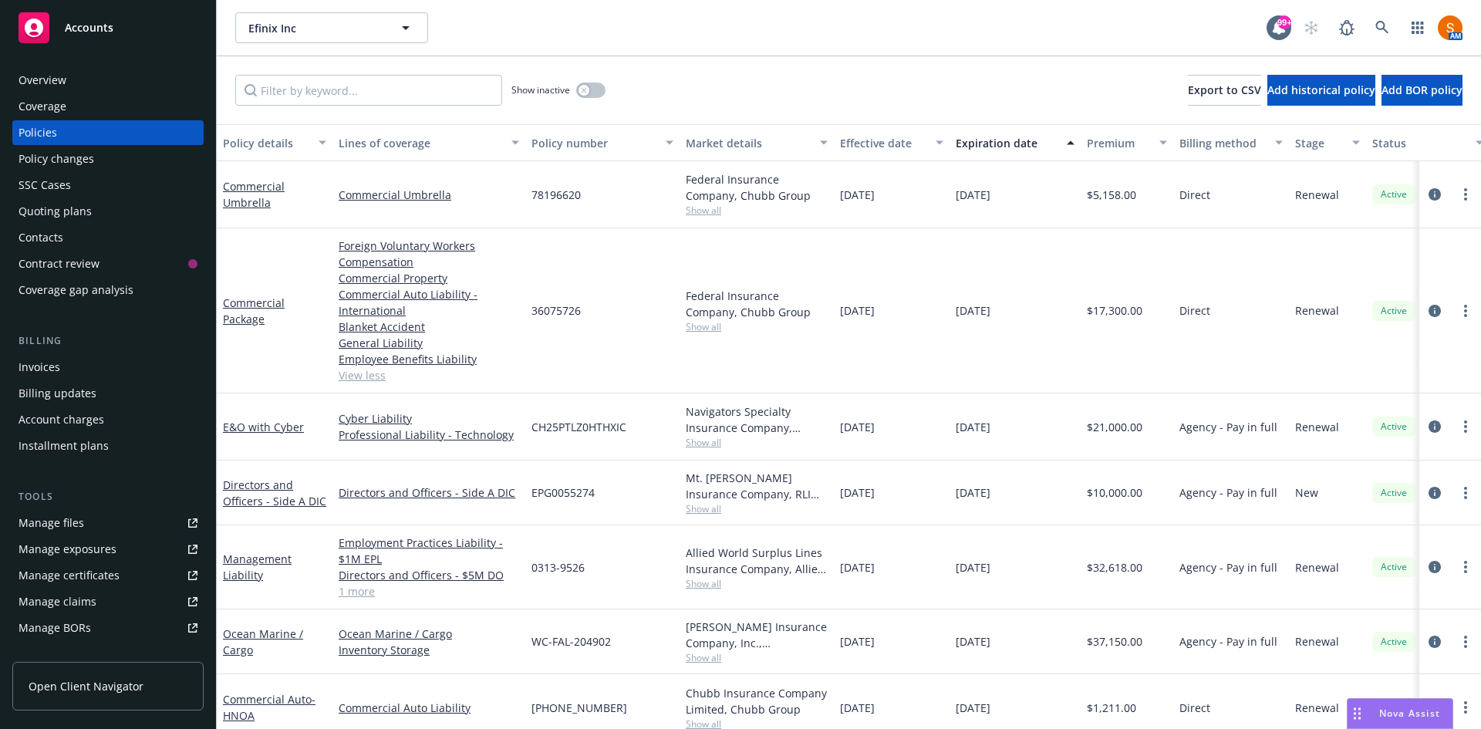
scroll to position [24, 0]
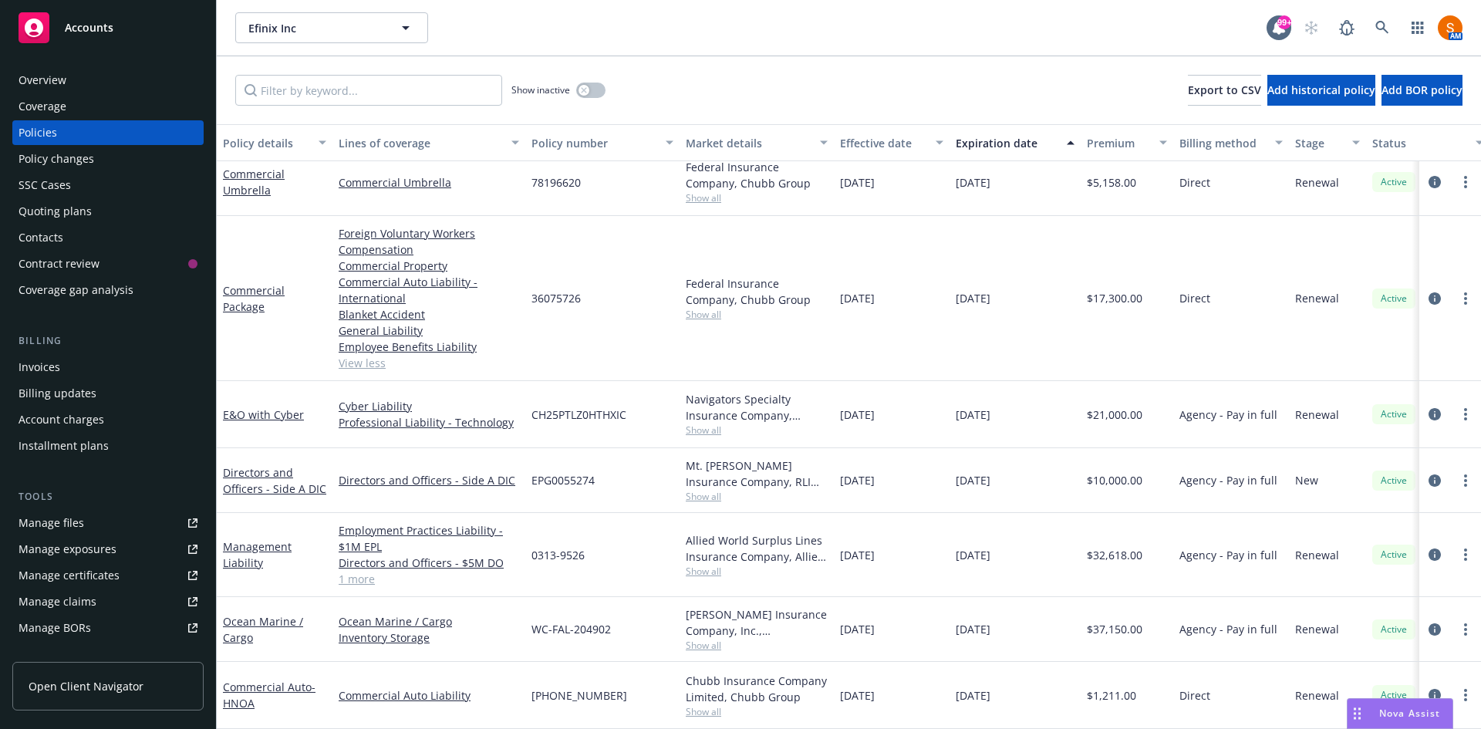
click at [362, 355] on link "View less" at bounding box center [429, 363] width 180 height 16
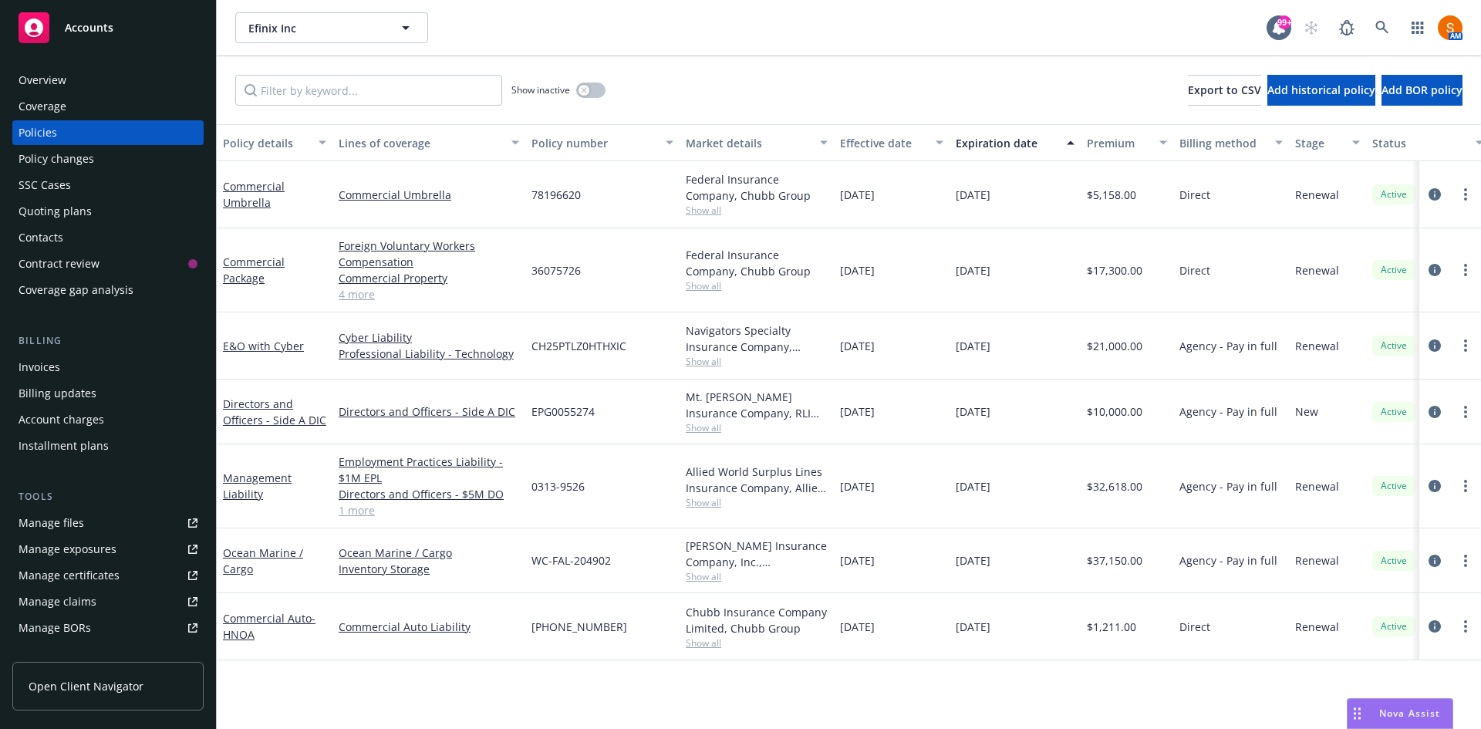
click at [89, 75] on div "Overview" at bounding box center [108, 80] width 179 height 25
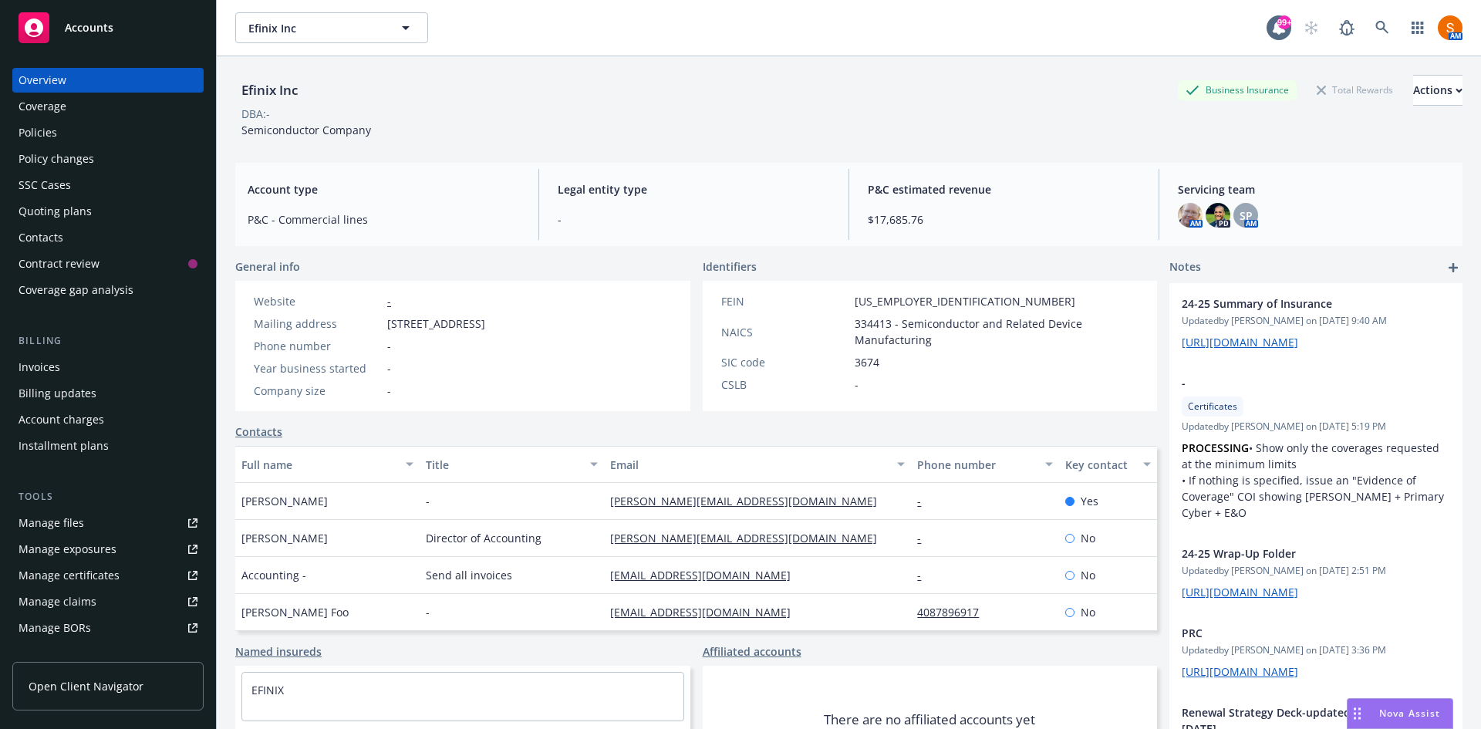
click at [65, 137] on div "Policies" at bounding box center [108, 132] width 179 height 25
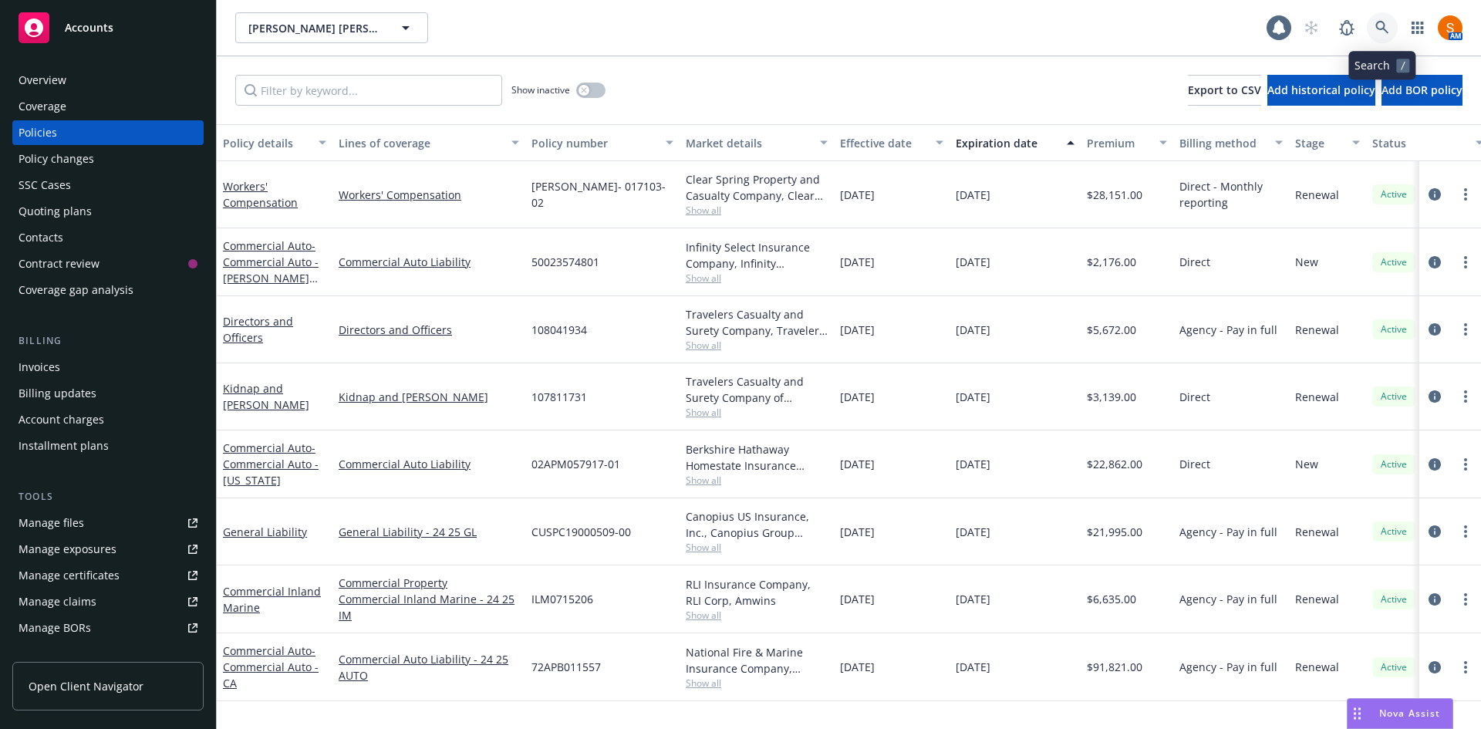
click at [1372, 29] on link at bounding box center [1382, 27] width 31 height 31
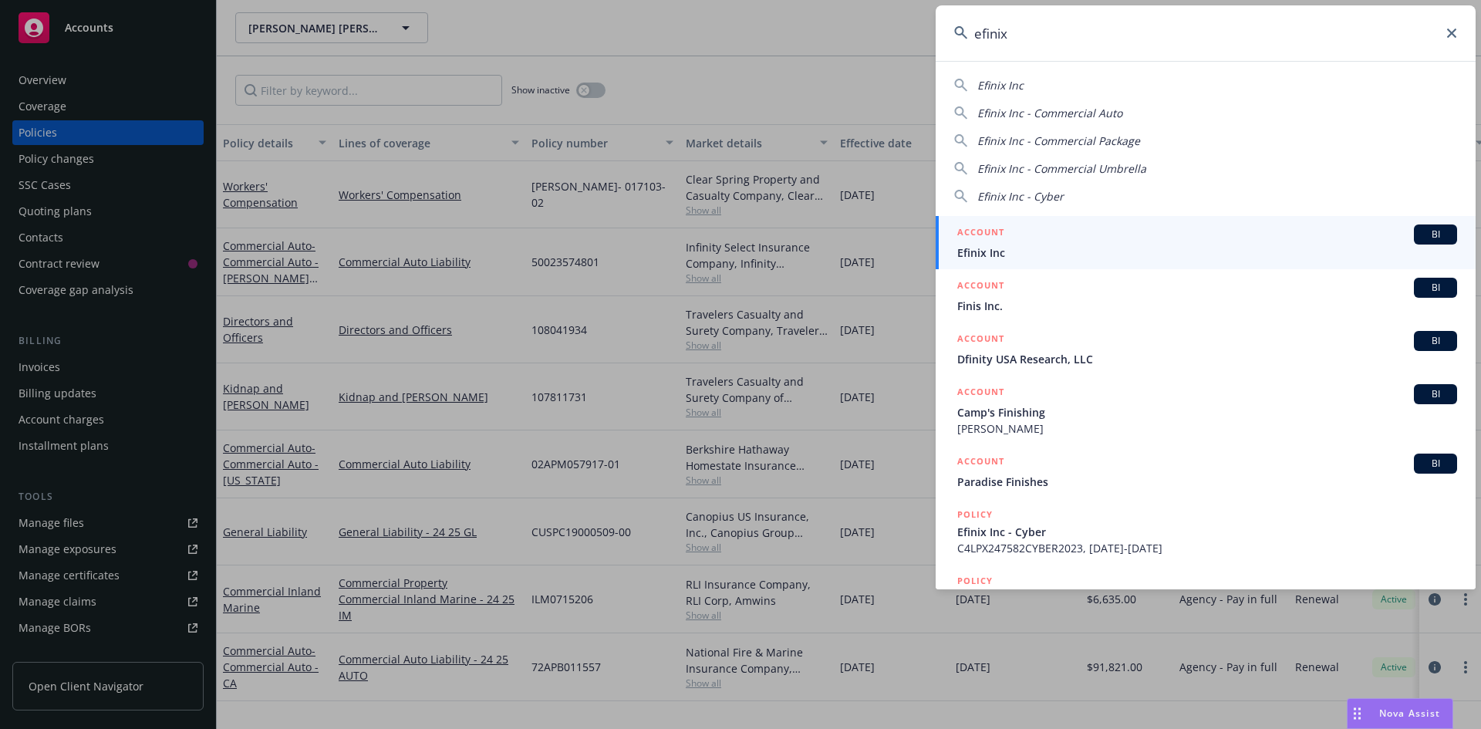
type input "efinix"
click at [1013, 248] on span "Efinix Inc" at bounding box center [1207, 252] width 500 height 16
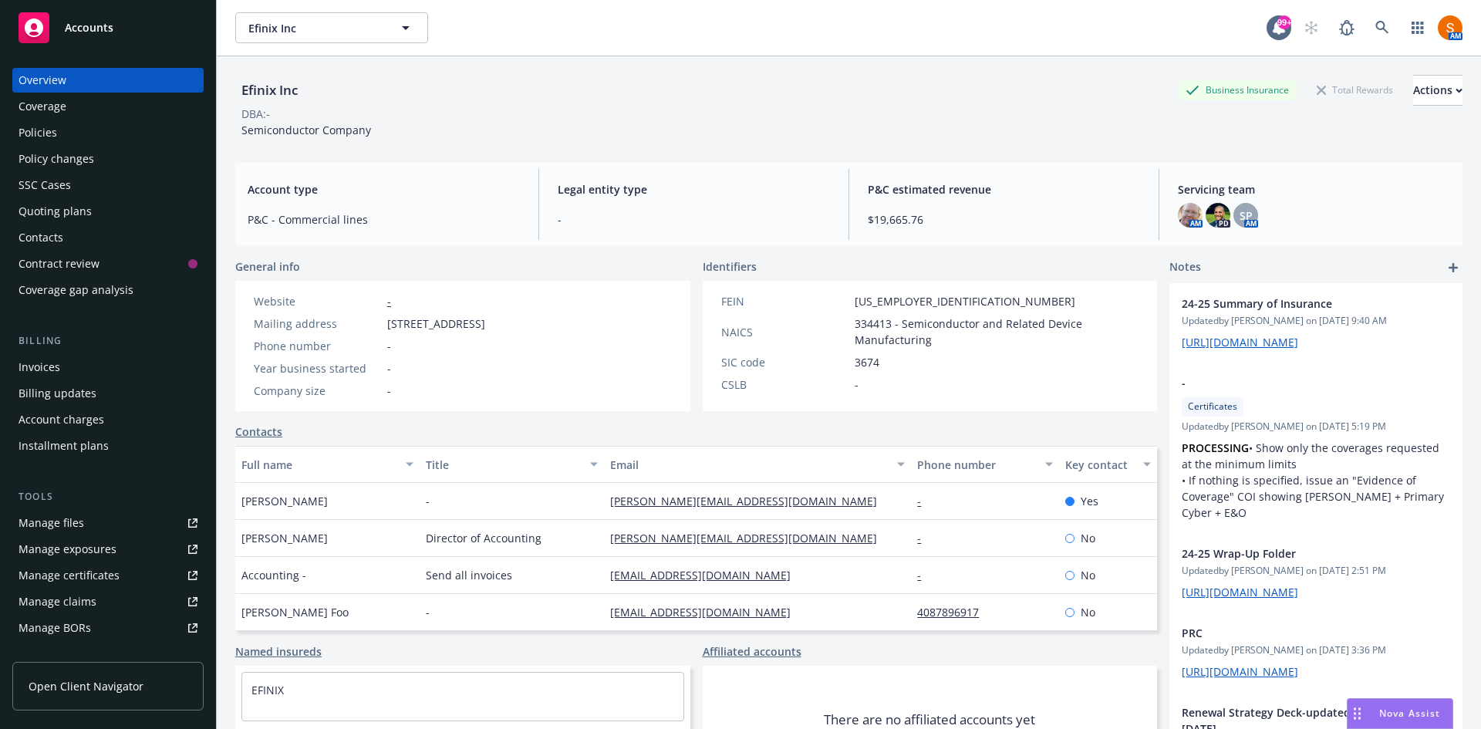
click at [79, 124] on div "Policies" at bounding box center [108, 132] width 179 height 25
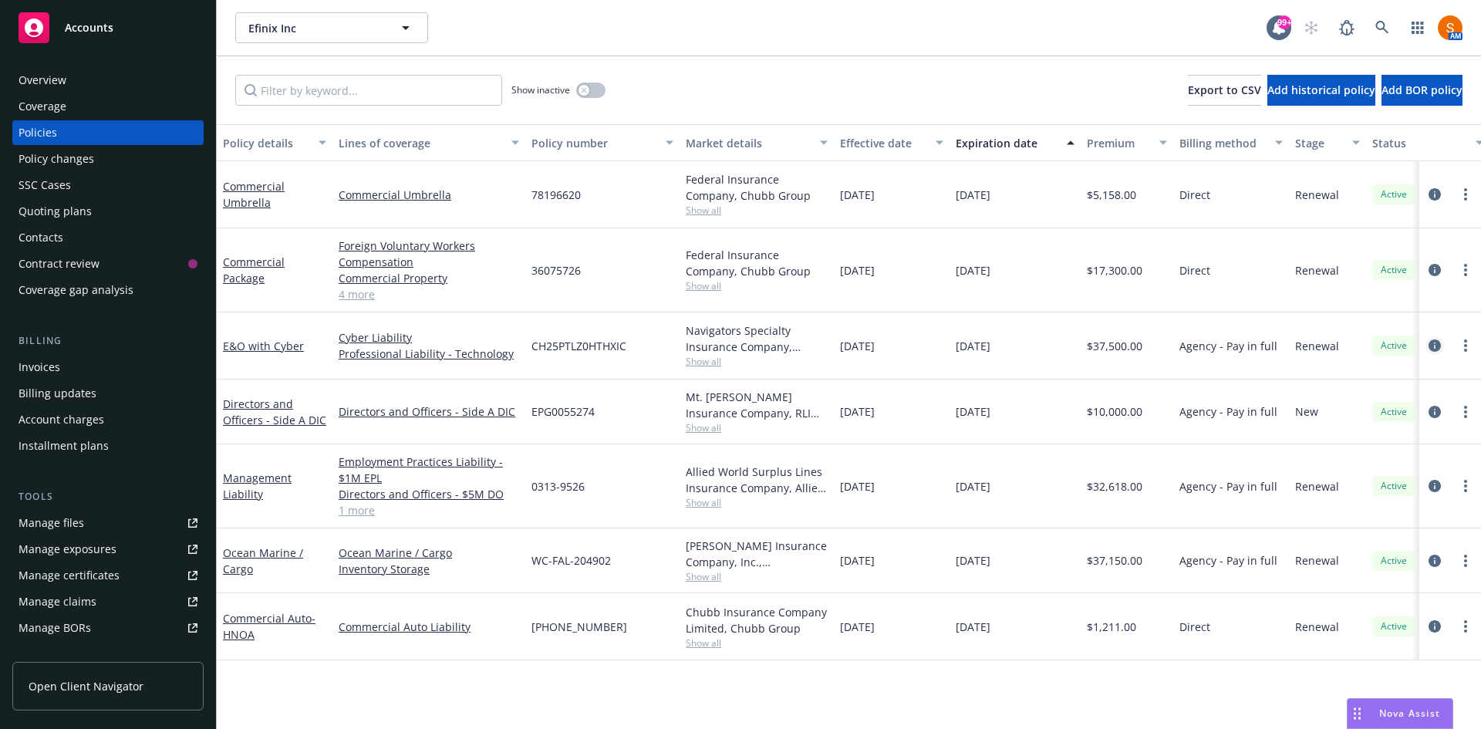
click at [1439, 346] on icon "circleInformation" at bounding box center [1434, 345] width 12 height 12
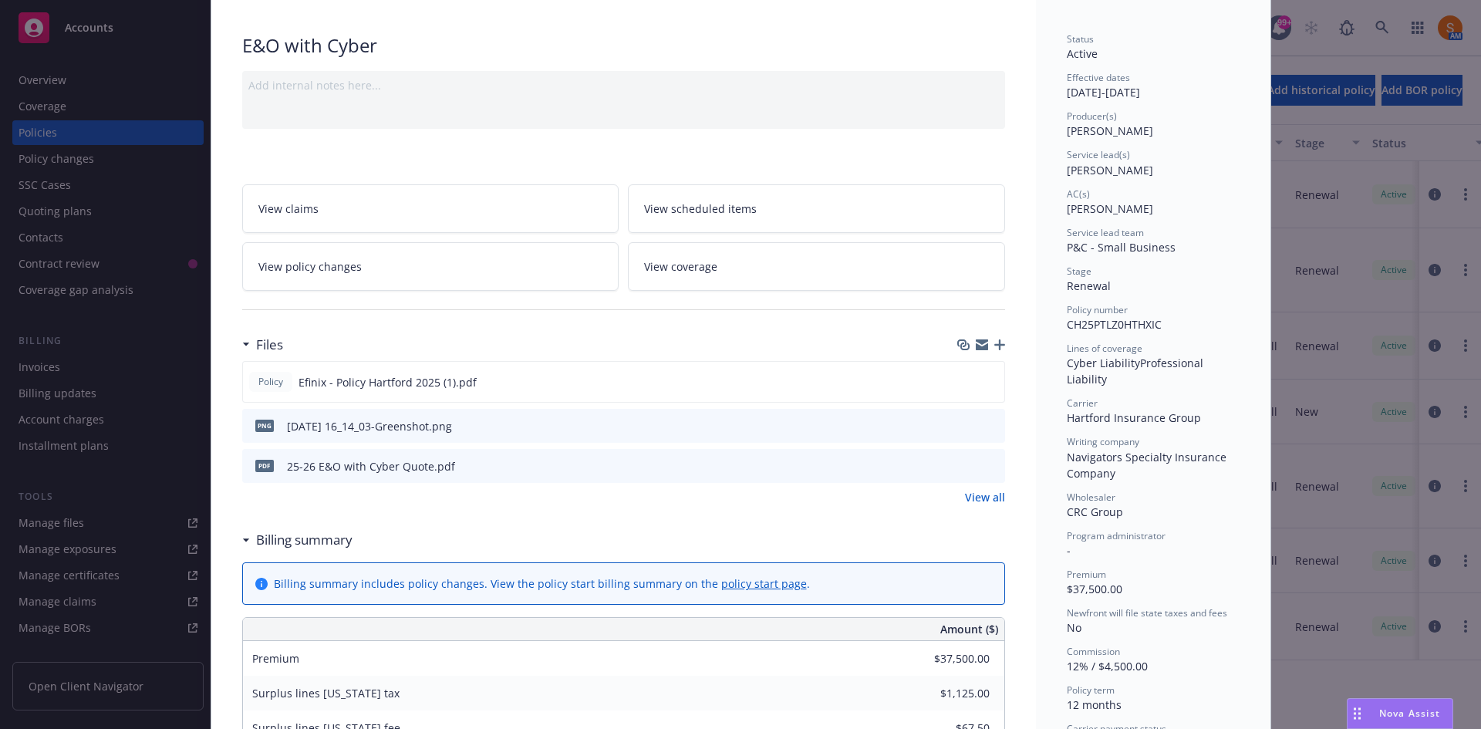
scroll to position [95, 0]
click at [983, 383] on icon "preview file" at bounding box center [990, 380] width 14 height 11
